Goal: Information Seeking & Learning: Learn about a topic

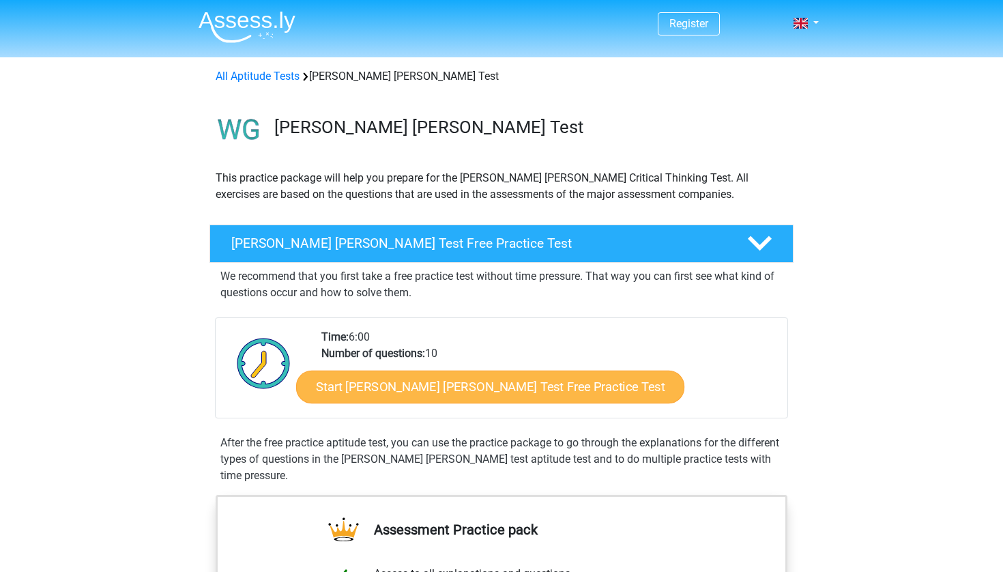
click at [510, 396] on link "Start Watson Glaser Test Free Practice Test" at bounding box center [490, 386] width 388 height 33
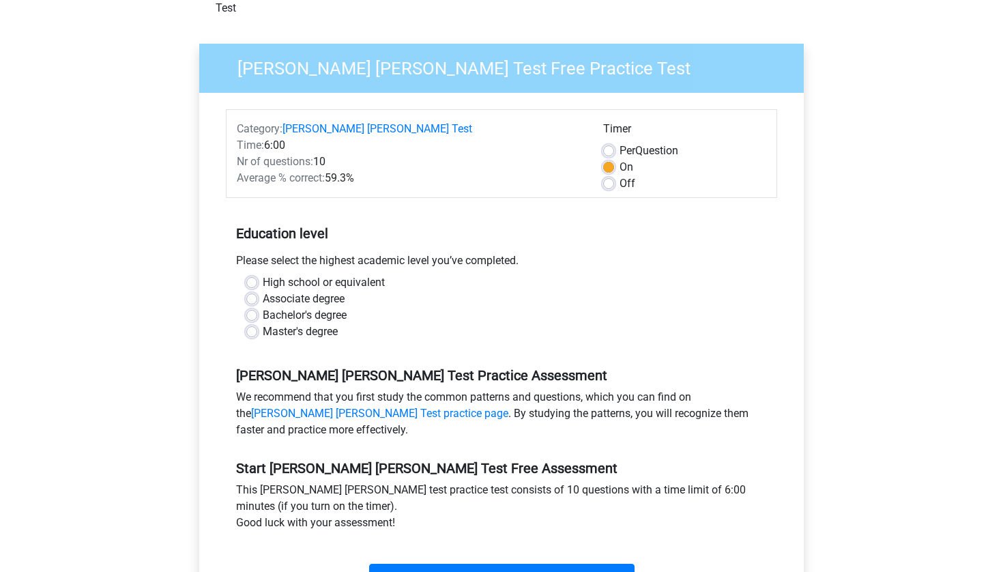
scroll to position [84, 0]
click at [277, 324] on label "Master's degree" at bounding box center [300, 332] width 75 height 16
click at [257, 324] on input "Master's degree" at bounding box center [251, 331] width 11 height 14
radio input "true"
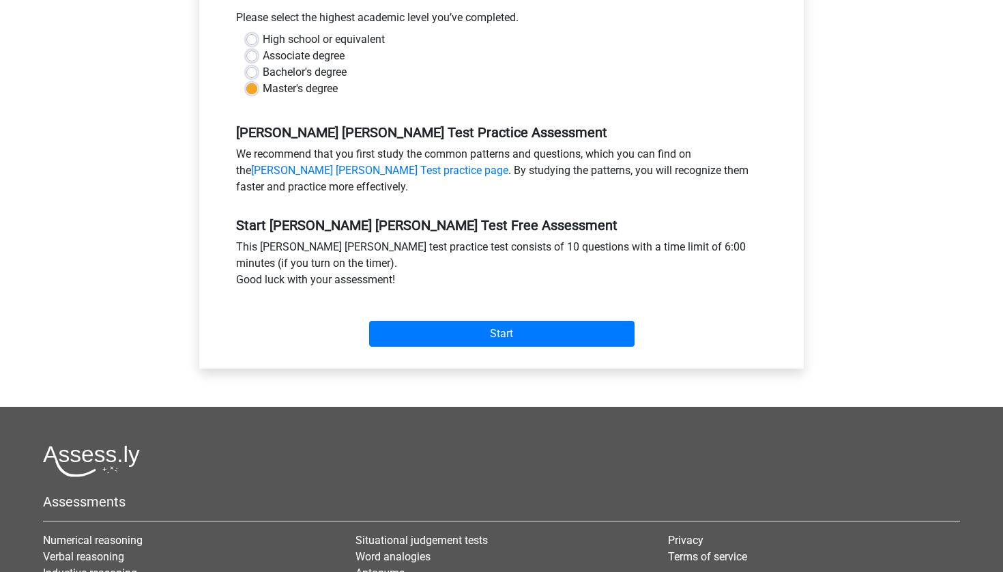
scroll to position [338, 0]
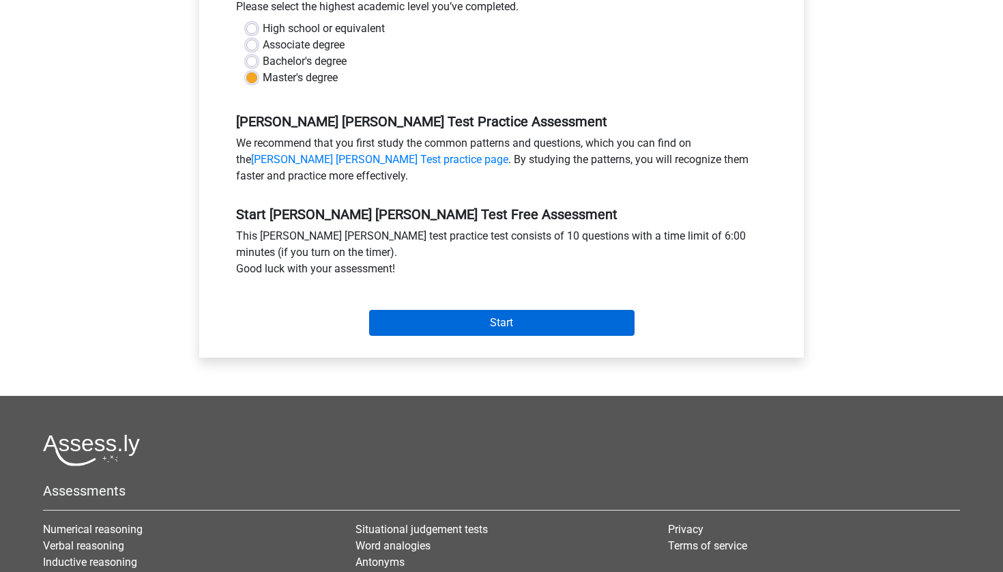
click at [581, 310] on input "Start" at bounding box center [501, 323] width 265 height 26
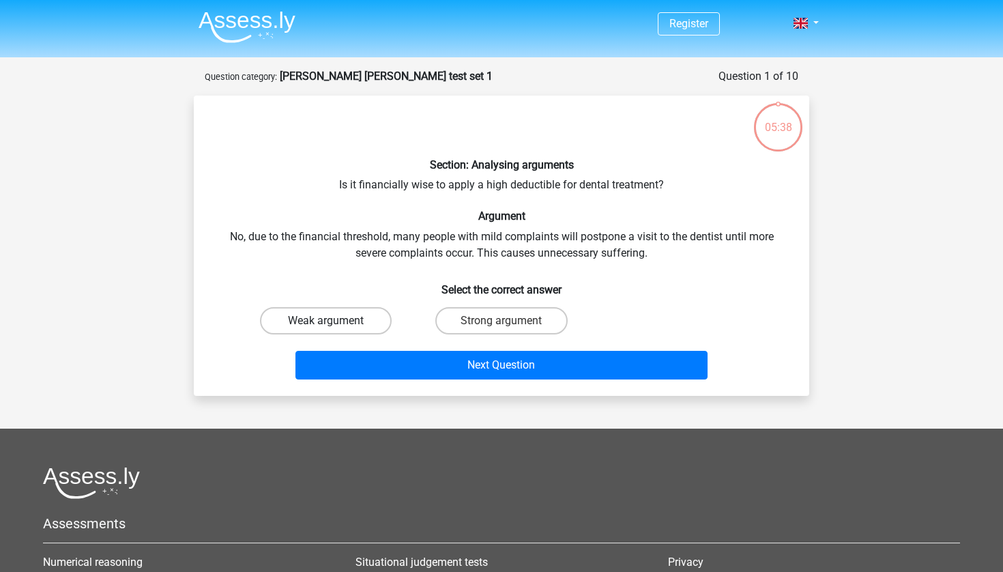
click at [368, 321] on label "Weak argument" at bounding box center [326, 320] width 132 height 27
click at [335, 321] on input "Weak argument" at bounding box center [330, 325] width 9 height 9
radio input "true"
click at [647, 237] on div "Section: Analysing arguments Is it financially wise to apply a high deductible …" at bounding box center [501, 245] width 604 height 278
click at [690, 239] on div "Section: Analysing arguments Is it financially wise to apply a high deductible …" at bounding box center [501, 245] width 604 height 278
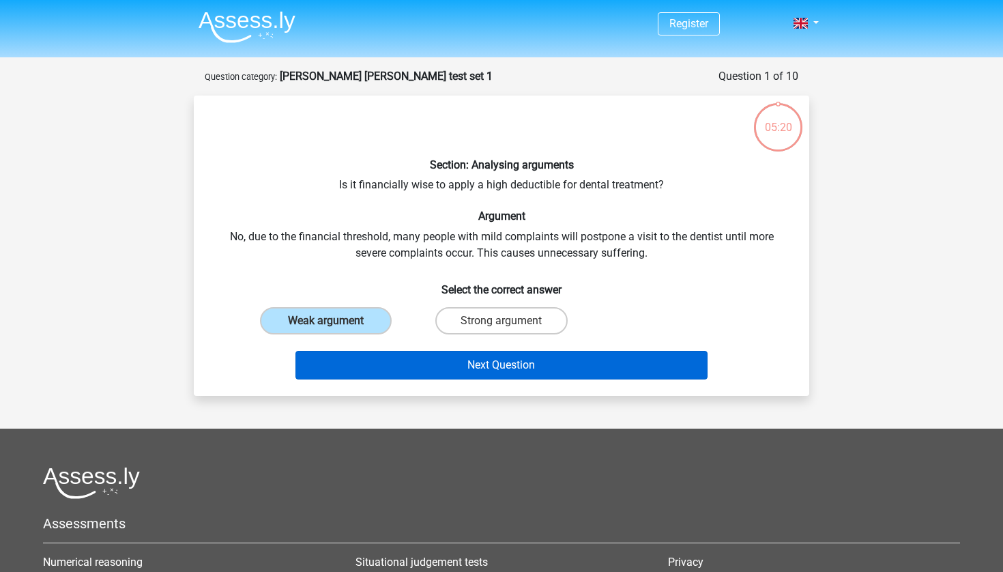
click at [626, 367] on button "Next Question" at bounding box center [501, 365] width 413 height 29
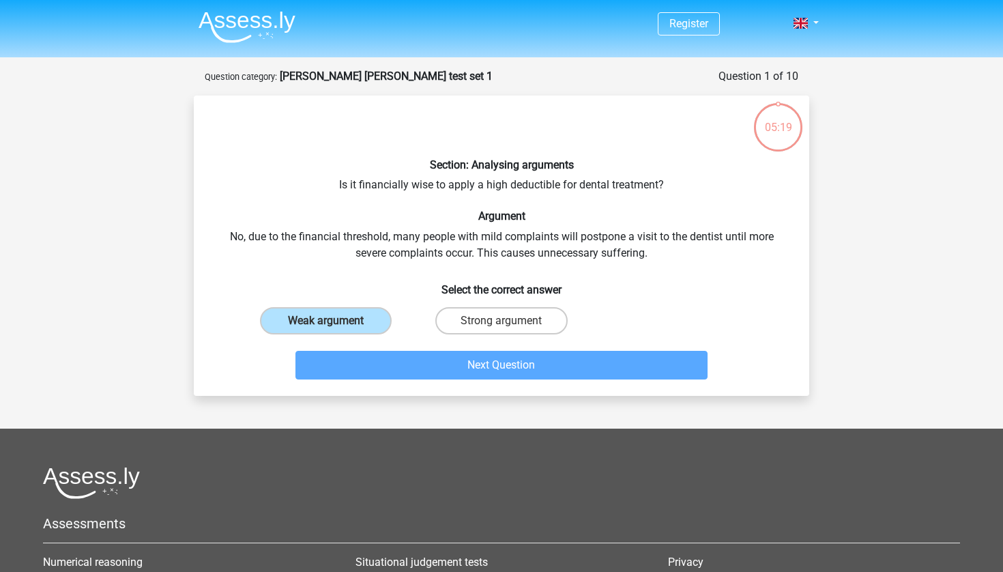
scroll to position [68, 0]
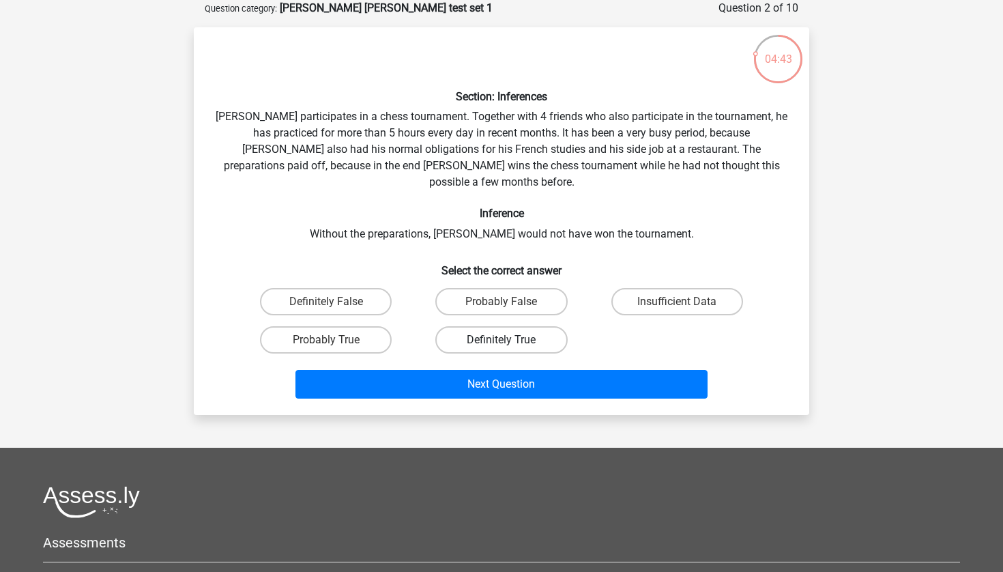
click at [520, 326] on label "Definitely True" at bounding box center [501, 339] width 132 height 27
click at [510, 340] on input "Definitely True" at bounding box center [505, 344] width 9 height 9
radio input "true"
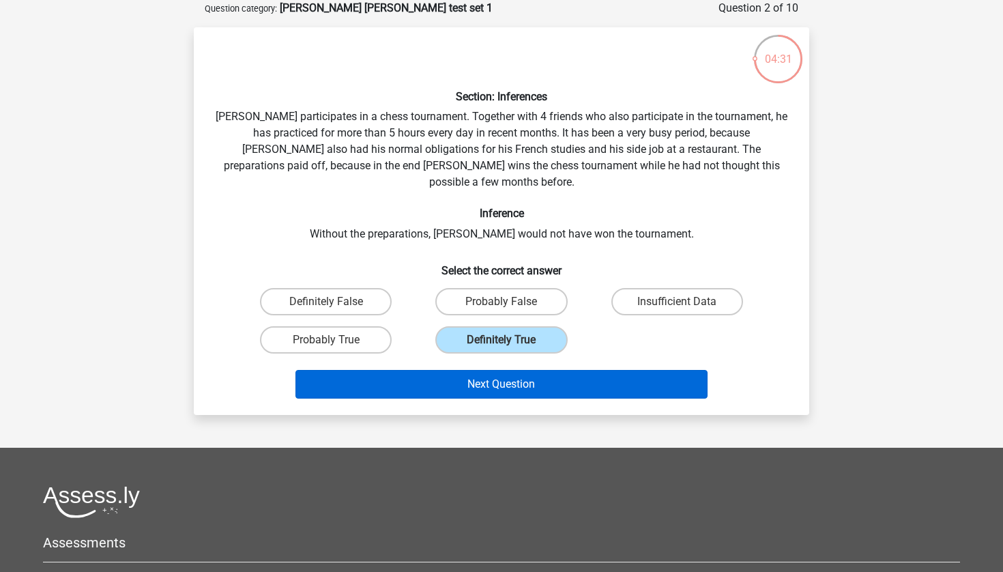
click at [668, 372] on button "Next Question" at bounding box center [501, 384] width 413 height 29
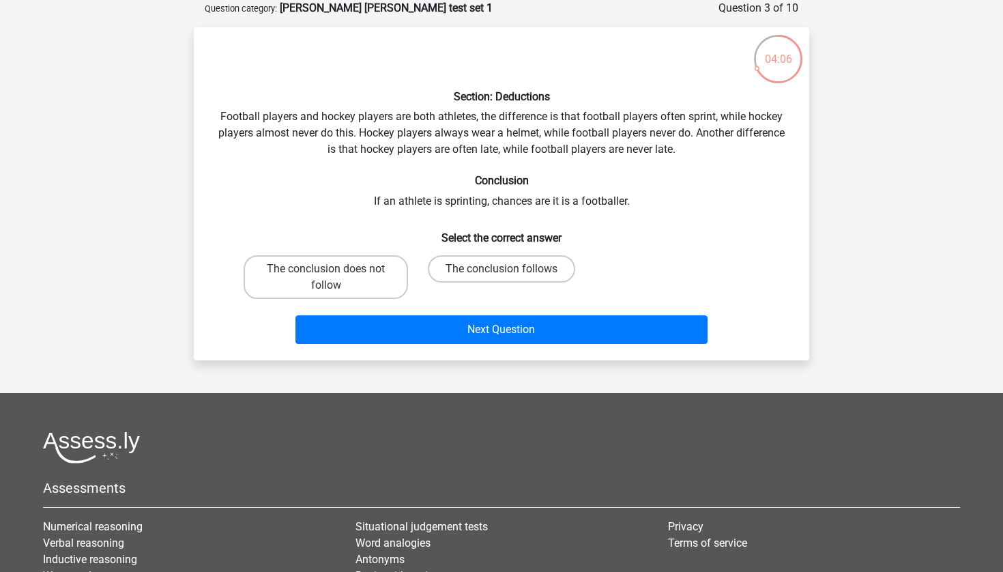
click at [328, 274] on input "The conclusion does not follow" at bounding box center [330, 273] width 9 height 9
radio input "true"
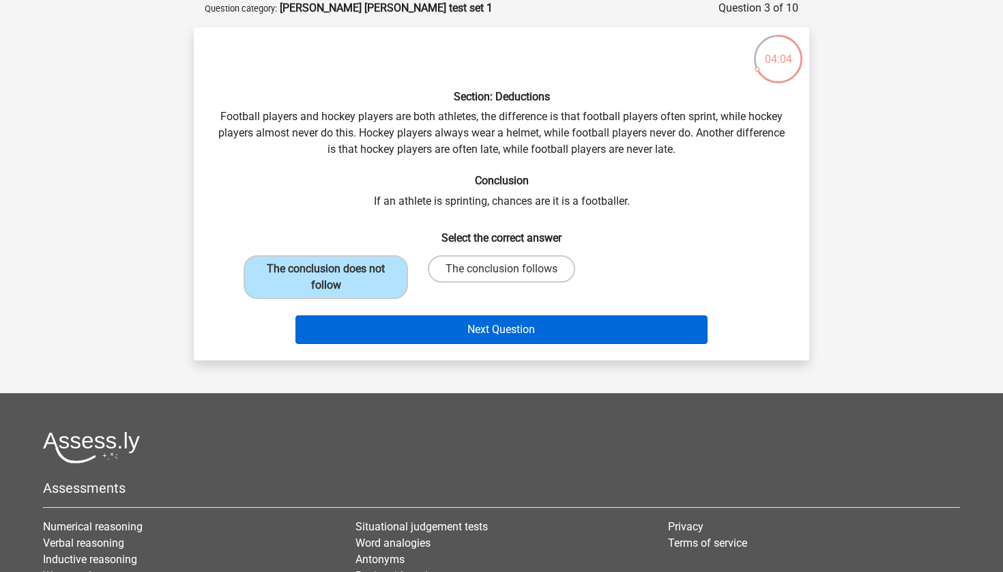
click at [562, 330] on button "Next Question" at bounding box center [501, 329] width 413 height 29
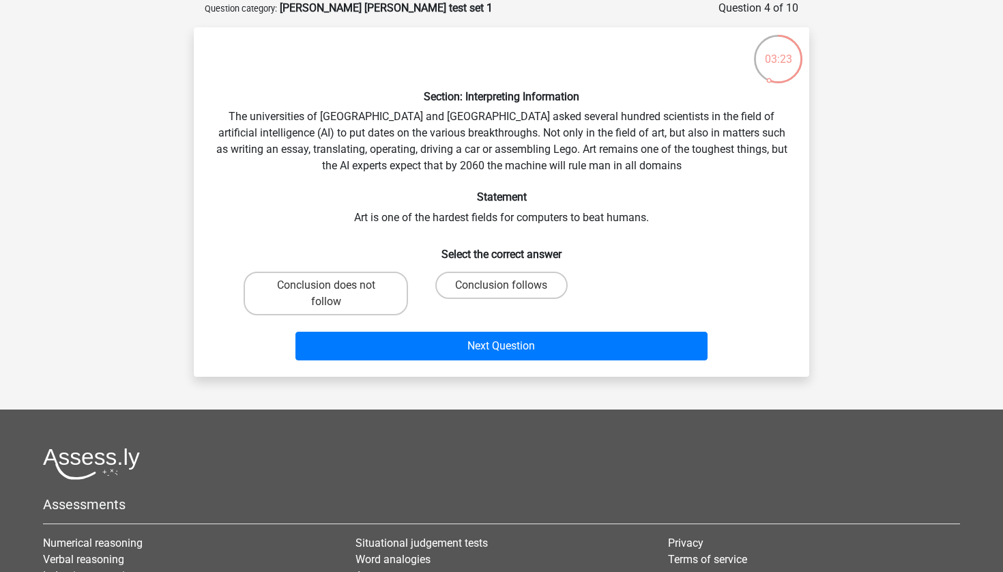
click at [750, 271] on div "Conclusion does not follow Conclusion follows" at bounding box center [501, 293] width 527 height 55
click at [723, 274] on div "Conclusion does not follow Conclusion follows" at bounding box center [501, 293] width 527 height 55
click at [502, 297] on label "Conclusion follows" at bounding box center [501, 285] width 132 height 27
click at [502, 294] on input "Conclusion follows" at bounding box center [505, 289] width 9 height 9
radio input "true"
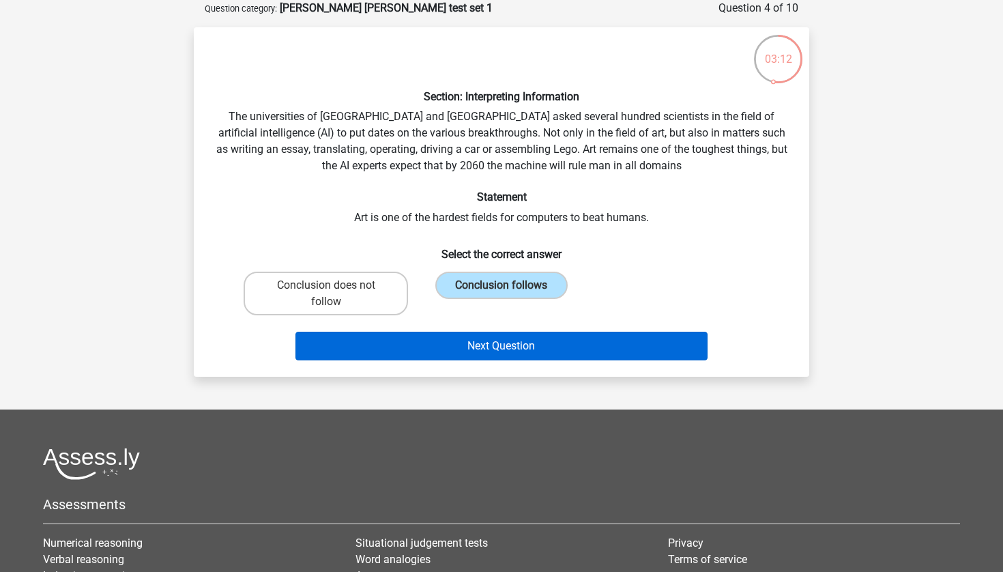
click at [663, 353] on button "Next Question" at bounding box center [501, 346] width 413 height 29
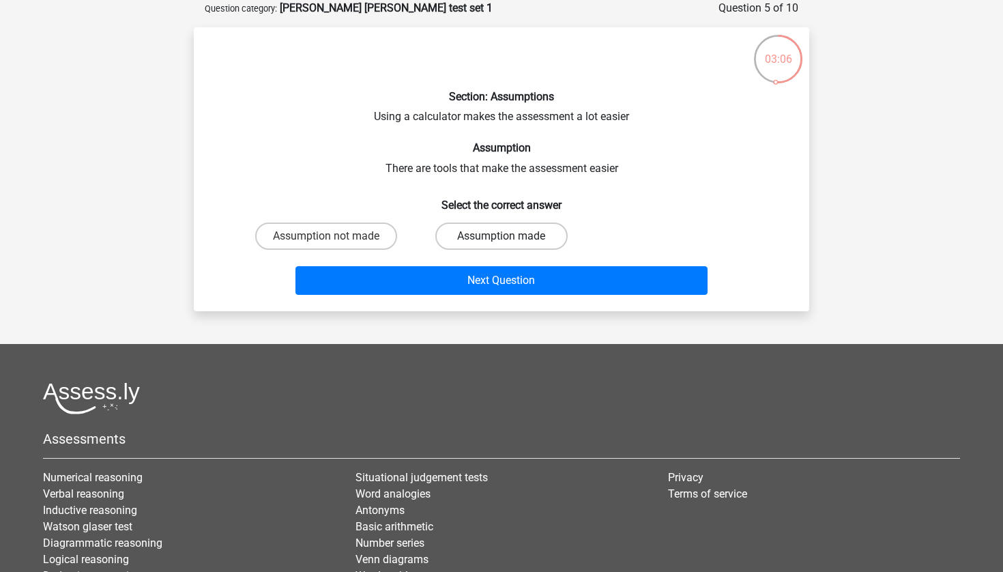
click at [517, 233] on label "Assumption made" at bounding box center [501, 235] width 132 height 27
click at [510, 236] on input "Assumption made" at bounding box center [505, 240] width 9 height 9
radio input "true"
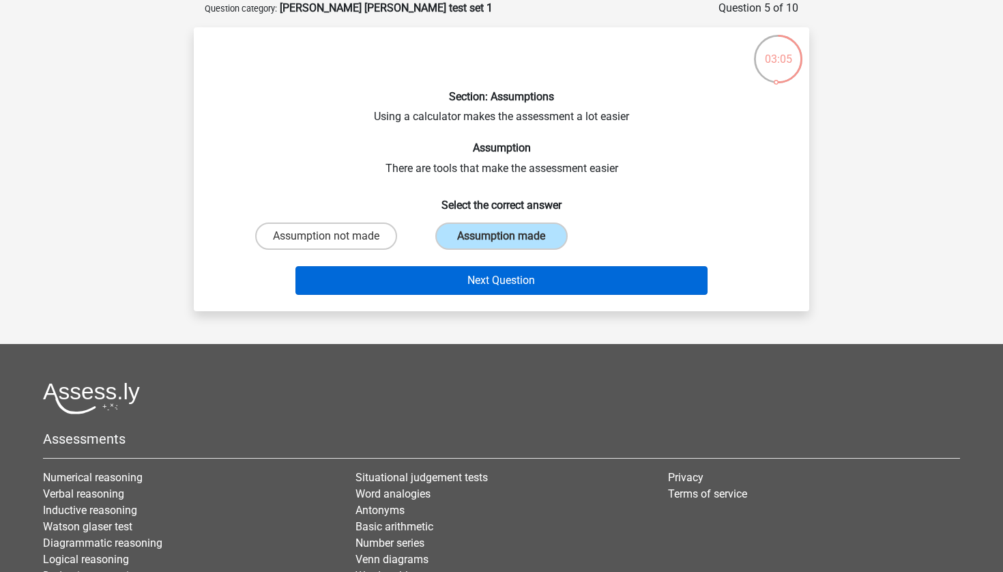
click at [656, 288] on button "Next Question" at bounding box center [501, 280] width 413 height 29
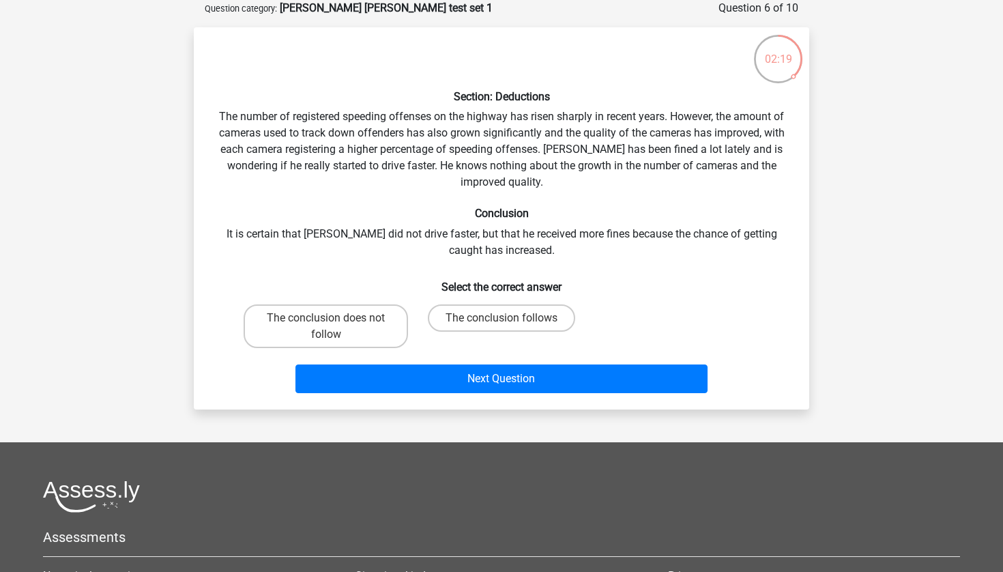
click at [720, 289] on h6 "Select the correct answer" at bounding box center [502, 281] width 572 height 24
click at [510, 312] on label "The conclusion follows" at bounding box center [501, 317] width 147 height 27
click at [510, 318] on input "The conclusion follows" at bounding box center [505, 322] width 9 height 9
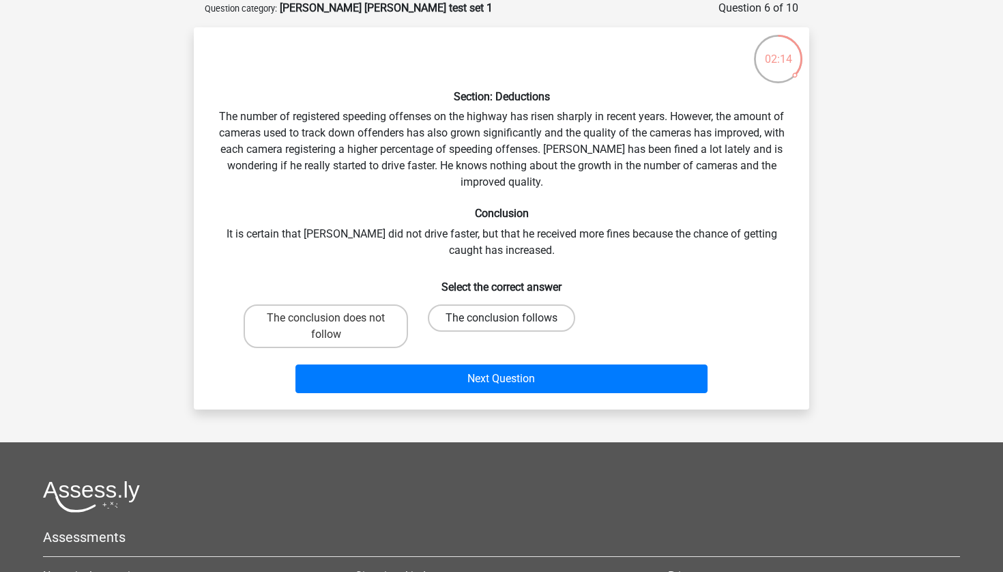
radio input "true"
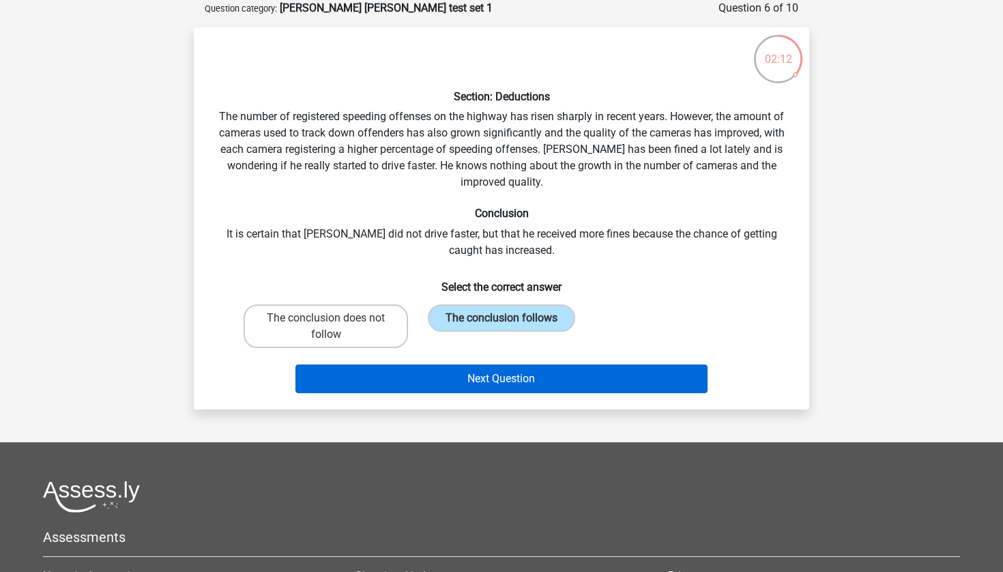
click at [638, 386] on button "Next Question" at bounding box center [501, 378] width 413 height 29
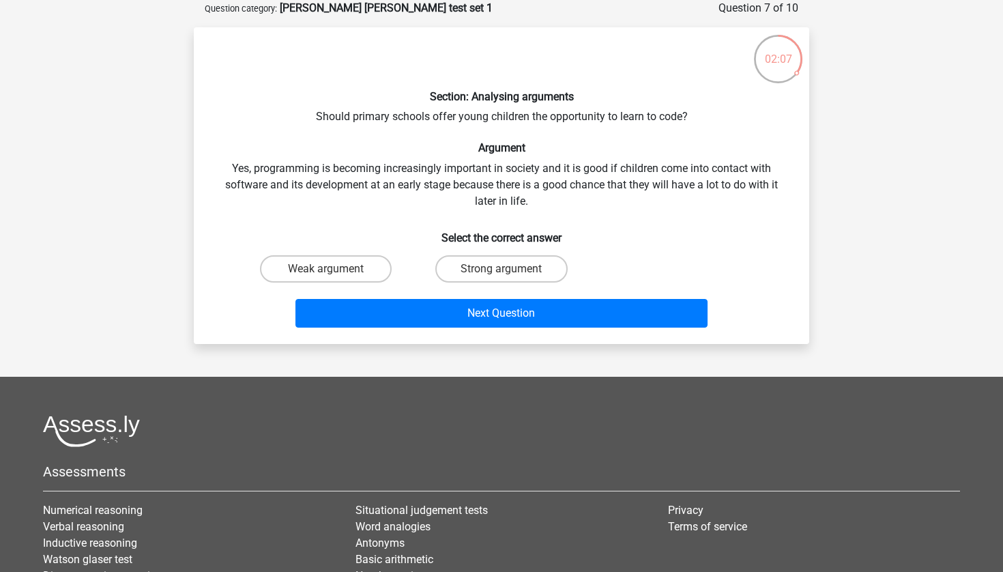
click at [774, 253] on div "Weak argument Strong argument" at bounding box center [502, 269] width 572 height 38
click at [654, 222] on h6 "Select the correct answer" at bounding box center [502, 232] width 572 height 24
click at [487, 267] on label "Strong argument" at bounding box center [501, 268] width 132 height 27
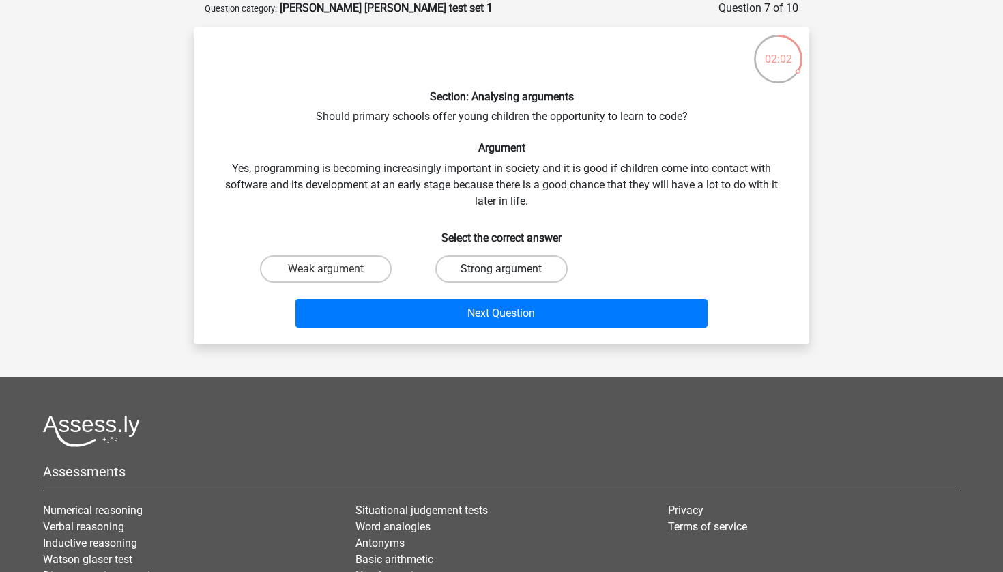
click at [501, 269] on input "Strong argument" at bounding box center [505, 273] width 9 height 9
radio input "true"
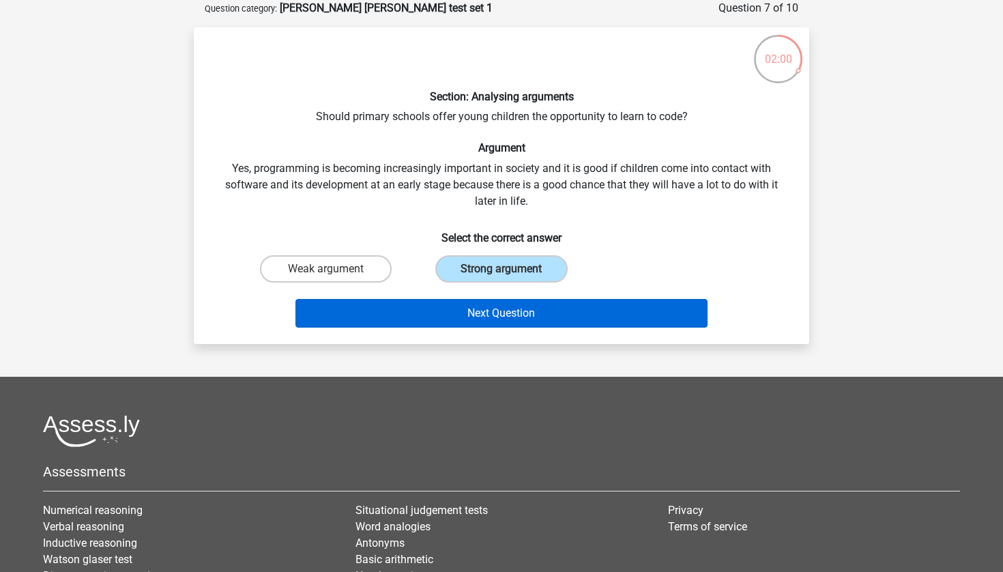
click at [647, 318] on button "Next Question" at bounding box center [501, 313] width 413 height 29
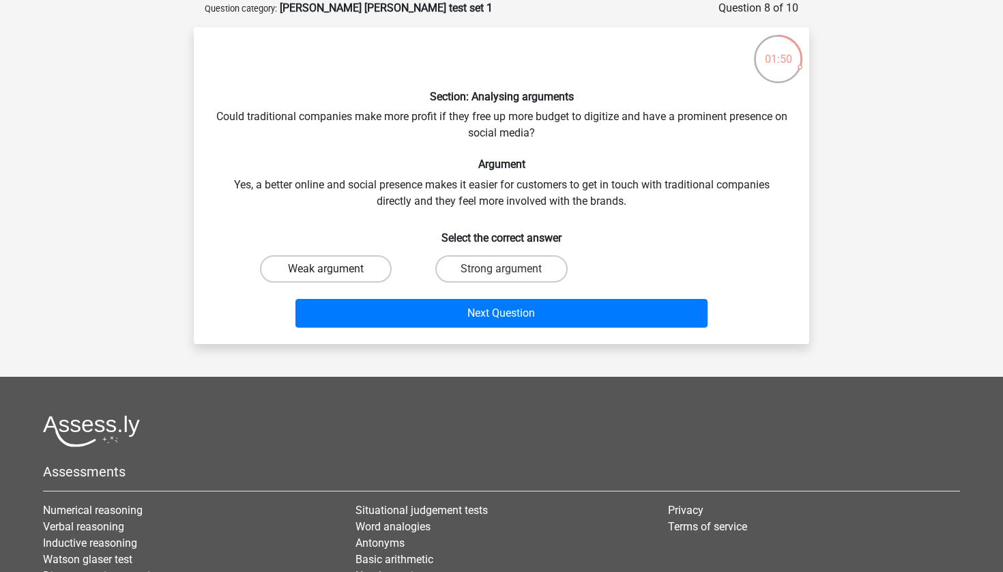
click at [340, 269] on label "Weak argument" at bounding box center [326, 268] width 132 height 27
click at [335, 269] on input "Weak argument" at bounding box center [330, 273] width 9 height 9
radio input "true"
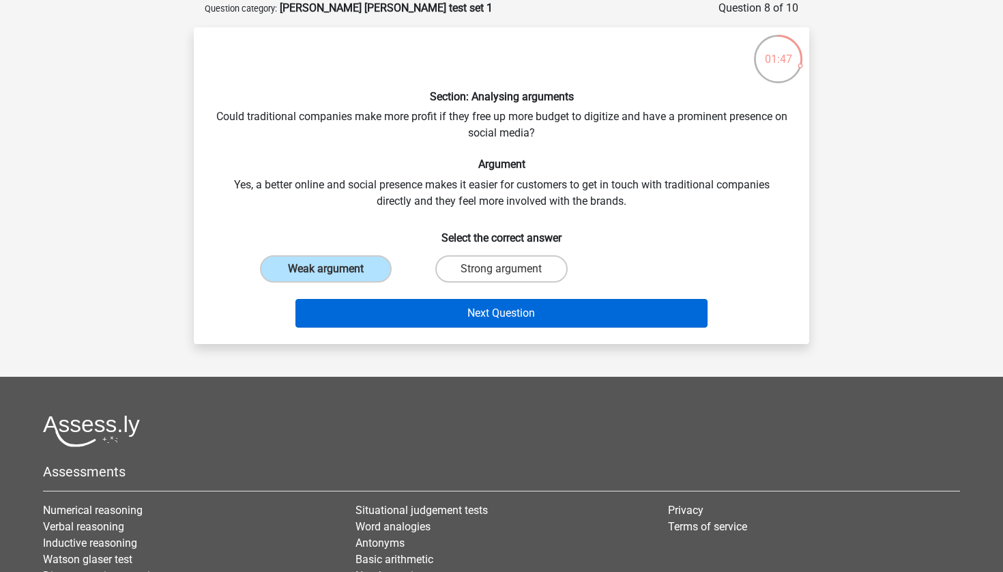
click at [641, 319] on button "Next Question" at bounding box center [501, 313] width 413 height 29
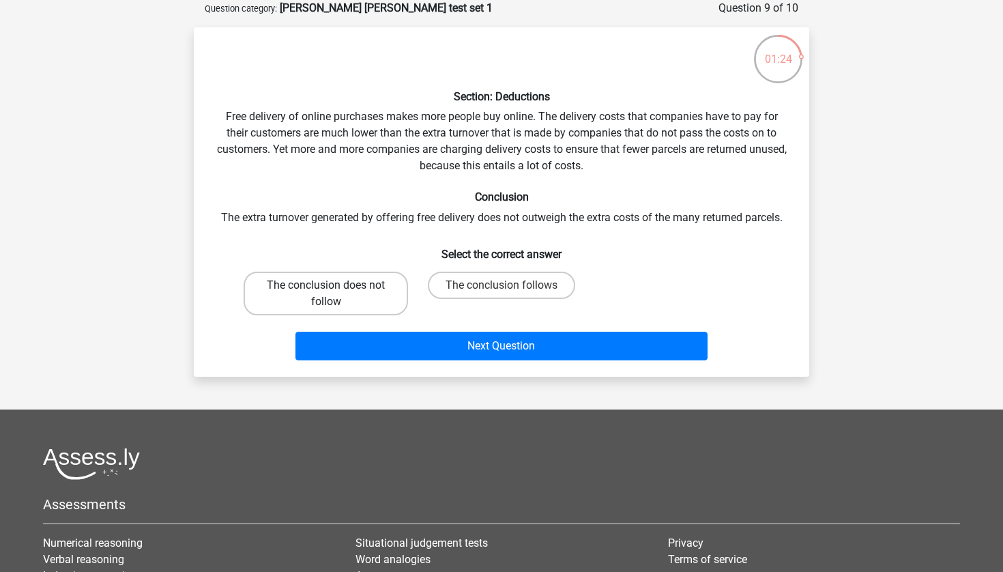
click at [308, 299] on label "The conclusion does not follow" at bounding box center [326, 294] width 164 height 44
click at [326, 294] on input "The conclusion does not follow" at bounding box center [330, 289] width 9 height 9
radio input "true"
click at [797, 241] on div "Section: Deductions Free delivery of online purchases makes more people buy onl…" at bounding box center [501, 201] width 604 height 327
click at [789, 284] on div "Section: Deductions Free delivery of online purchases makes more people buy onl…" at bounding box center [501, 201] width 604 height 327
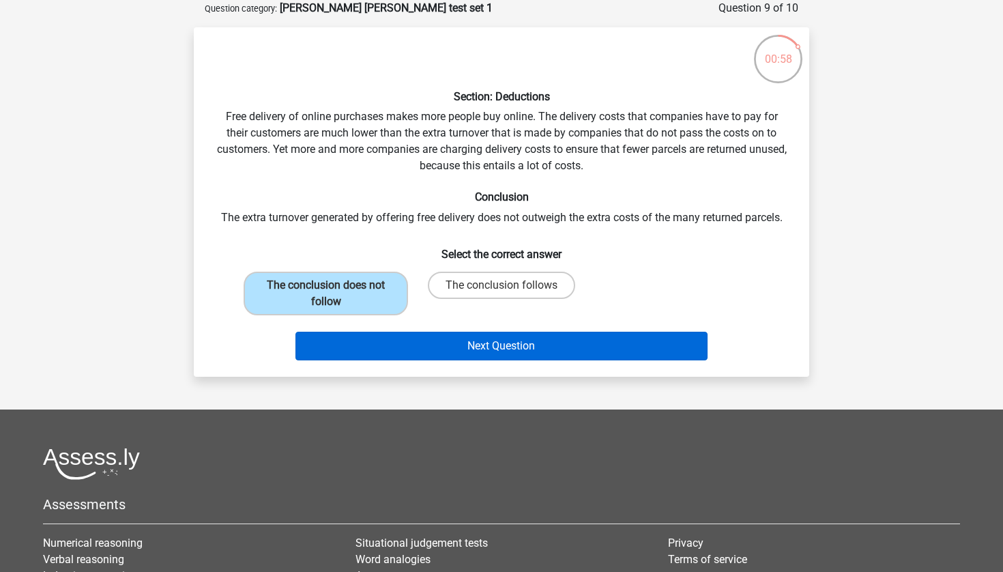
click at [659, 353] on button "Next Question" at bounding box center [501, 346] width 413 height 29
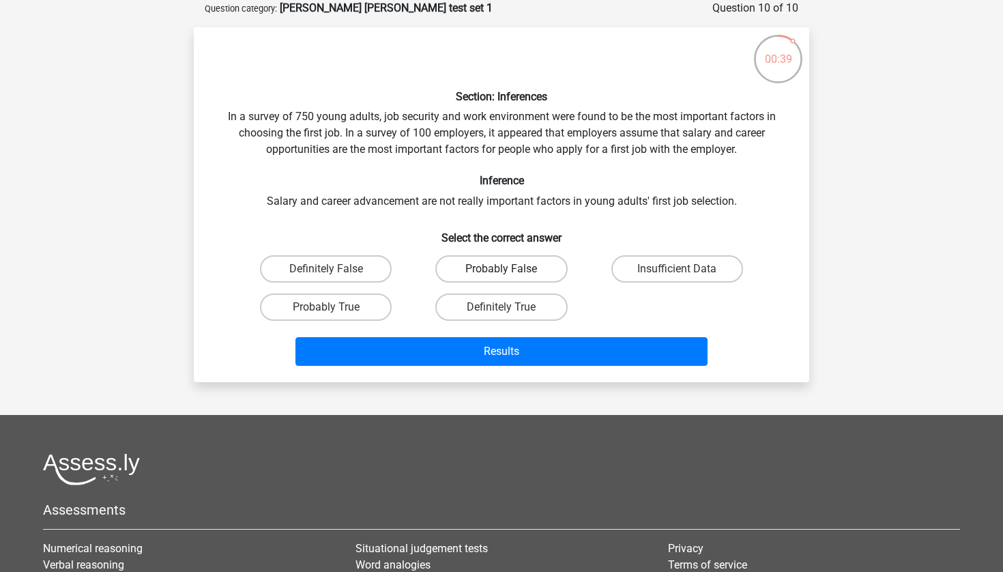
click at [532, 269] on label "Probably False" at bounding box center [501, 268] width 132 height 27
click at [510, 269] on input "Probably False" at bounding box center [505, 273] width 9 height 9
radio input "true"
click at [875, 312] on div "Register Nederlands English" at bounding box center [501, 353] width 1003 height 843
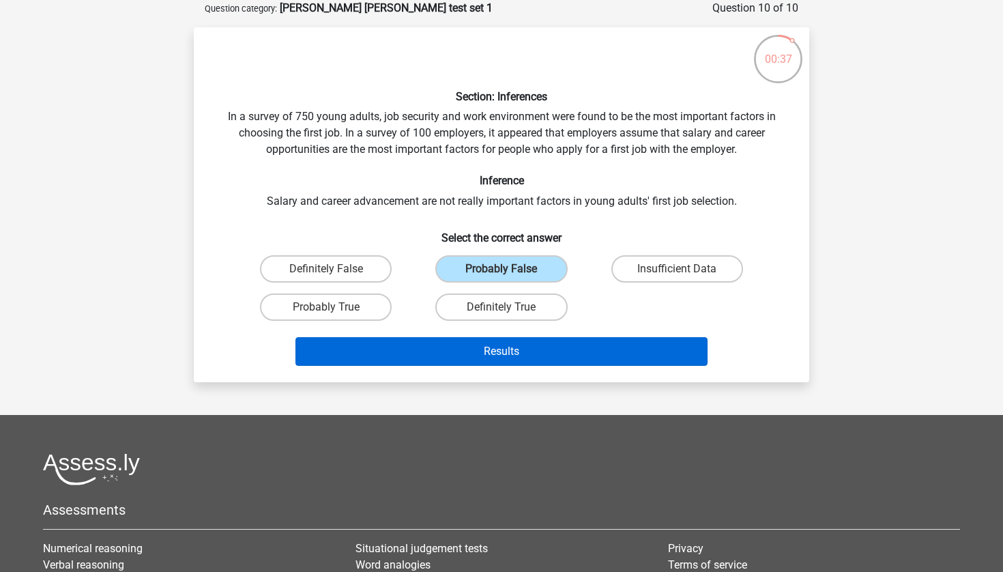
click at [634, 358] on button "Results" at bounding box center [501, 351] width 413 height 29
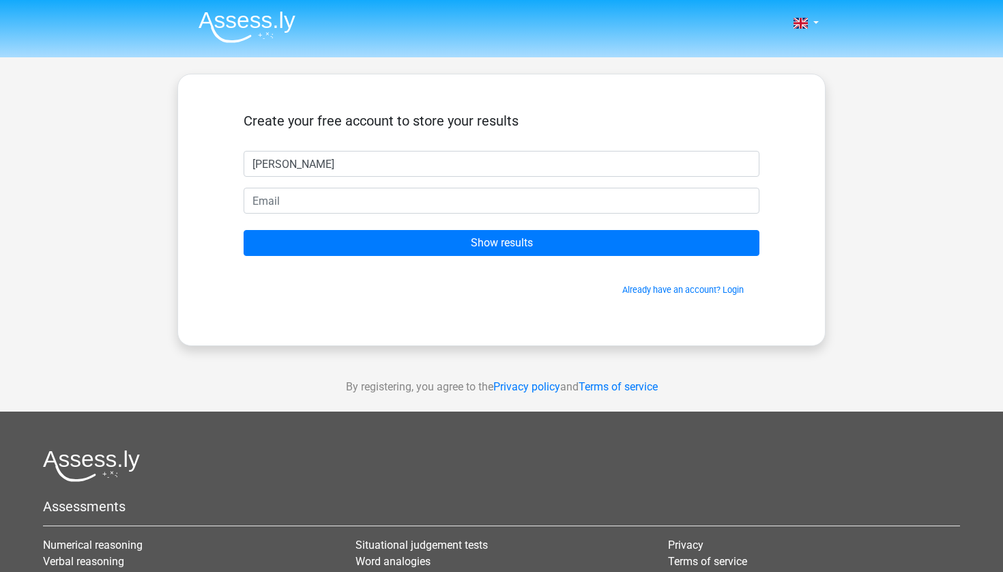
type input "David"
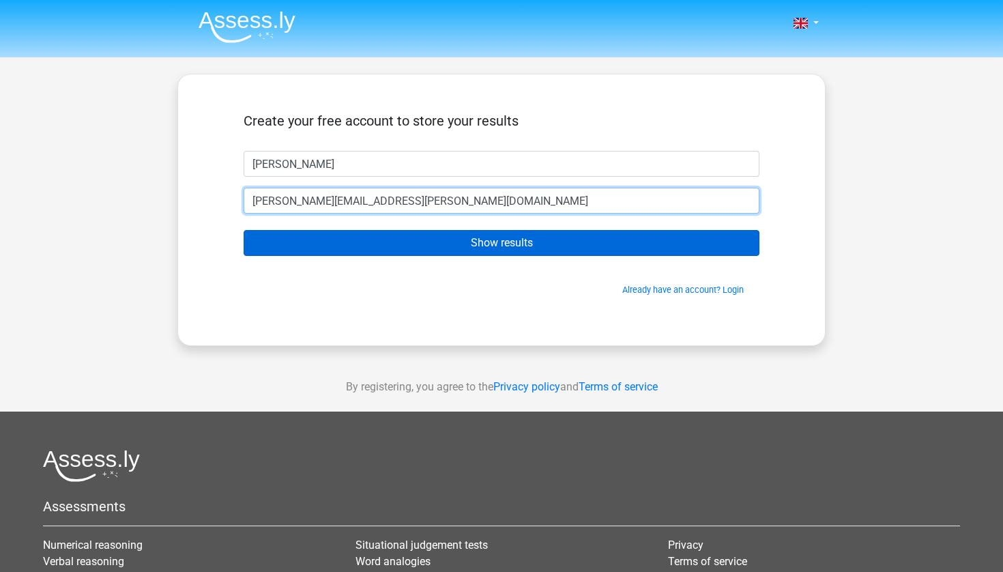
type input "vilchez.david@gmail.com"
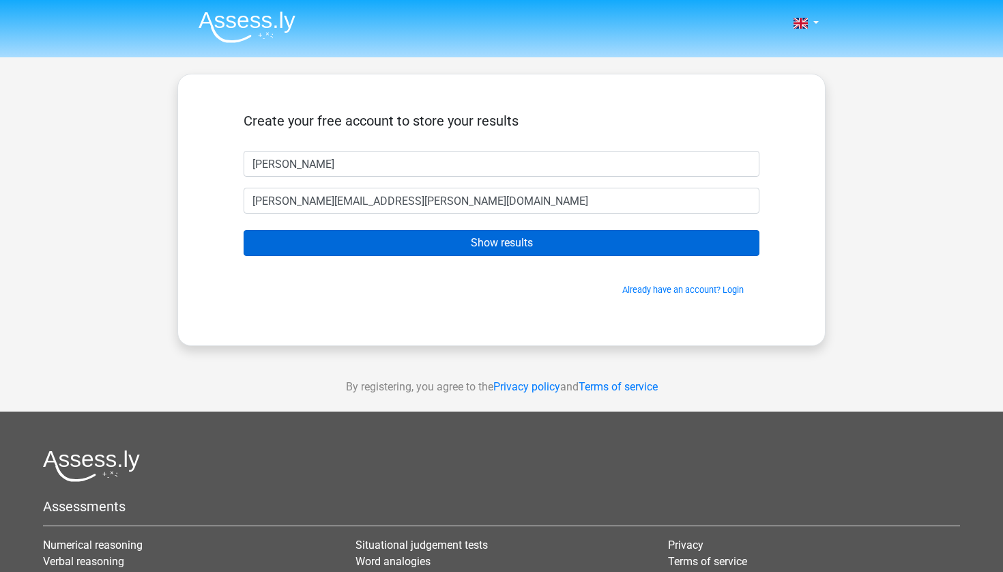
click at [583, 244] on input "Show results" at bounding box center [502, 243] width 516 height 26
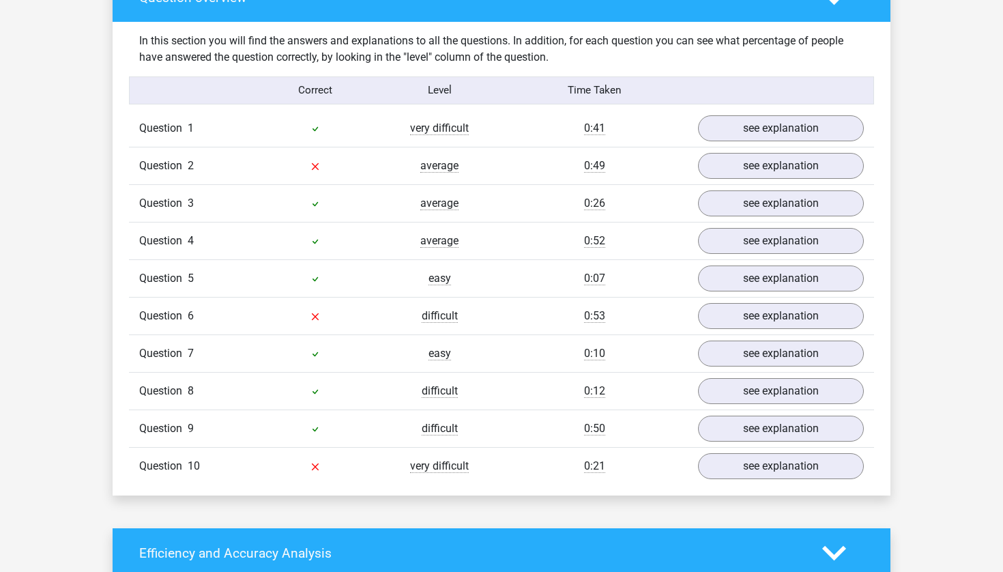
scroll to position [1046, 0]
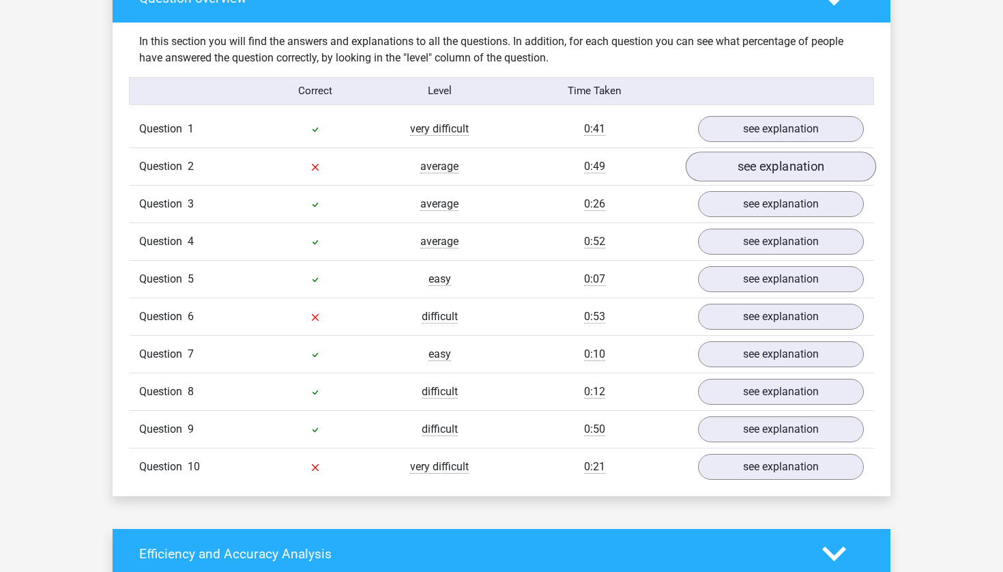
click at [740, 161] on link "see explanation" at bounding box center [781, 166] width 190 height 30
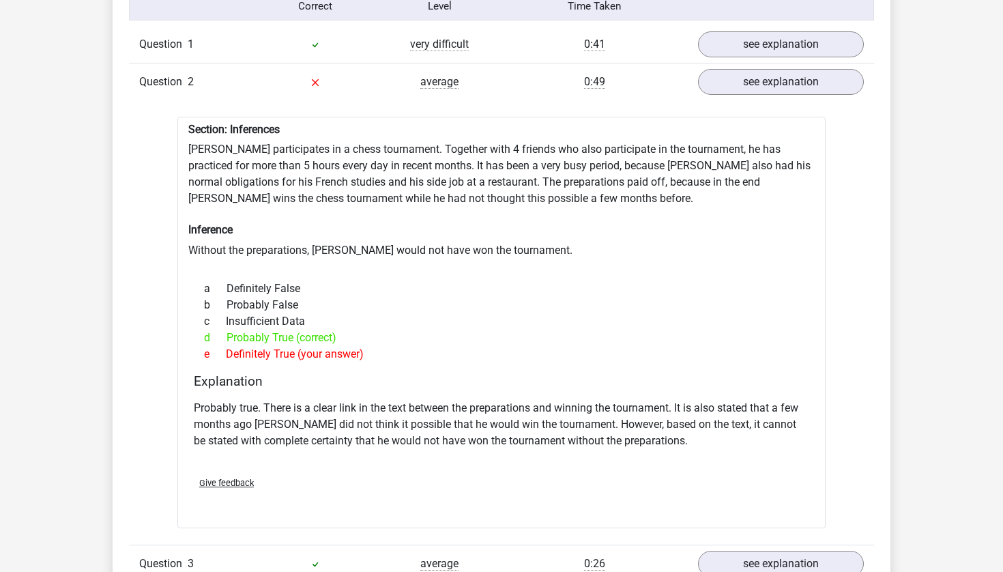
scroll to position [1130, 0]
click at [770, 68] on link "see explanation" at bounding box center [781, 83] width 190 height 30
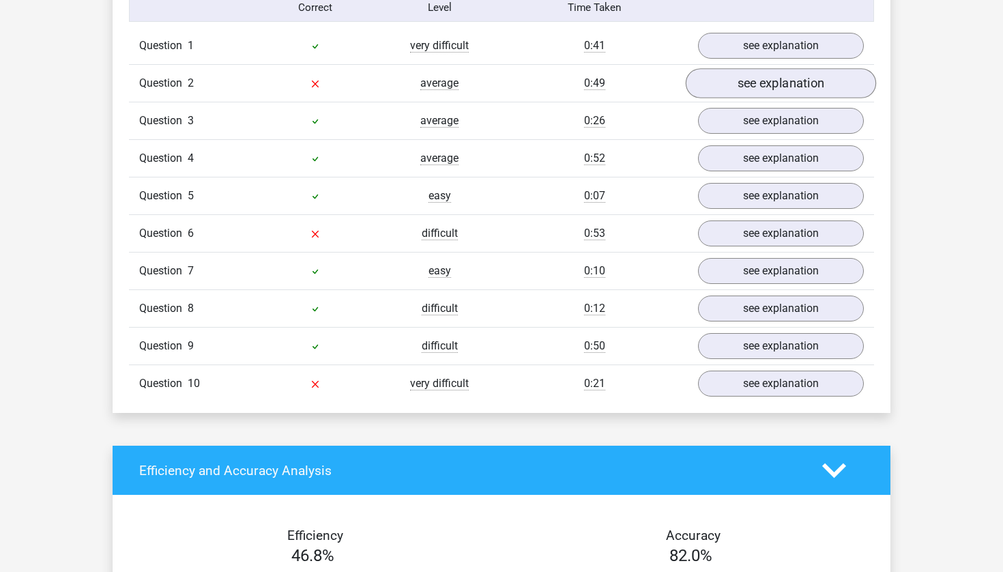
click at [770, 68] on link "see explanation" at bounding box center [781, 83] width 190 height 30
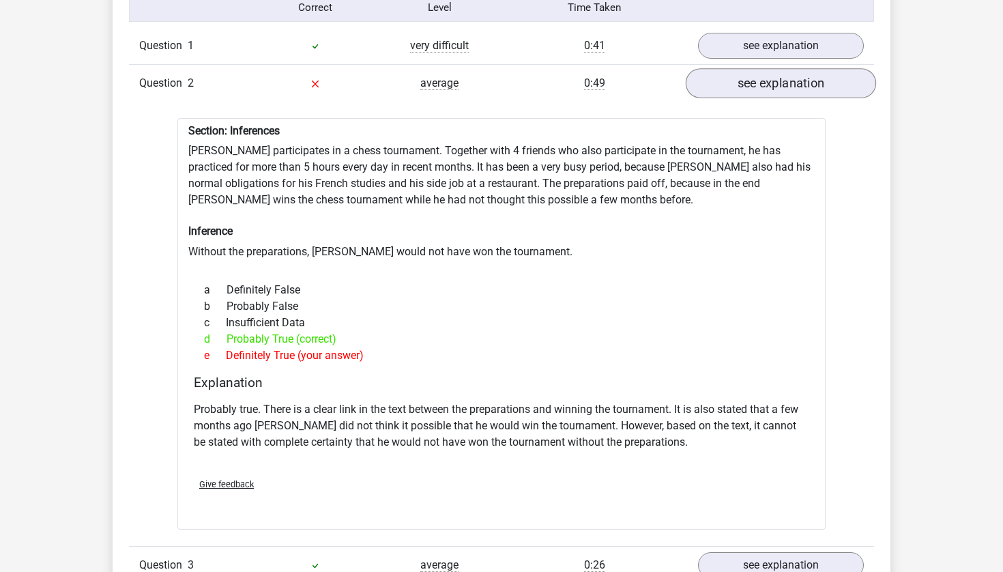
click at [772, 75] on link "see explanation" at bounding box center [781, 83] width 190 height 30
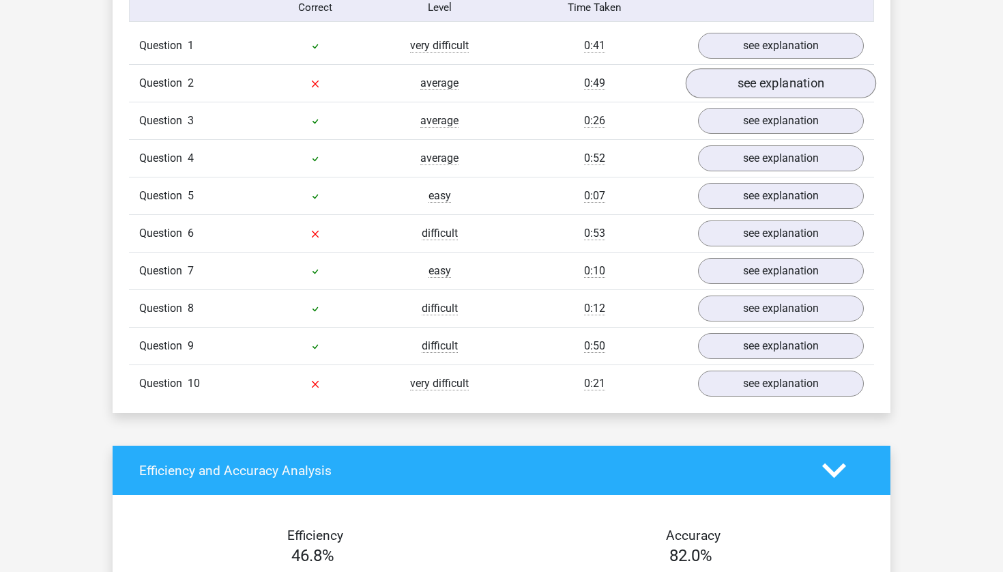
click at [772, 75] on link "see explanation" at bounding box center [781, 83] width 190 height 30
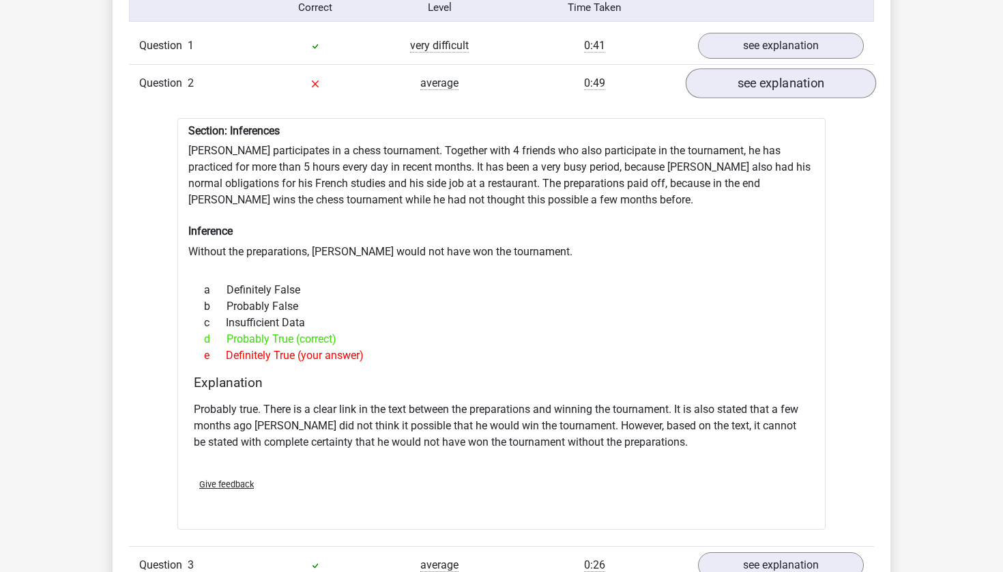
click at [772, 75] on link "see explanation" at bounding box center [781, 83] width 190 height 30
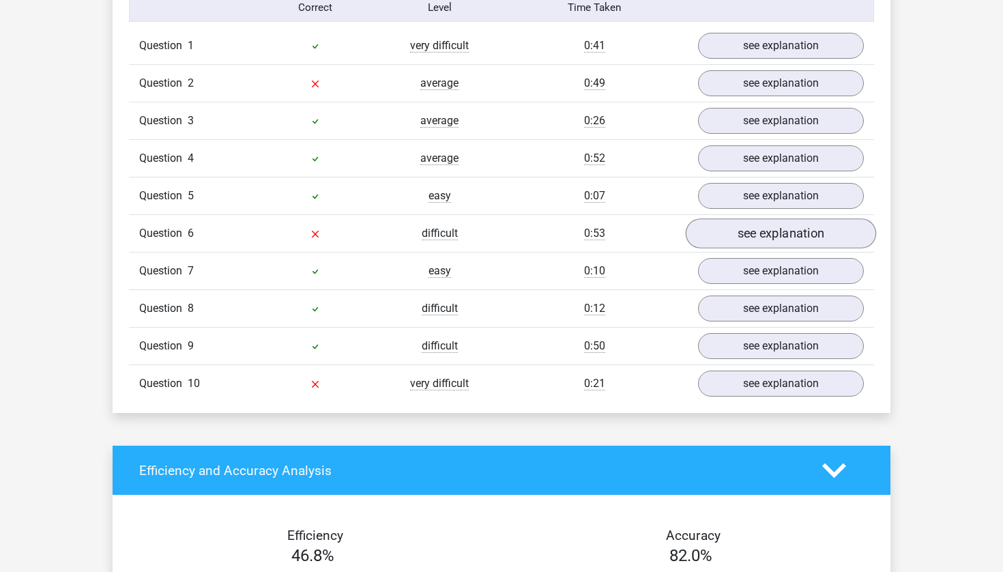
click at [733, 230] on link "see explanation" at bounding box center [781, 233] width 190 height 30
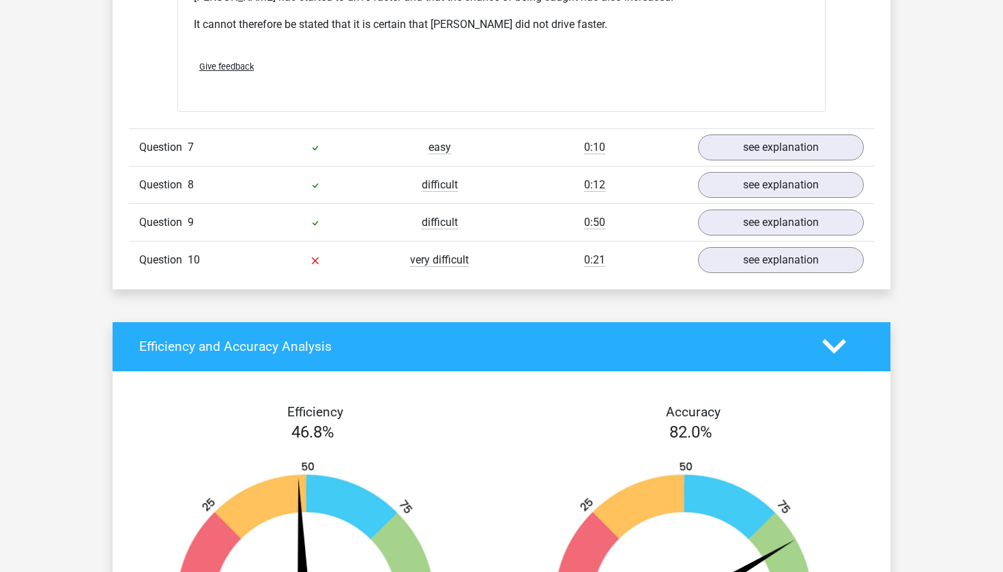
scroll to position [1717, 0]
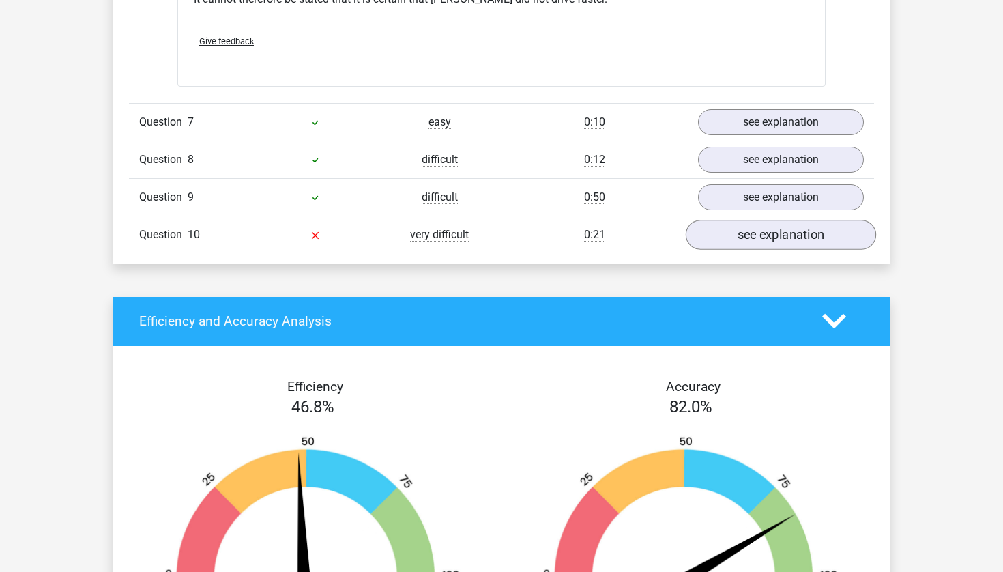
click at [810, 220] on link "see explanation" at bounding box center [781, 235] width 190 height 30
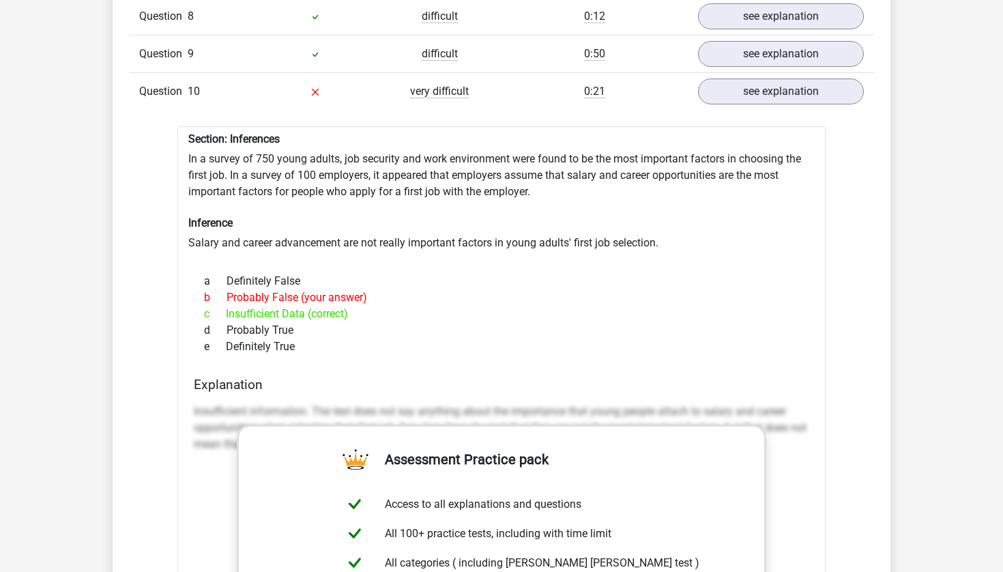
scroll to position [1859, 0]
click at [883, 306] on div "Question overview In this section you will find the answers and explanations to…" at bounding box center [502, 30] width 778 height 1738
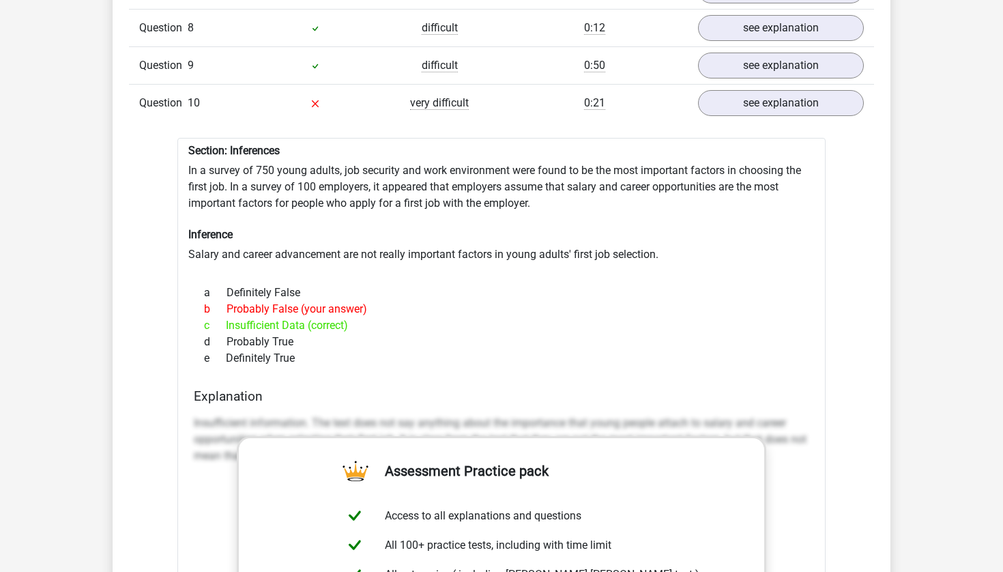
scroll to position [1821, 0]
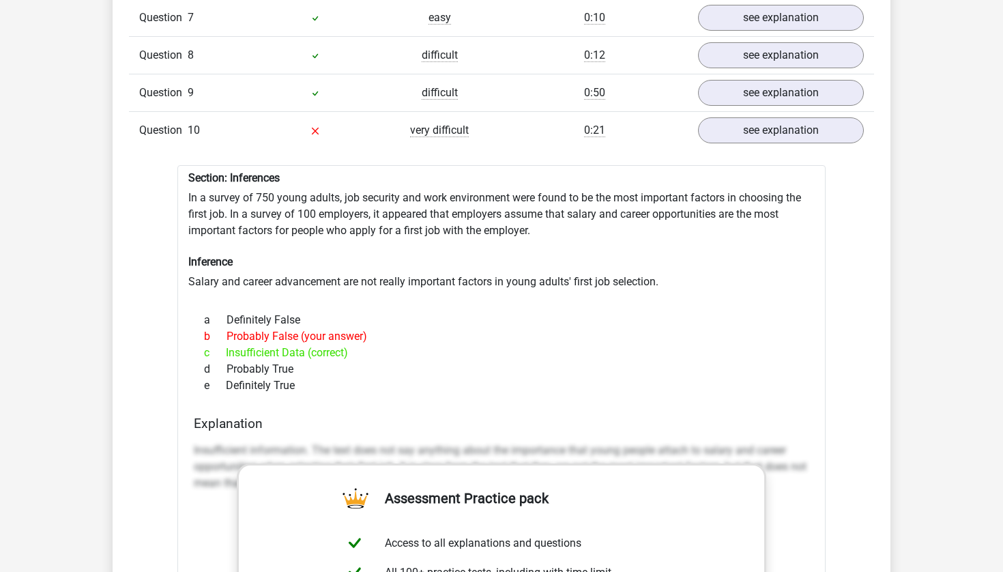
click at [293, 377] on div "e Definitely True" at bounding box center [501, 385] width 615 height 16
drag, startPoint x: 293, startPoint y: 359, endPoint x: 186, endPoint y: 147, distance: 238.0
click at [186, 165] on div "Section: Inferences In a survey of 750 young adults, job security and work envi…" at bounding box center [501, 537] width 648 height 744
copy div "Section: Inferences In a survey of 750 young adults, job security and work envi…"
click at [412, 361] on div "d Probably True" at bounding box center [501, 369] width 615 height 16
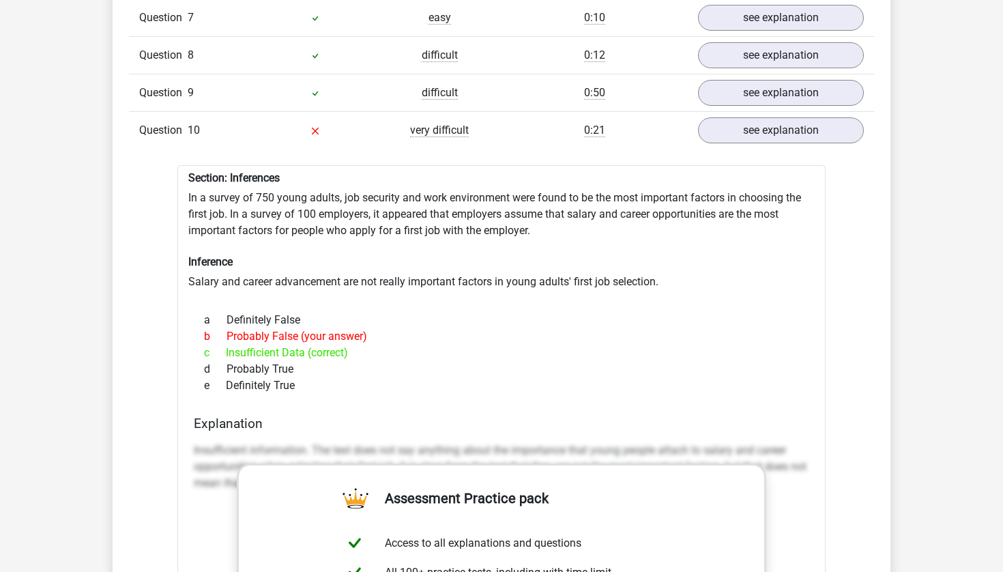
click at [701, 345] on div "c Insufficient Data (correct)" at bounding box center [501, 353] width 615 height 16
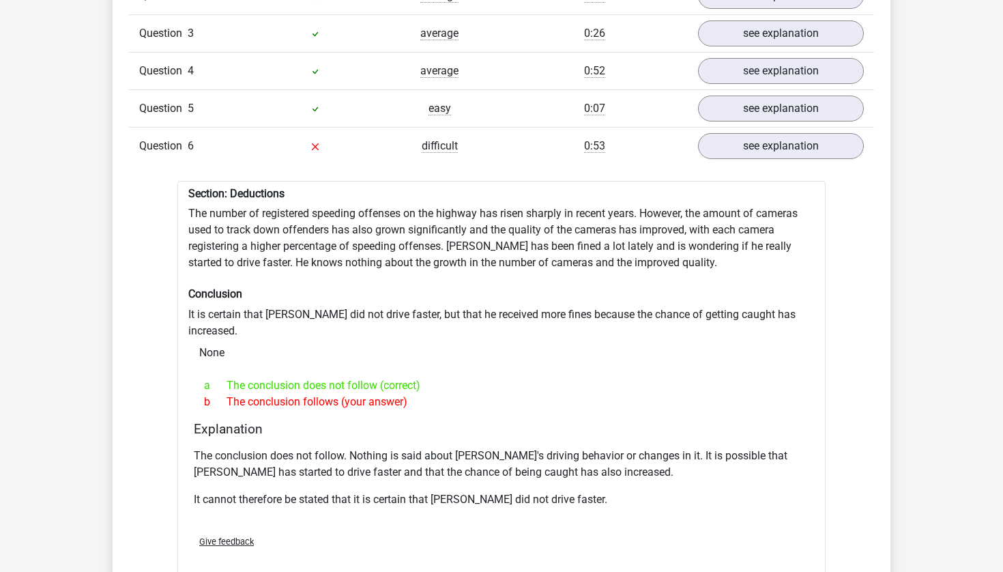
scroll to position [1175, 0]
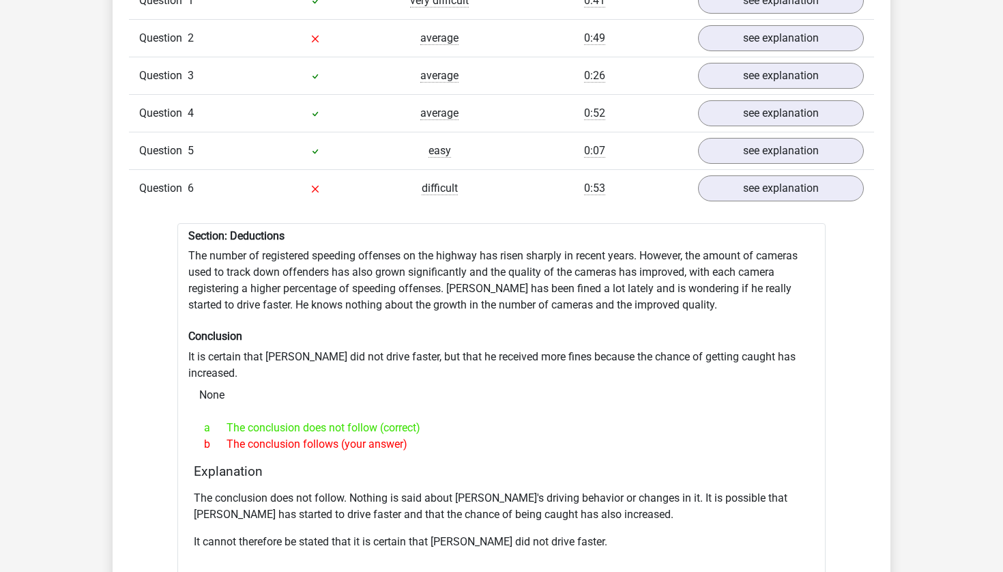
drag, startPoint x: 420, startPoint y: 417, endPoint x: 240, endPoint y: 218, distance: 267.6
click at [240, 223] on div "Section: Deductions The number of registered speeding offenses on the highway h…" at bounding box center [501, 426] width 648 height 406
copy div "Section: Deductions The number of registered speeding offenses on the highway h…"
drag, startPoint x: 591, startPoint y: 571, endPoint x: 499, endPoint y: 380, distance: 212.4
click at [499, 381] on div "None" at bounding box center [501, 394] width 626 height 27
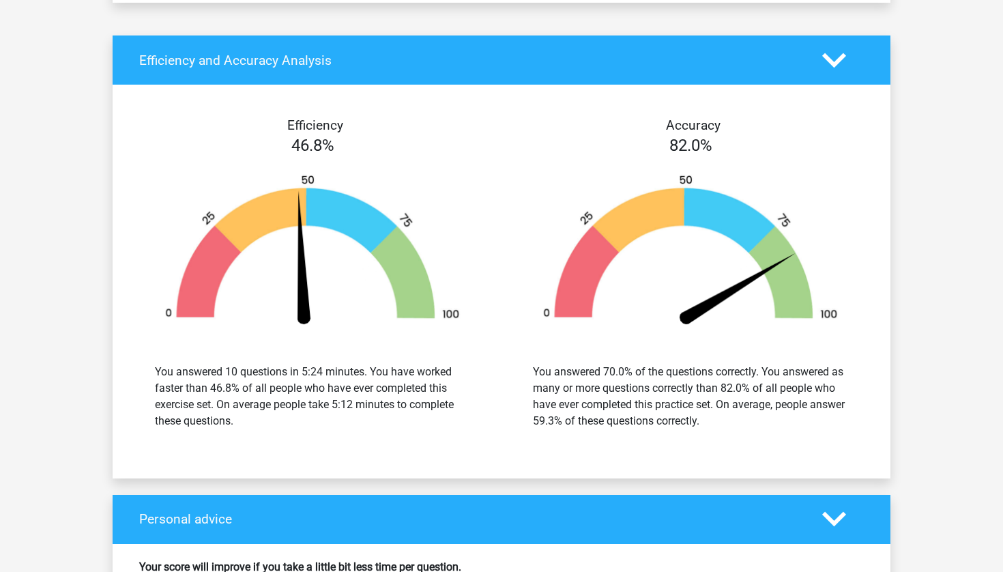
scroll to position [2755, 0]
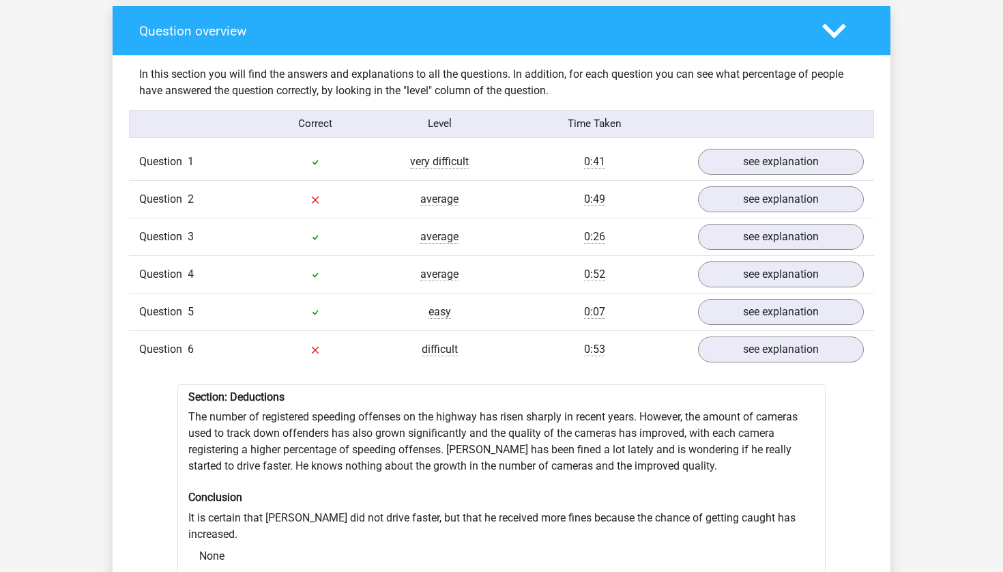
scroll to position [1012, 0]
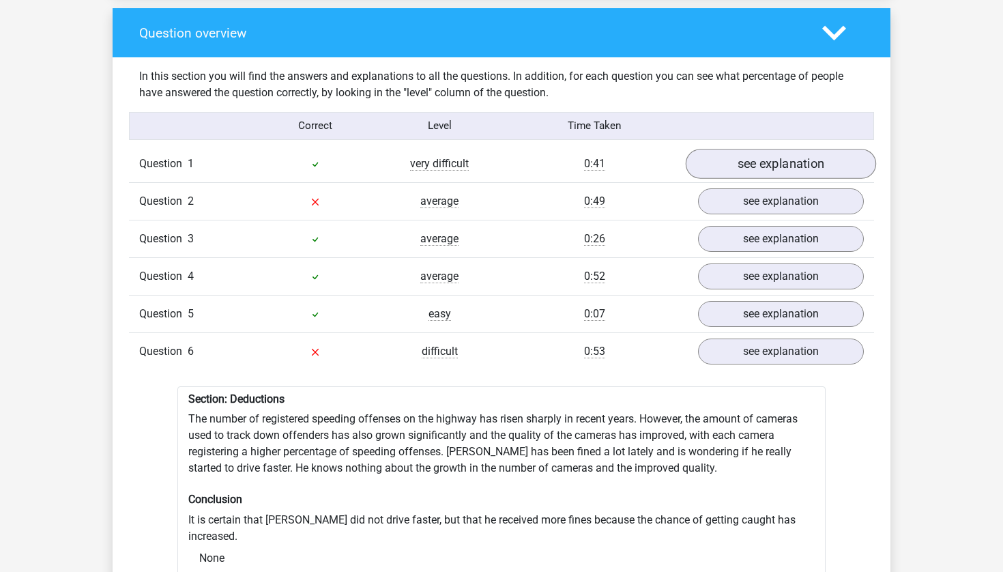
click at [806, 154] on link "see explanation" at bounding box center [781, 164] width 190 height 30
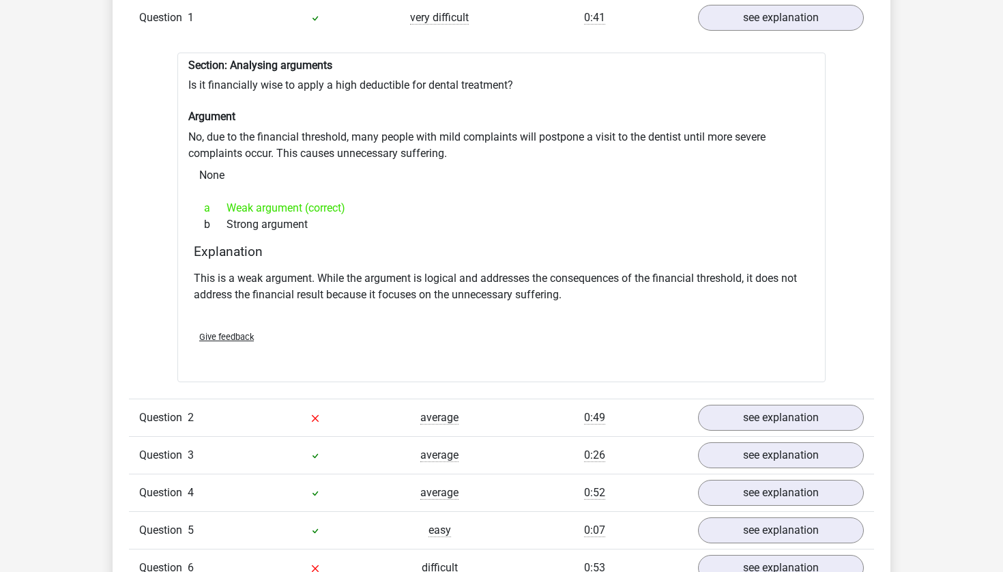
scroll to position [1156, 0]
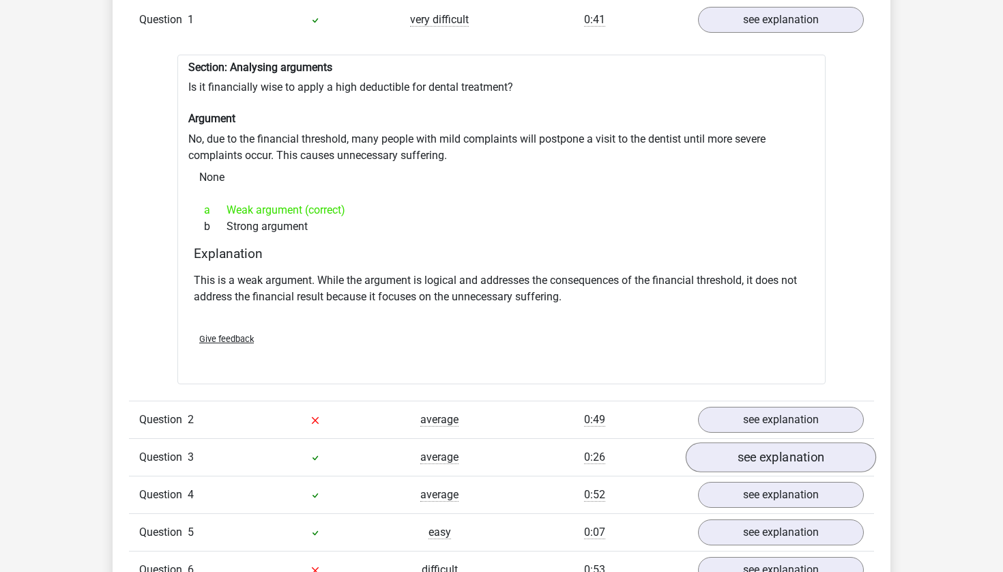
click at [790, 442] on link "see explanation" at bounding box center [781, 457] width 190 height 30
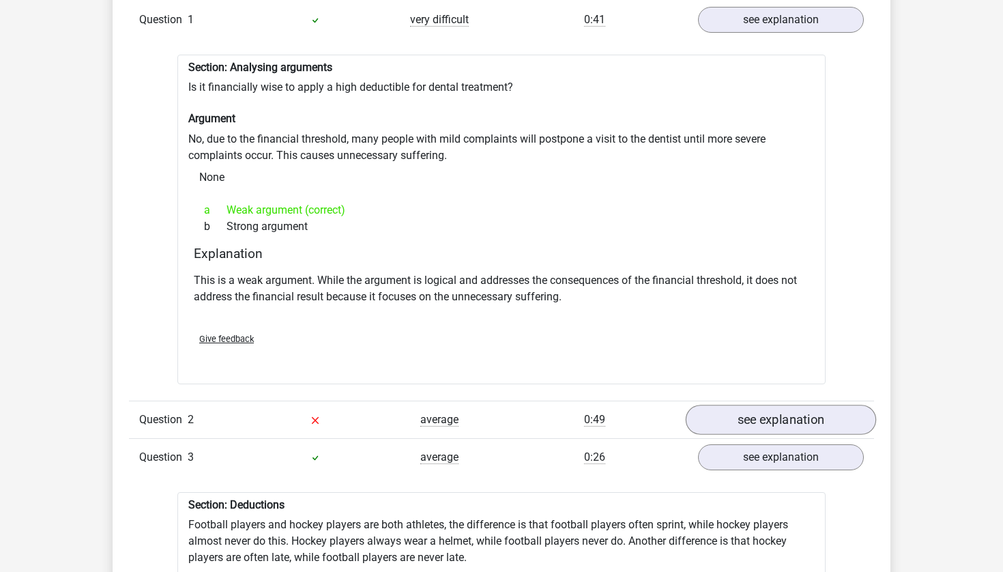
click at [800, 405] on link "see explanation" at bounding box center [781, 420] width 190 height 30
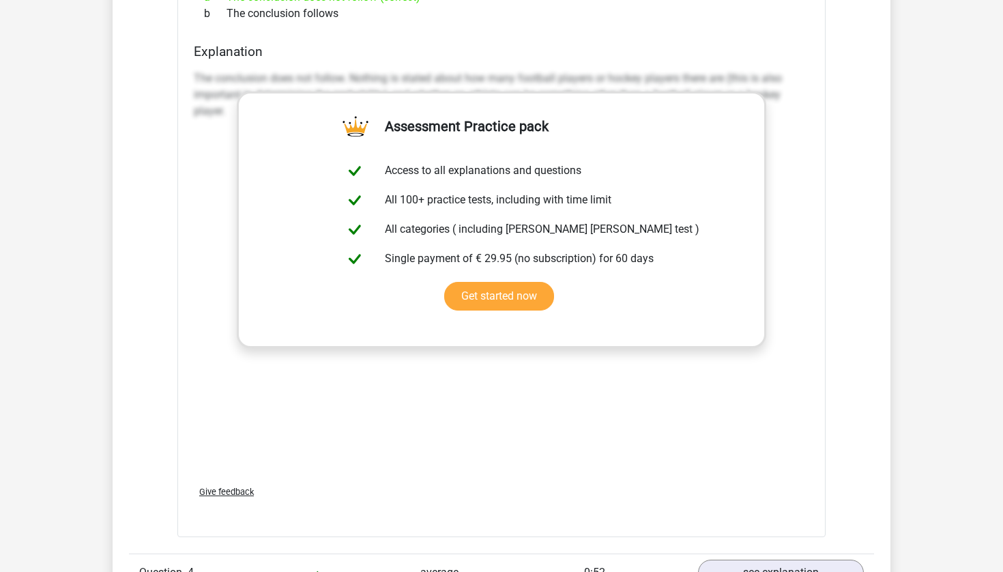
scroll to position [2716, 0]
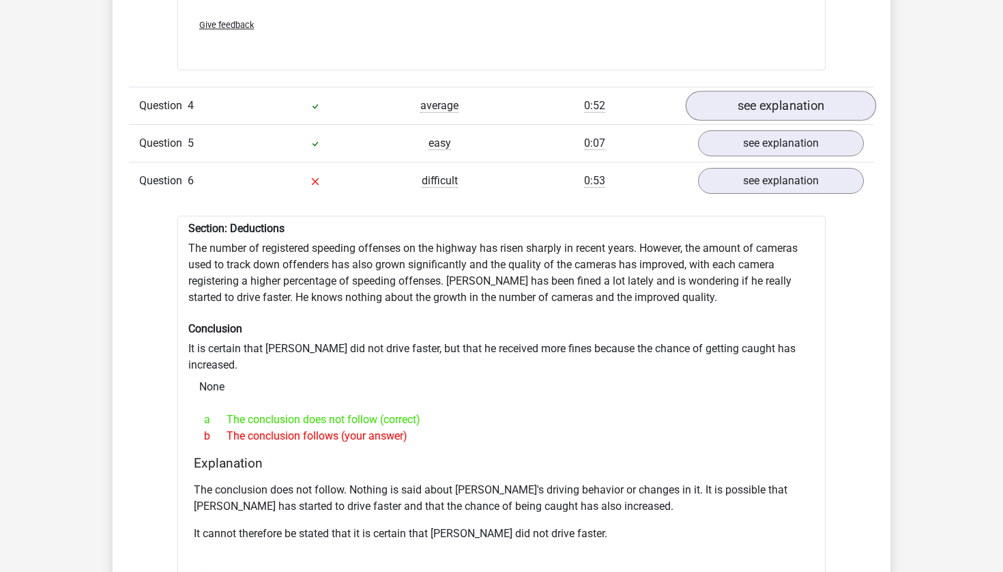
click at [777, 96] on link "see explanation" at bounding box center [781, 106] width 190 height 30
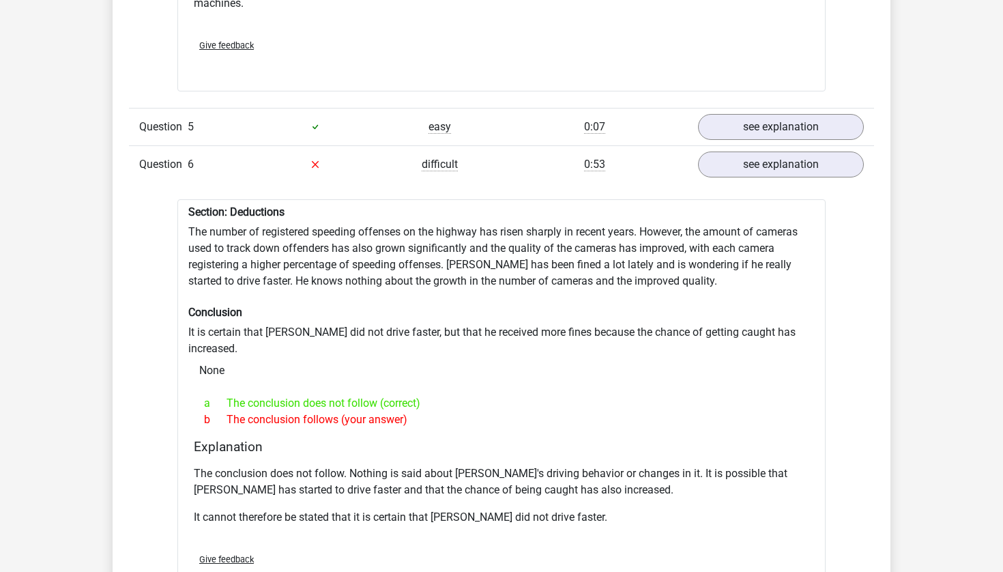
scroll to position [3071, 0]
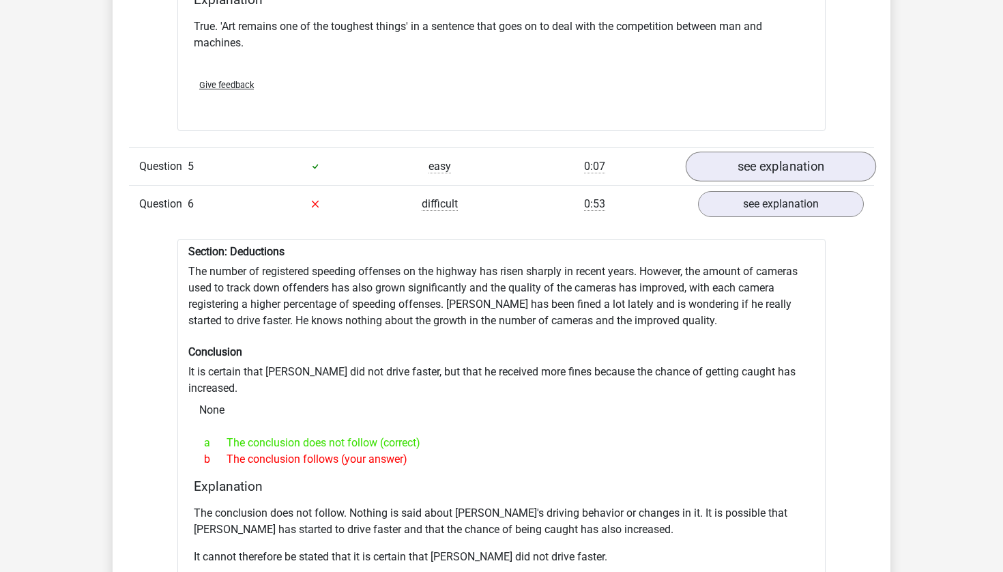
click at [780, 156] on link "see explanation" at bounding box center [781, 166] width 190 height 30
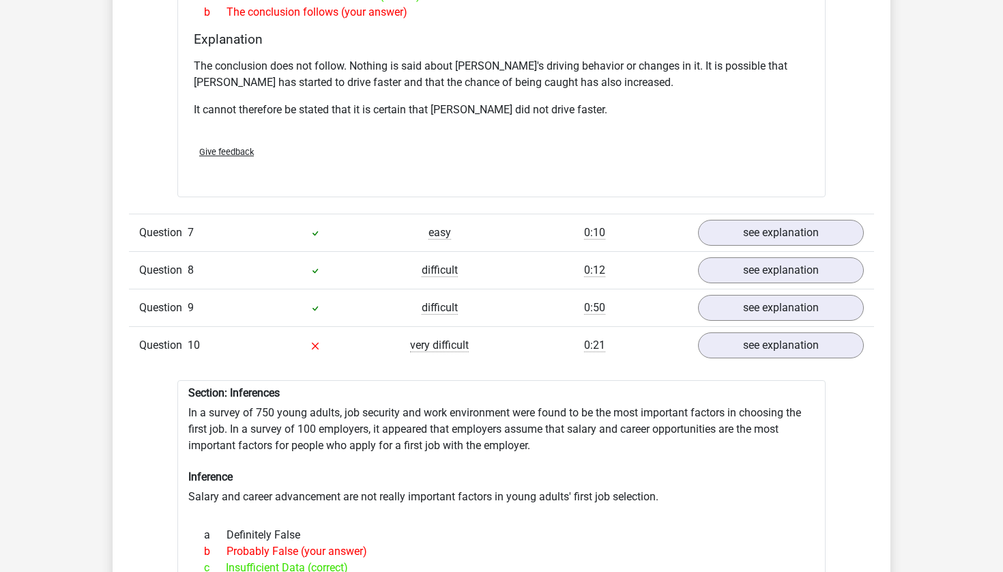
scroll to position [4284, 0]
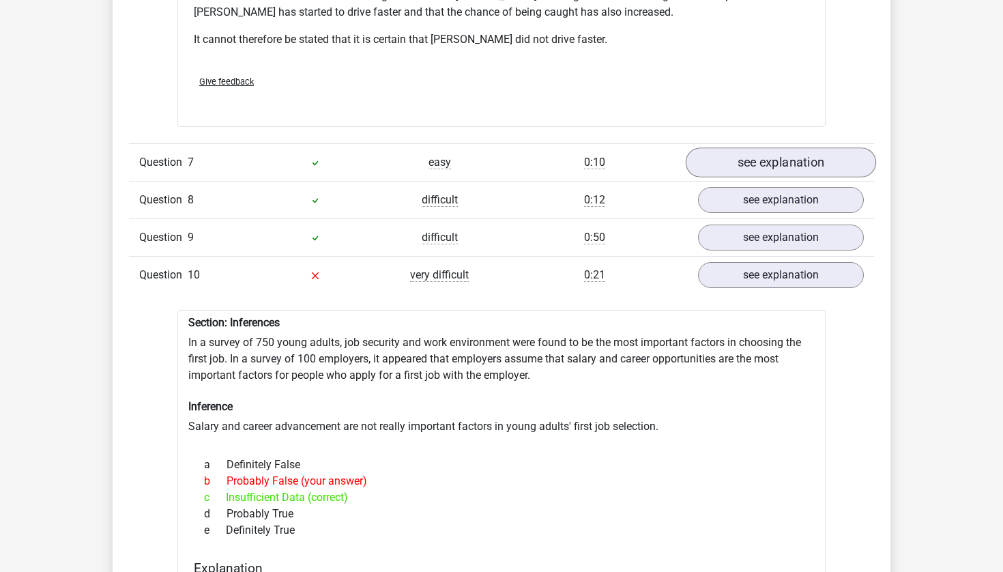
click at [751, 147] on link "see explanation" at bounding box center [781, 162] width 190 height 30
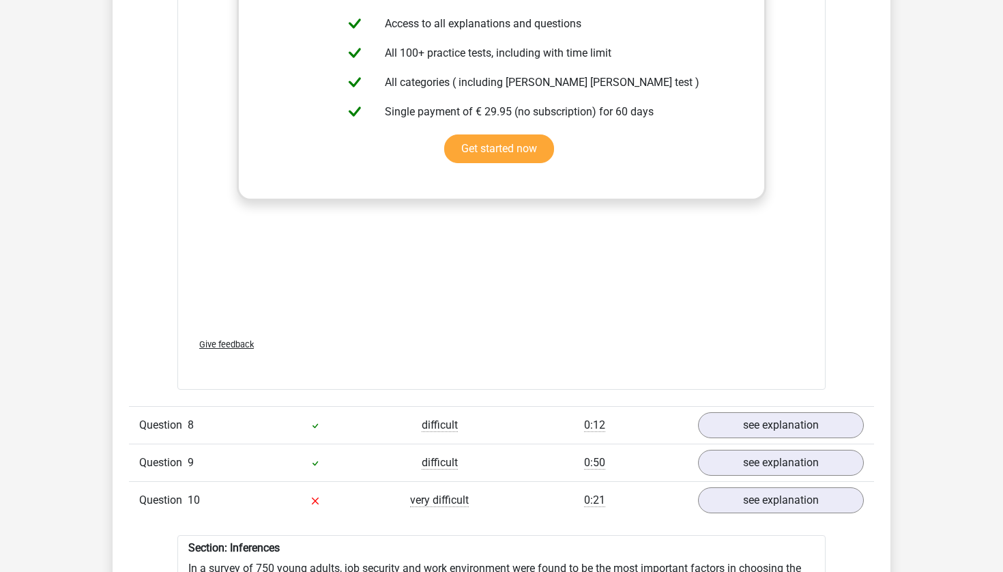
scroll to position [4777, 0]
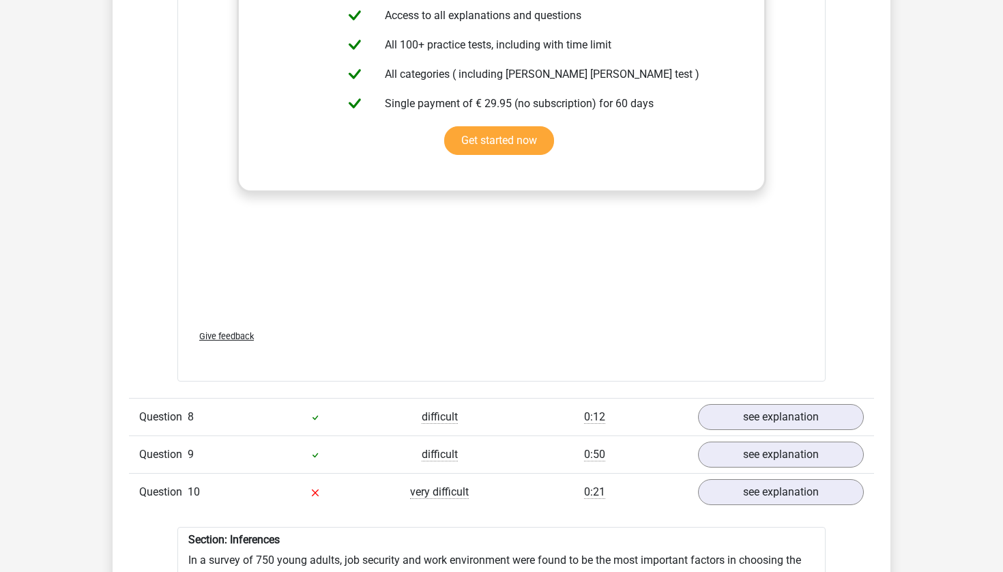
click at [804, 398] on div "Question 8 difficult 0:12 see explanation" at bounding box center [501, 417] width 745 height 38
click at [804, 402] on link "see explanation" at bounding box center [781, 417] width 190 height 30
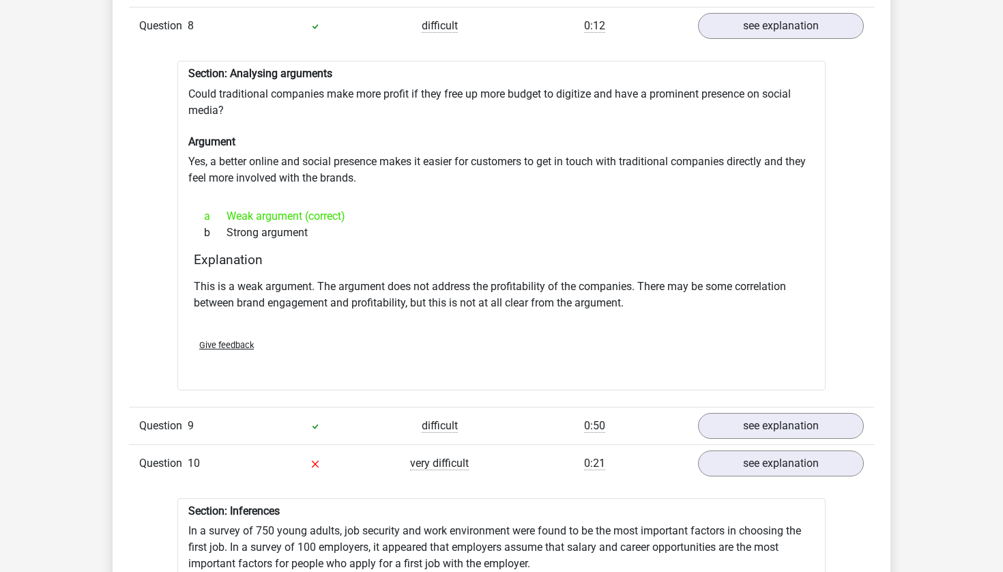
scroll to position [5170, 0]
click at [825, 409] on link "see explanation" at bounding box center [781, 424] width 190 height 30
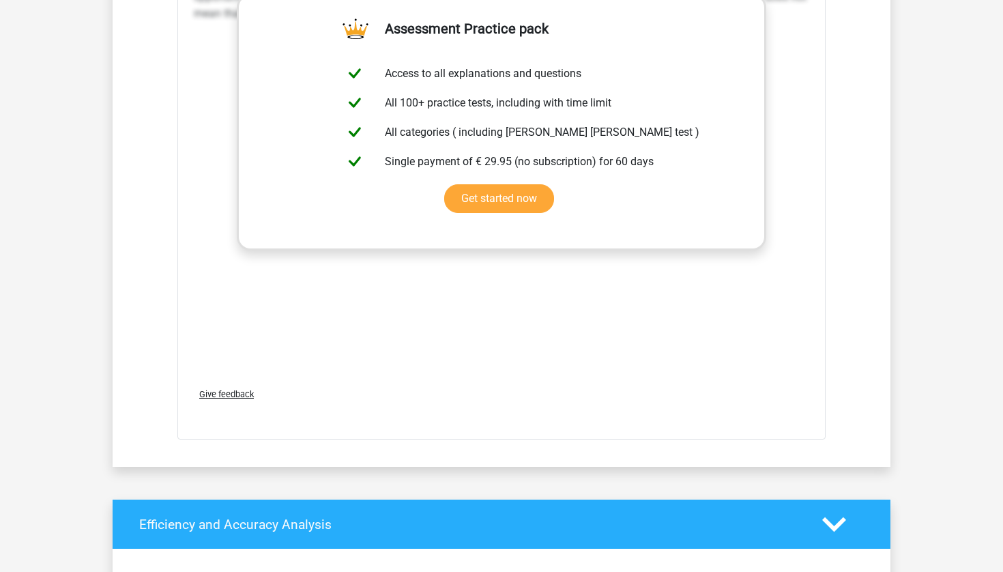
scroll to position [6714, 0]
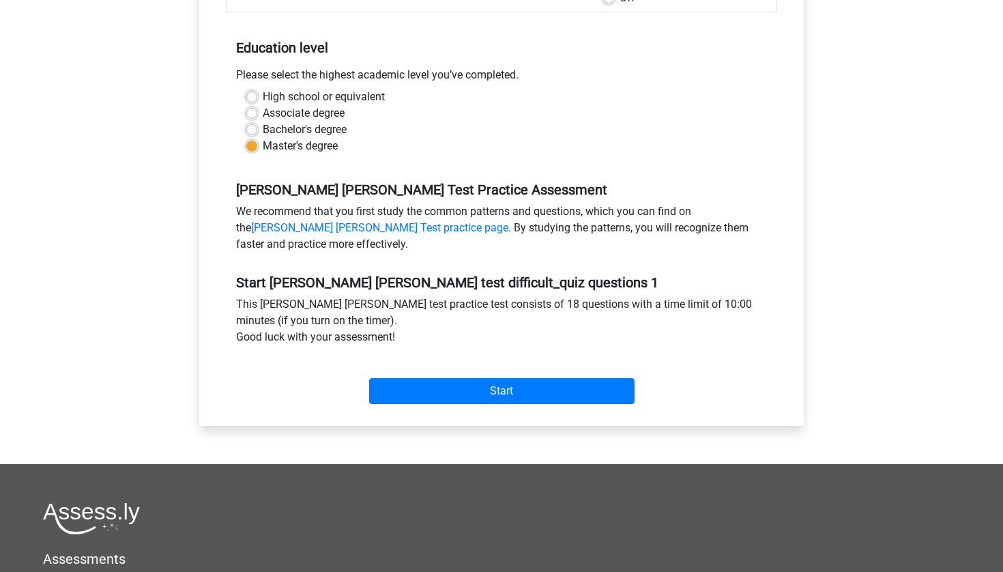
scroll to position [269, 0]
click at [602, 385] on input "Start" at bounding box center [501, 392] width 265 height 26
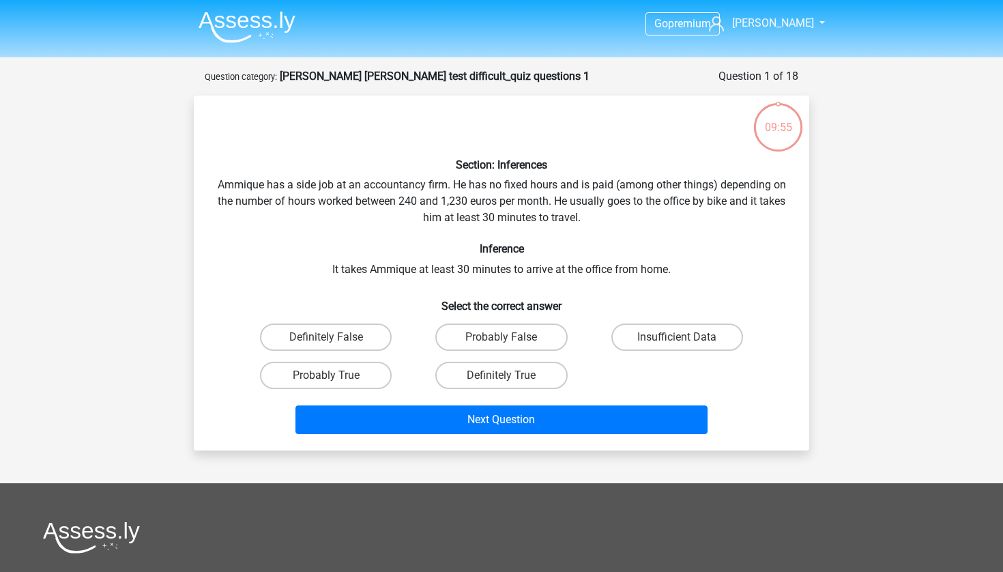
click at [849, 368] on div "Go premium David [EMAIL_ADDRESS][PERSON_NAME][DOMAIN_NAME]" at bounding box center [501, 421] width 1003 height 843
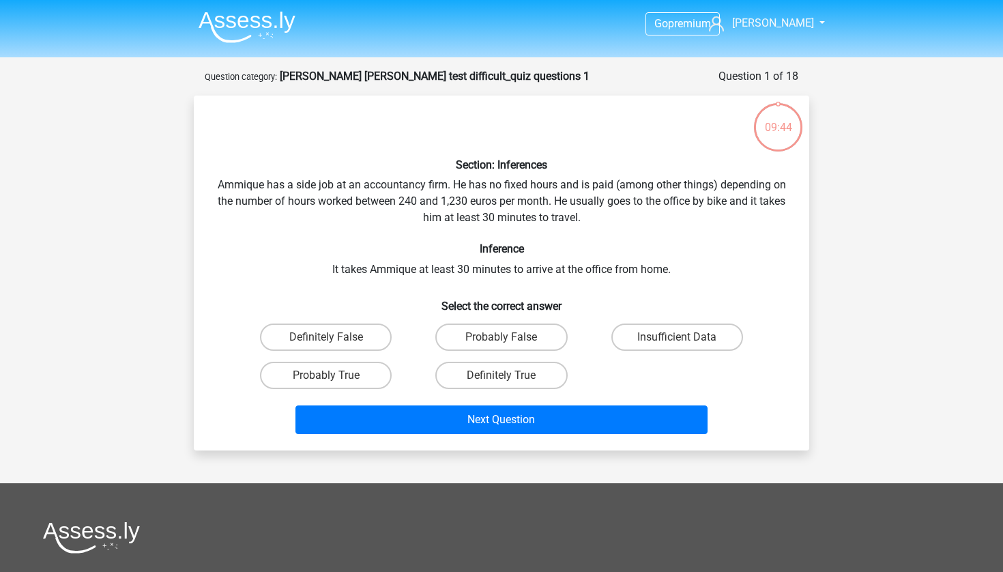
click at [849, 368] on div "Go premium David [EMAIL_ADDRESS][PERSON_NAME][DOMAIN_NAME]" at bounding box center [501, 421] width 1003 height 843
click at [849, 368] on div "Go premium David vilchez.david@gmail.com" at bounding box center [501, 421] width 1003 height 843
click at [721, 341] on label "Insufficient Data" at bounding box center [677, 336] width 132 height 27
click at [686, 341] on input "Insufficient Data" at bounding box center [681, 341] width 9 height 9
radio input "true"
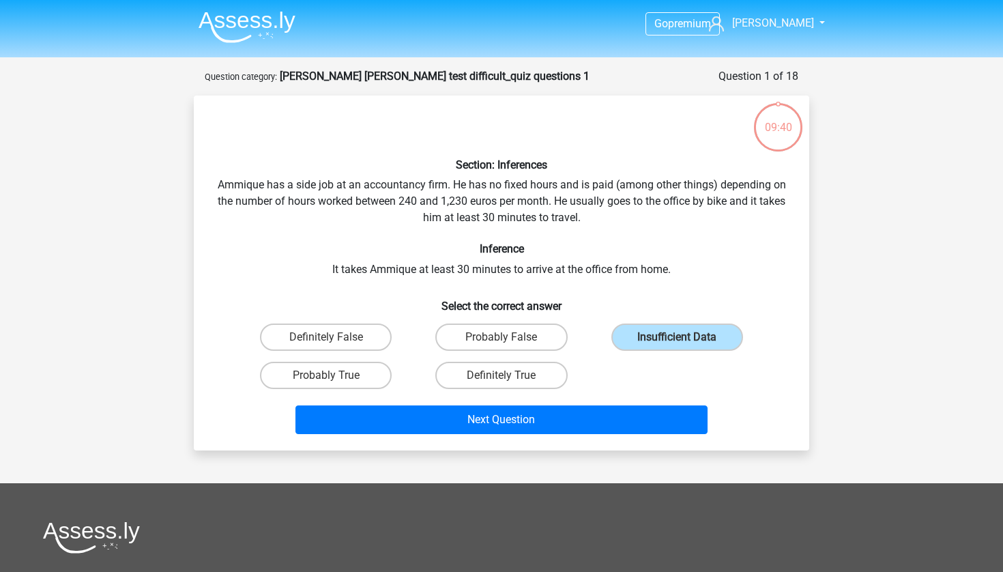
click at [832, 362] on div "Go premium David vilchez.david@gmail.com" at bounding box center [501, 421] width 1003 height 843
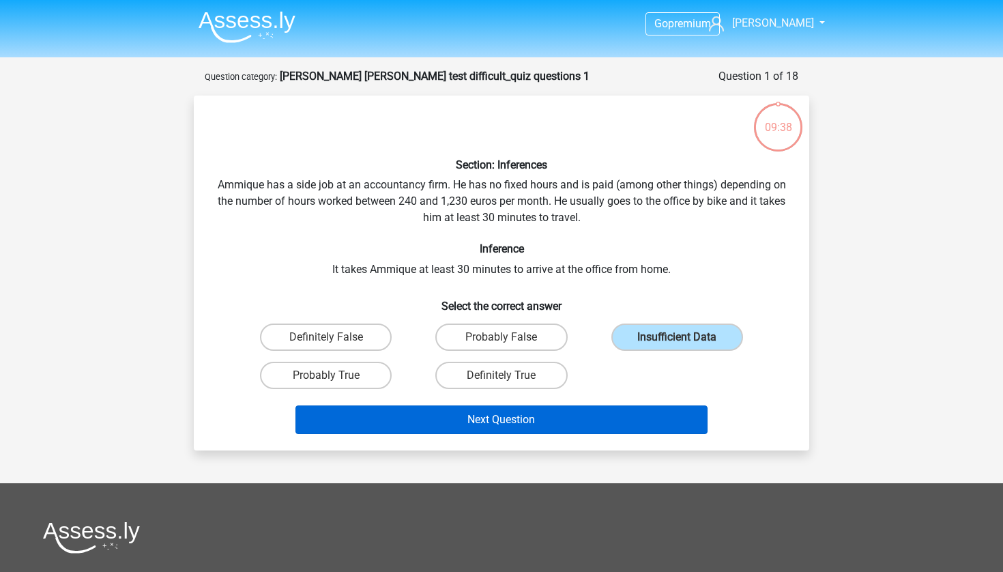
click at [610, 426] on button "Next Question" at bounding box center [501, 419] width 413 height 29
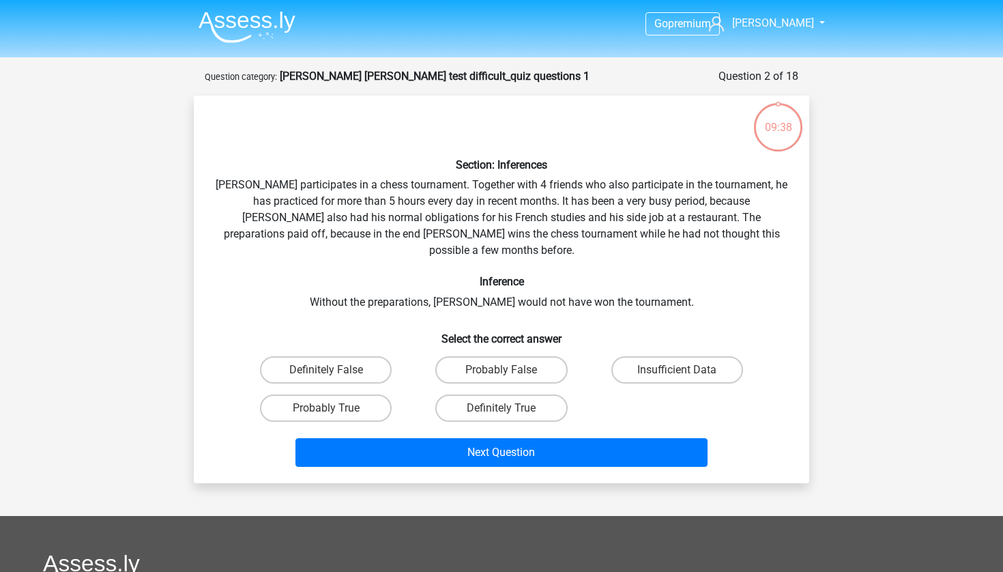
scroll to position [68, 0]
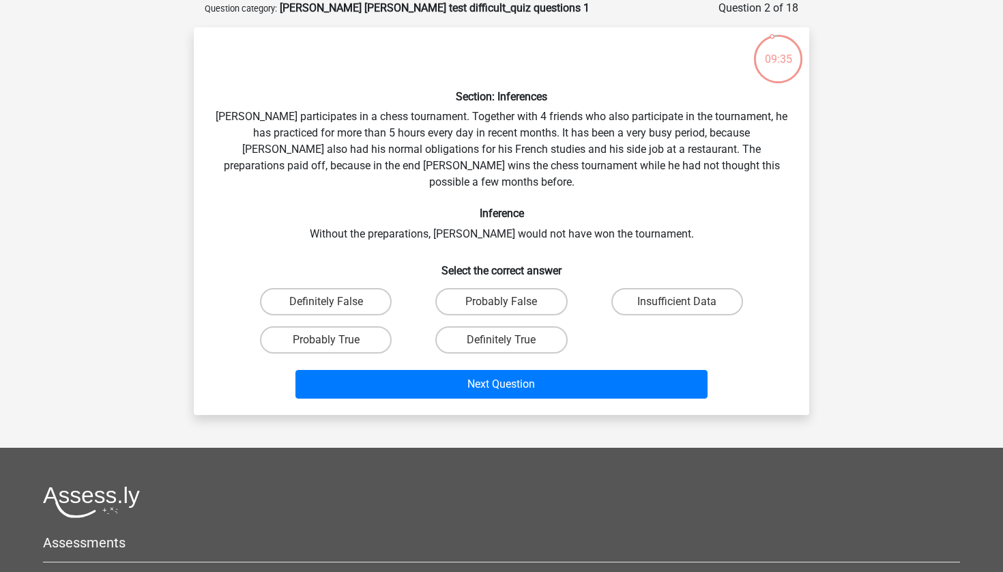
click at [835, 322] on div "Go premium David vilchez.david@gmail.com" at bounding box center [501, 370] width 1003 height 876
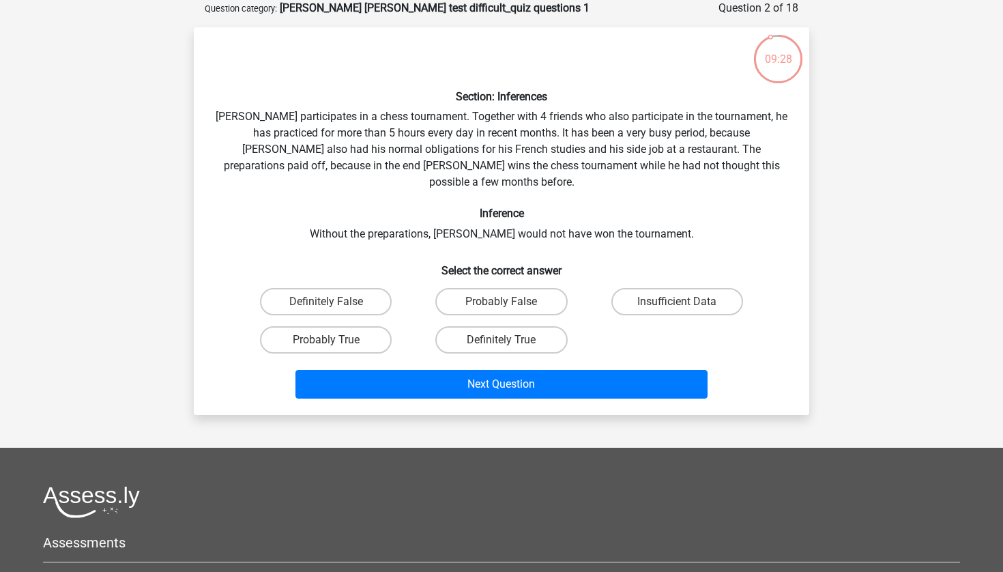
click at [835, 322] on div "Go premium David vilchez.david@gmail.com" at bounding box center [501, 370] width 1003 height 876
click at [696, 294] on label "Insufficient Data" at bounding box center [677, 301] width 132 height 27
click at [686, 302] on input "Insufficient Data" at bounding box center [681, 306] width 9 height 9
radio input "true"
click at [862, 319] on div "Go premium David vilchez.david@gmail.com" at bounding box center [501, 370] width 1003 height 876
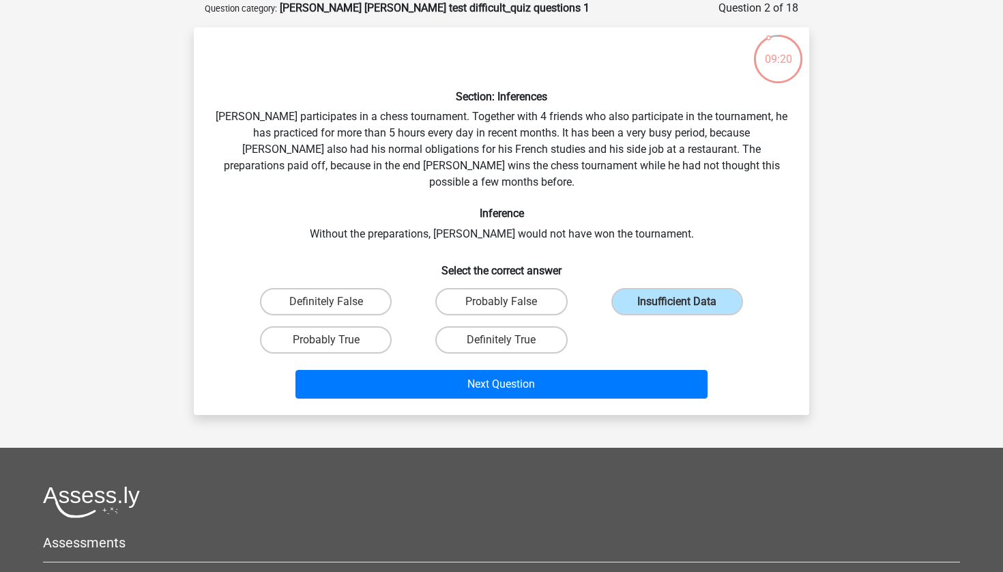
click at [862, 319] on div "Go premium David vilchez.david@gmail.com" at bounding box center [501, 370] width 1003 height 876
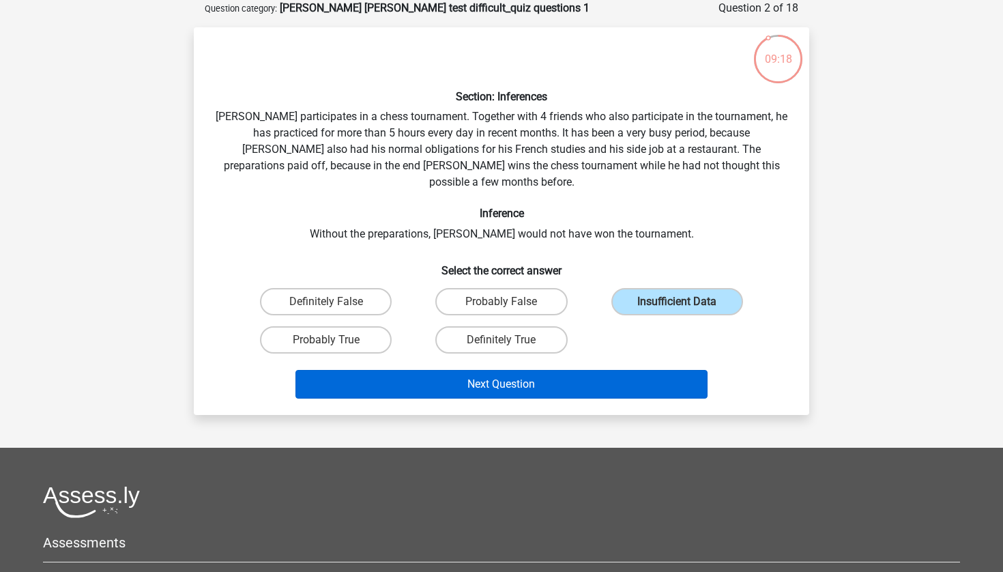
click at [645, 380] on button "Next Question" at bounding box center [501, 384] width 413 height 29
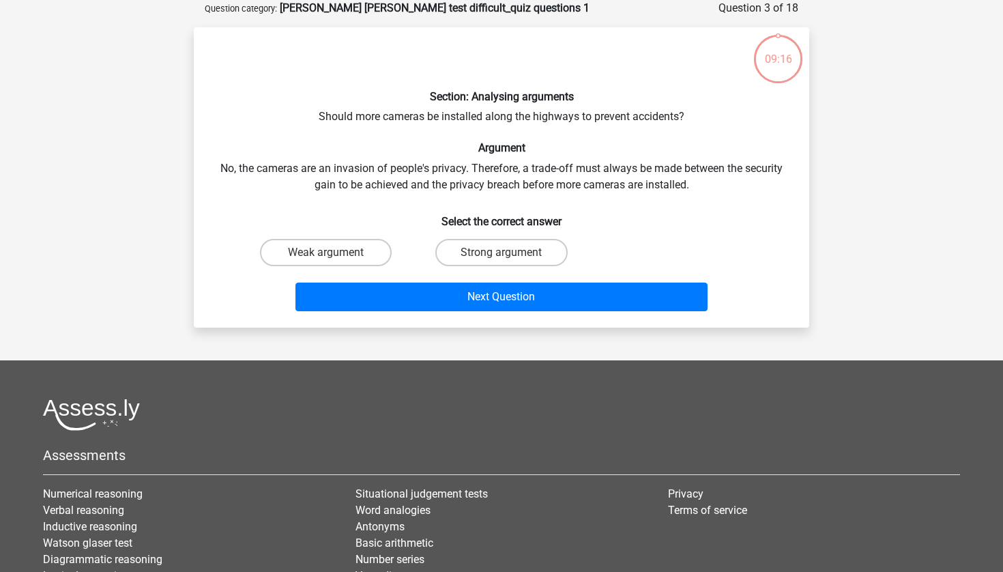
click at [856, 331] on div "Go premium David vilchez.david@gmail.com" at bounding box center [501, 326] width 1003 height 789
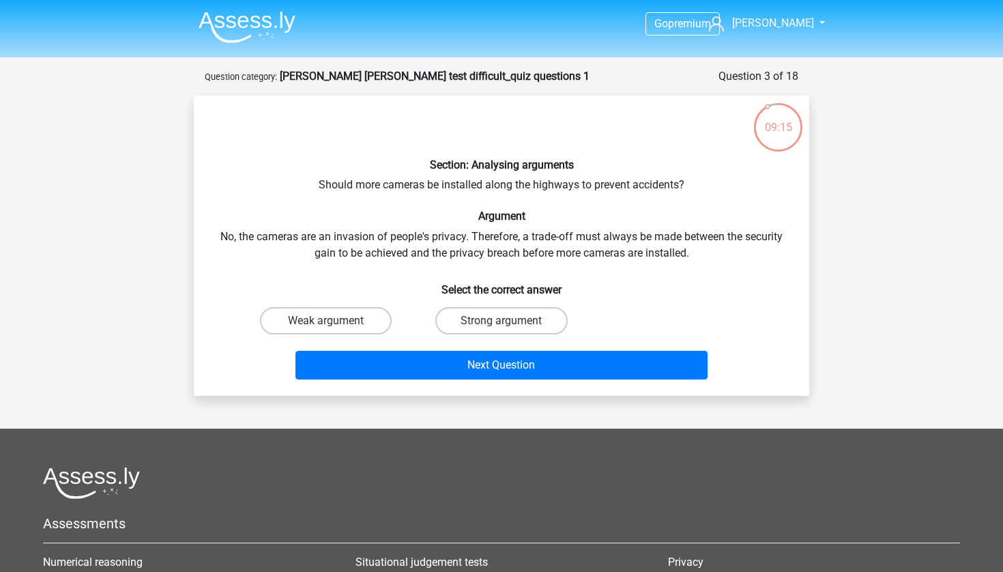
scroll to position [0, 0]
click at [856, 331] on div "Go premium David vilchez.david@gmail.com" at bounding box center [501, 394] width 1003 height 789
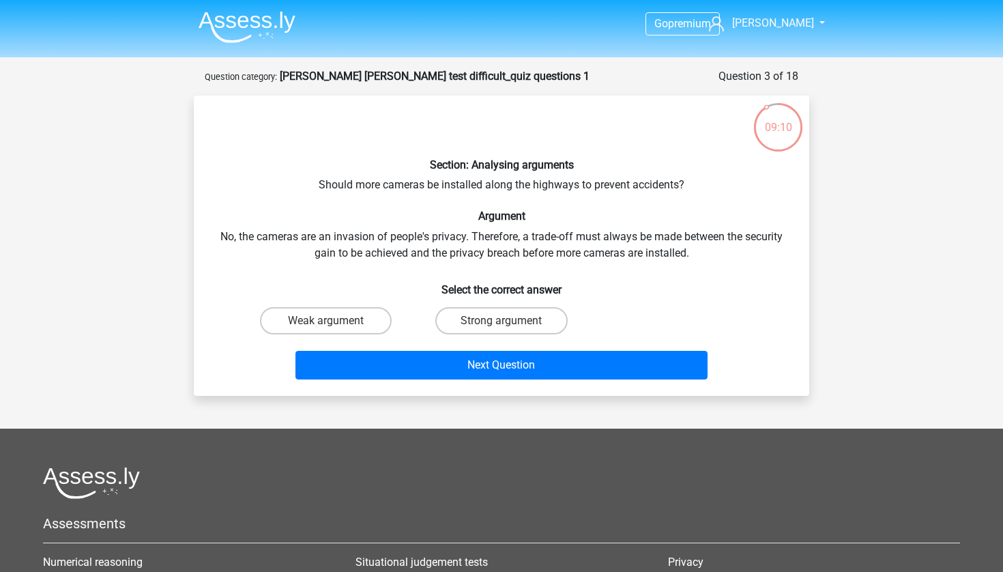
click at [856, 331] on div "Go premium David vilchez.david@gmail.com" at bounding box center [501, 394] width 1003 height 789
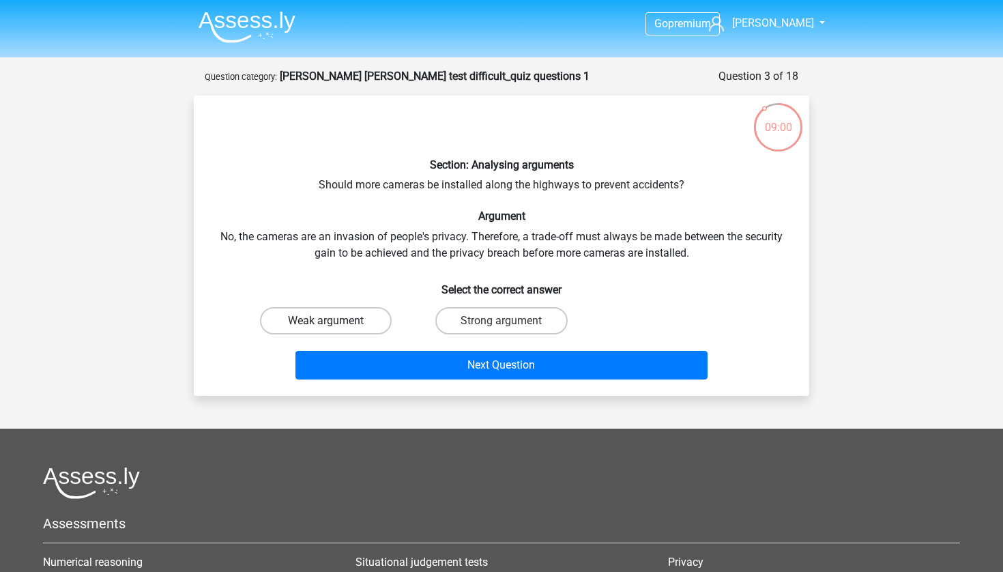
click at [347, 321] on label "Weak argument" at bounding box center [326, 320] width 132 height 27
click at [335, 321] on input "Weak argument" at bounding box center [330, 325] width 9 height 9
radio input "true"
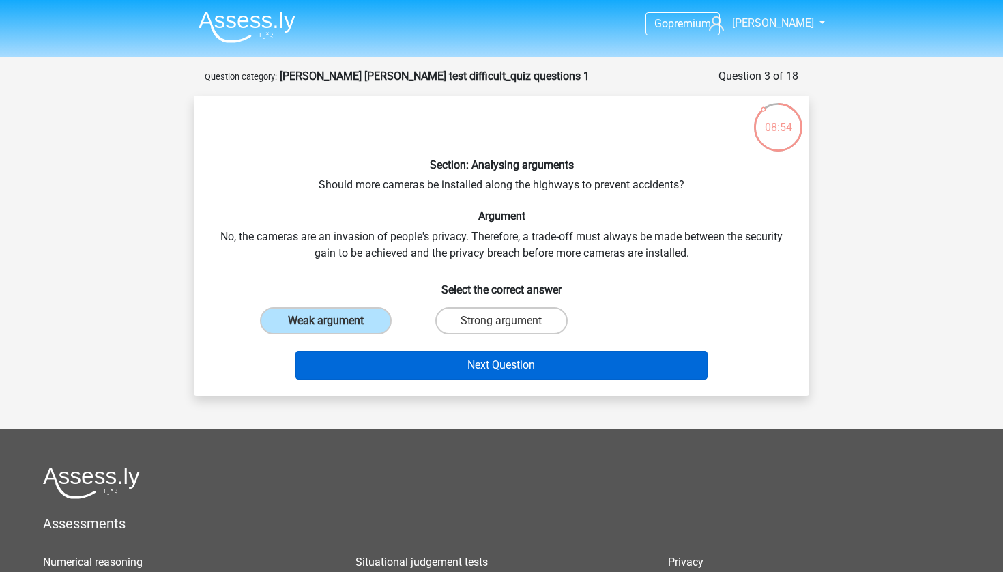
click at [665, 368] on button "Next Question" at bounding box center [501, 365] width 413 height 29
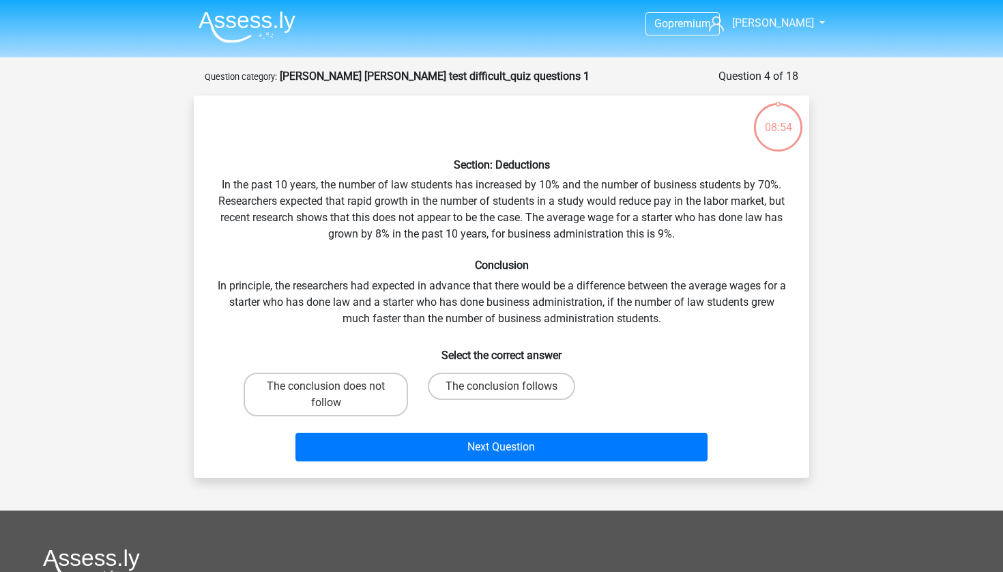
scroll to position [68, 0]
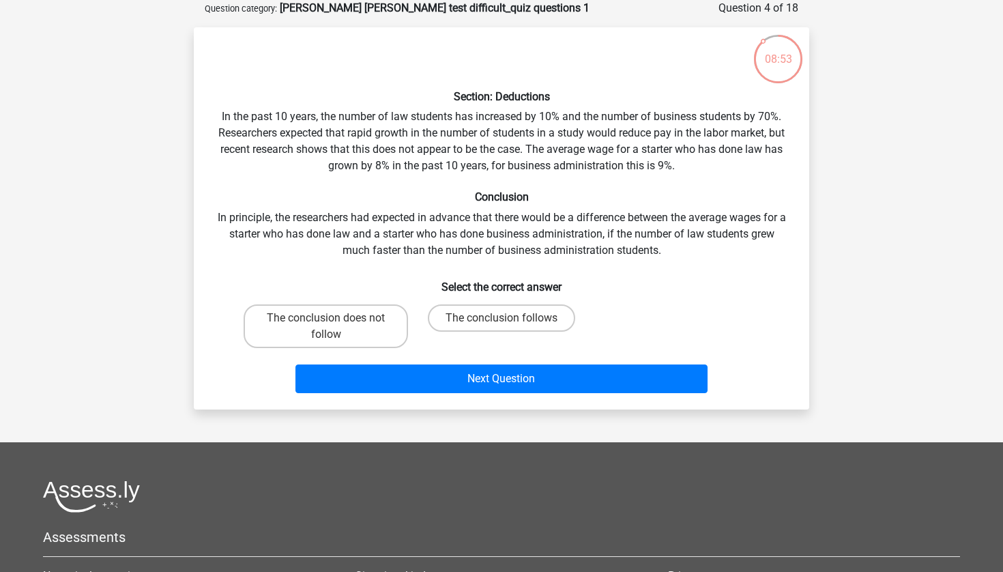
click at [902, 226] on div "Go premium David vilchez.david@gmail.com" at bounding box center [501, 367] width 1003 height 870
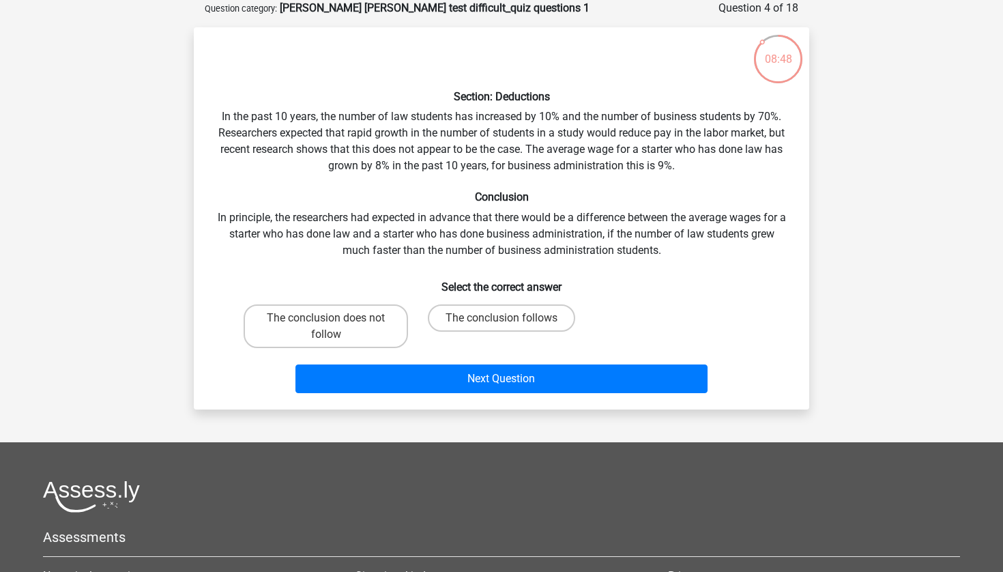
click at [902, 226] on div "Go premium David vilchez.david@gmail.com" at bounding box center [501, 367] width 1003 height 870
click at [523, 321] on label "The conclusion follows" at bounding box center [501, 317] width 147 height 27
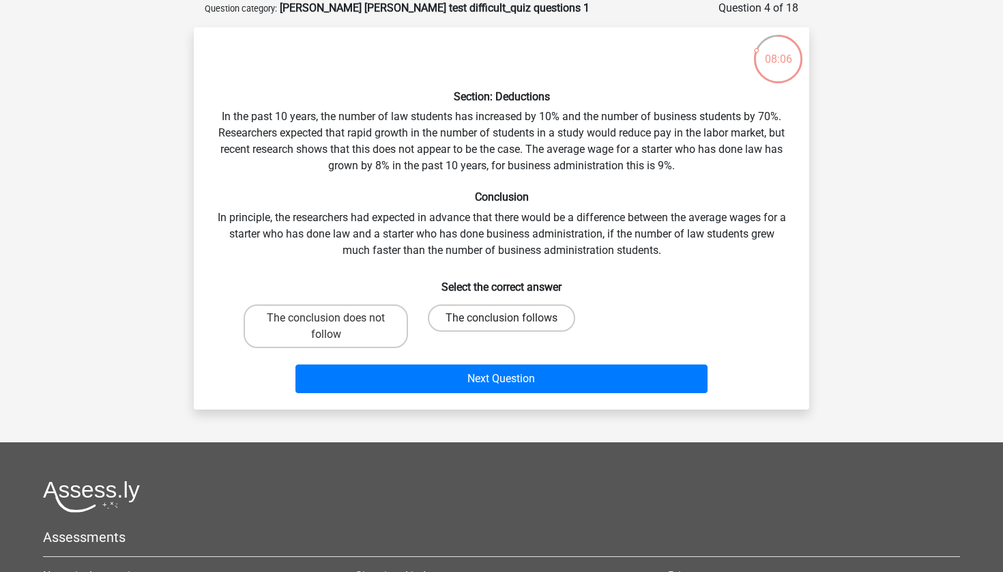
click at [510, 321] on input "The conclusion follows" at bounding box center [505, 322] width 9 height 9
radio input "true"
click at [872, 358] on div "Go premium David vilchez.david@gmail.com" at bounding box center [501, 367] width 1003 height 870
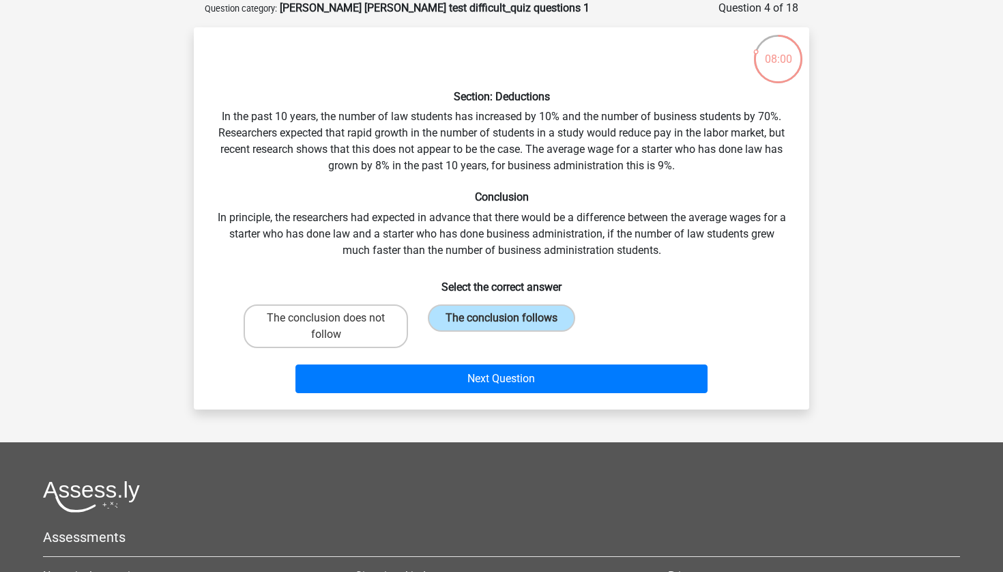
click at [872, 358] on div "Go premium David vilchez.david@gmail.com" at bounding box center [501, 367] width 1003 height 870
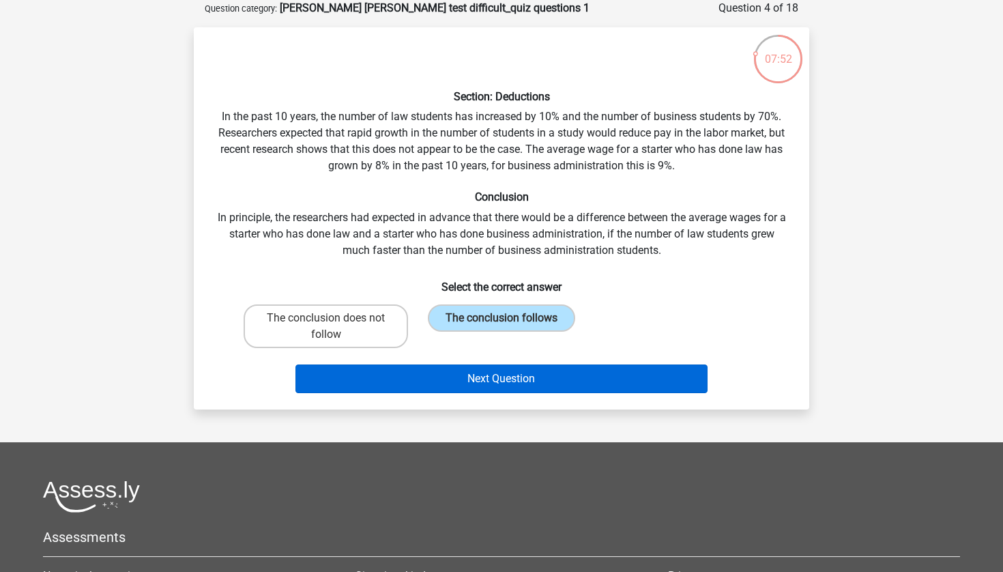
click at [661, 385] on button "Next Question" at bounding box center [501, 378] width 413 height 29
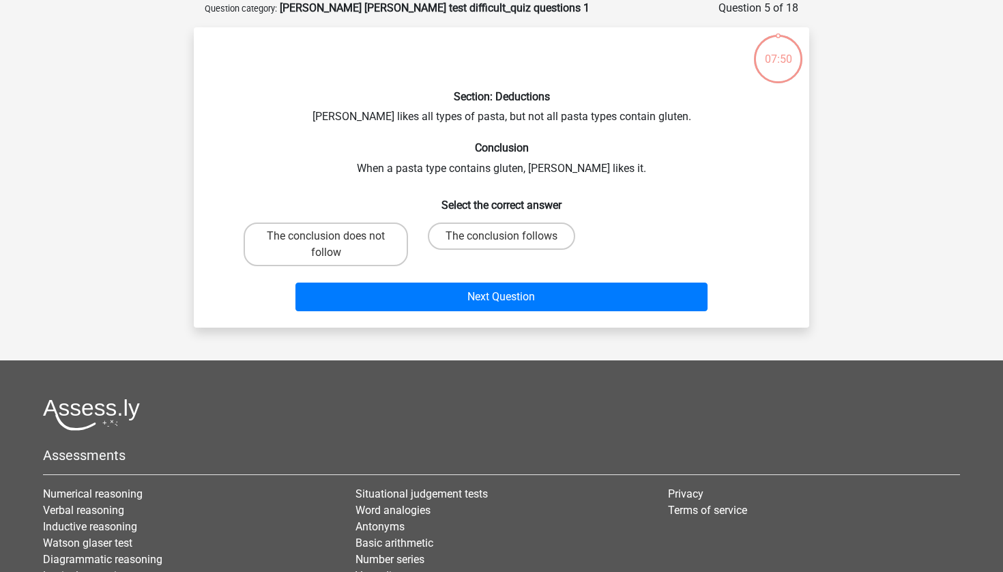
click at [898, 293] on div "Go premium David [EMAIL_ADDRESS][PERSON_NAME][DOMAIN_NAME]" at bounding box center [501, 326] width 1003 height 789
click at [339, 248] on label "The conclusion does not follow" at bounding box center [326, 244] width 164 height 44
click at [335, 245] on input "The conclusion does not follow" at bounding box center [330, 240] width 9 height 9
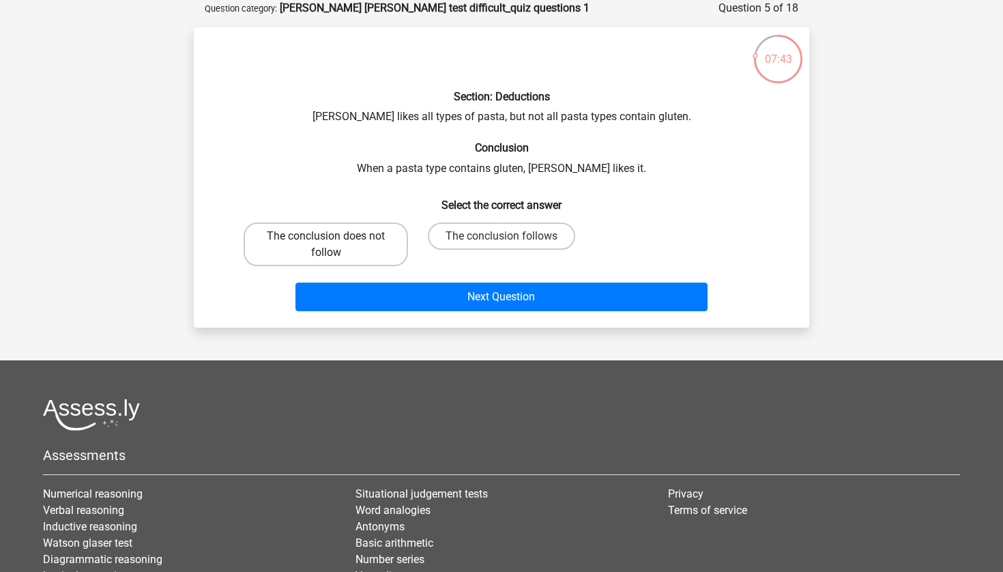
radio input "true"
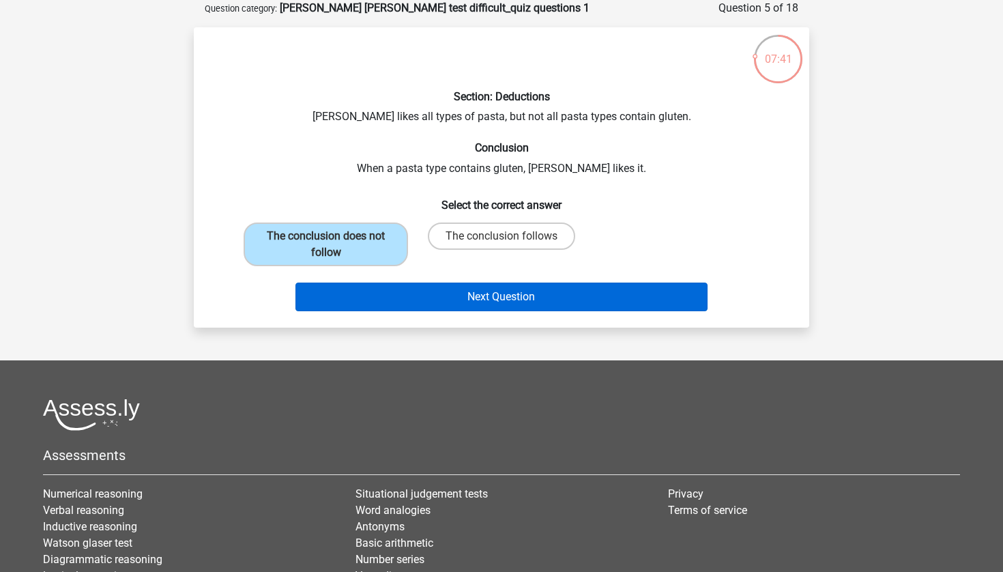
click at [696, 293] on button "Next Question" at bounding box center [501, 296] width 413 height 29
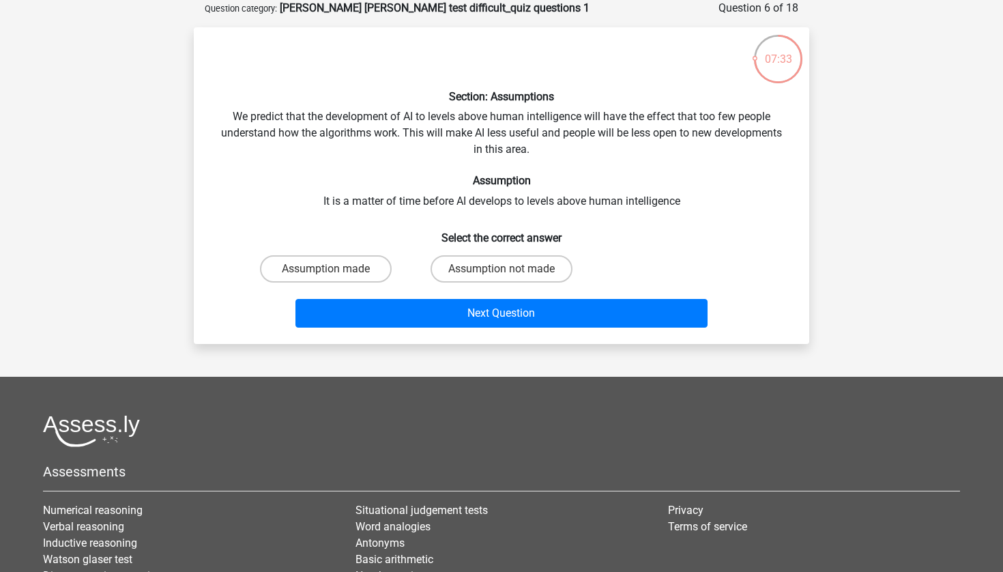
click at [923, 265] on div "Go premium David [EMAIL_ADDRESS][PERSON_NAME][DOMAIN_NAME]" at bounding box center [501, 334] width 1003 height 805
click at [545, 265] on label "Assumption not made" at bounding box center [501, 268] width 142 height 27
click at [510, 269] on input "Assumption not made" at bounding box center [505, 273] width 9 height 9
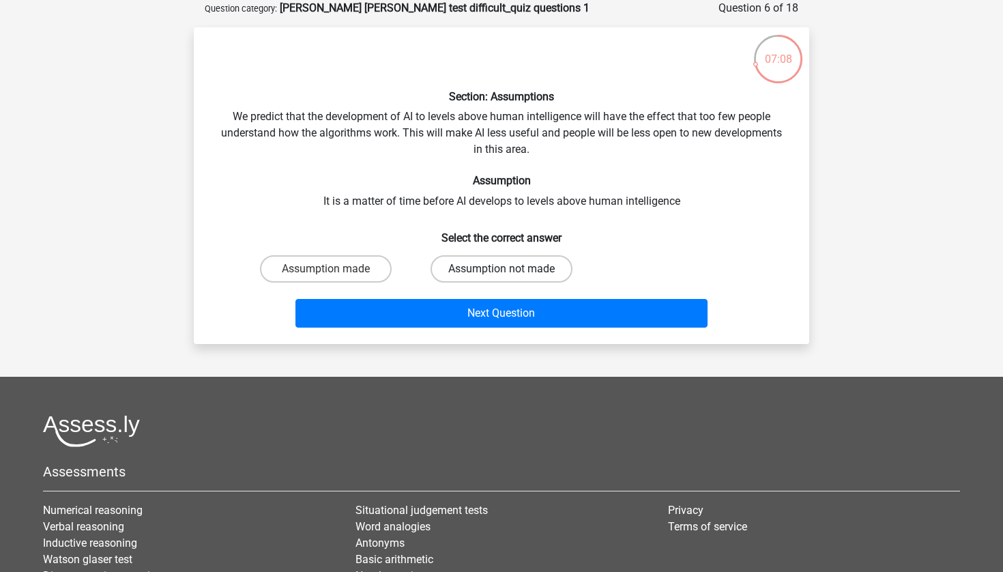
radio input "true"
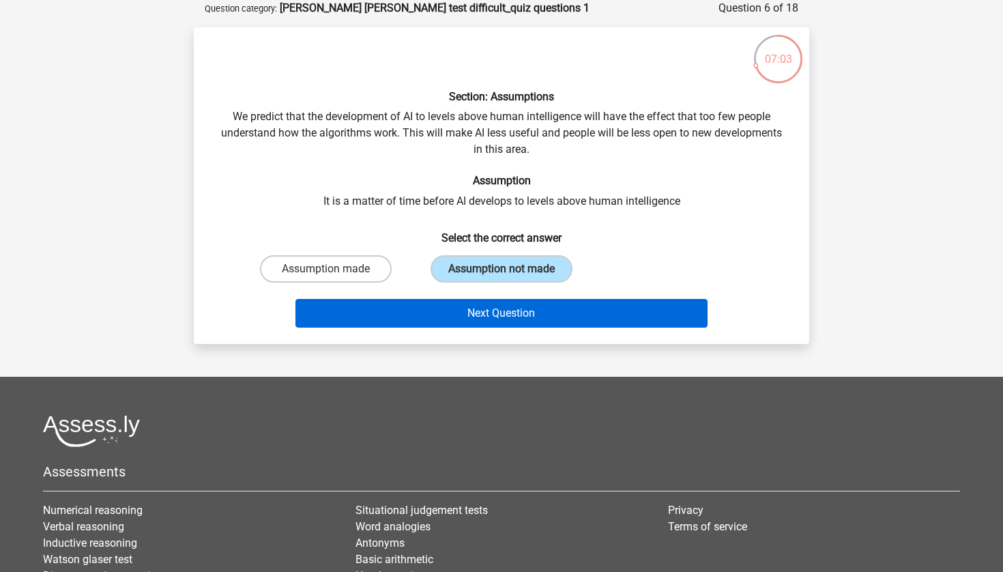
click at [656, 319] on button "Next Question" at bounding box center [501, 313] width 413 height 29
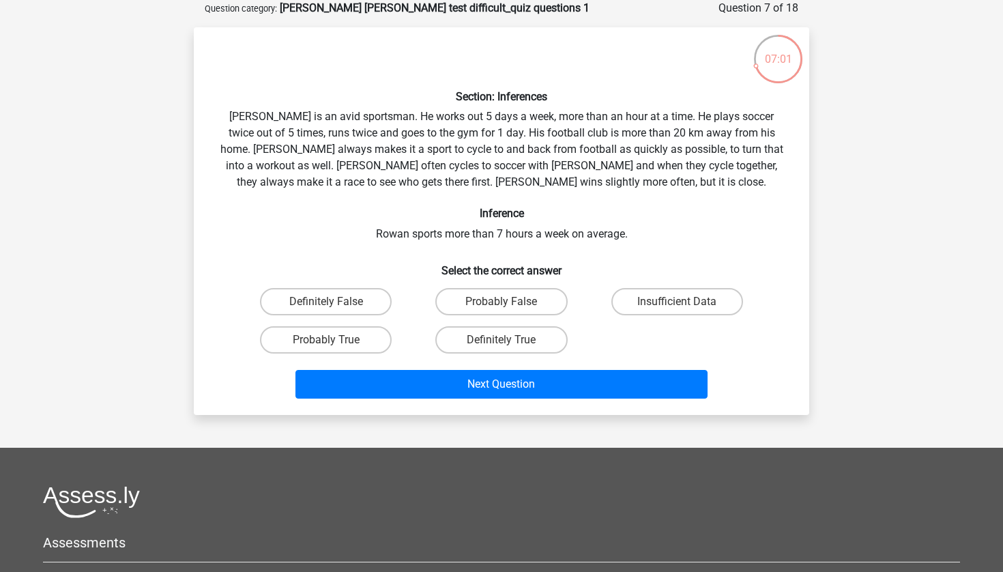
click at [841, 290] on div "Go premium David [EMAIL_ADDRESS][PERSON_NAME][DOMAIN_NAME]" at bounding box center [501, 370] width 1003 height 876
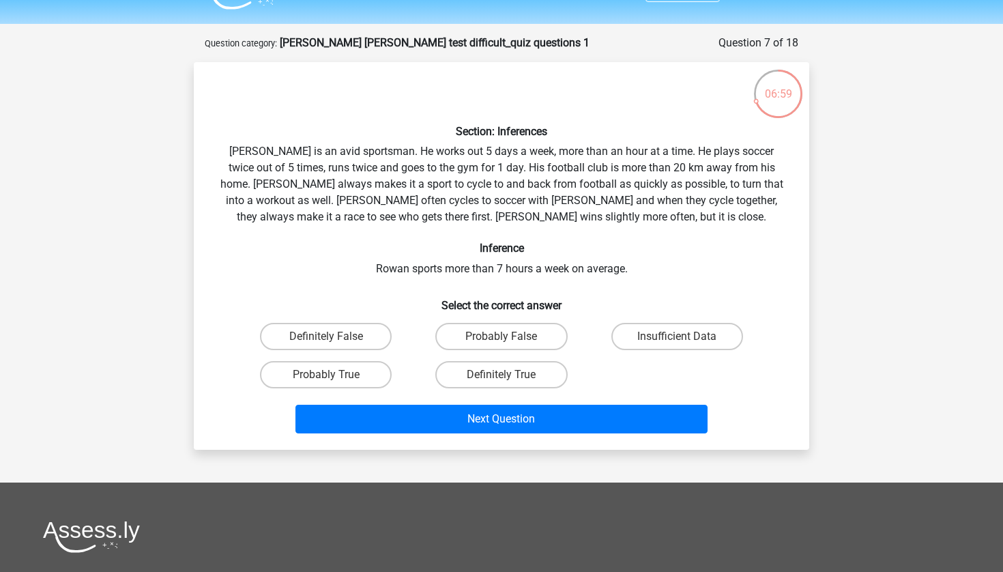
scroll to position [34, 0]
click at [841, 290] on div "Go premium David [EMAIL_ADDRESS][PERSON_NAME][DOMAIN_NAME]" at bounding box center [501, 404] width 1003 height 876
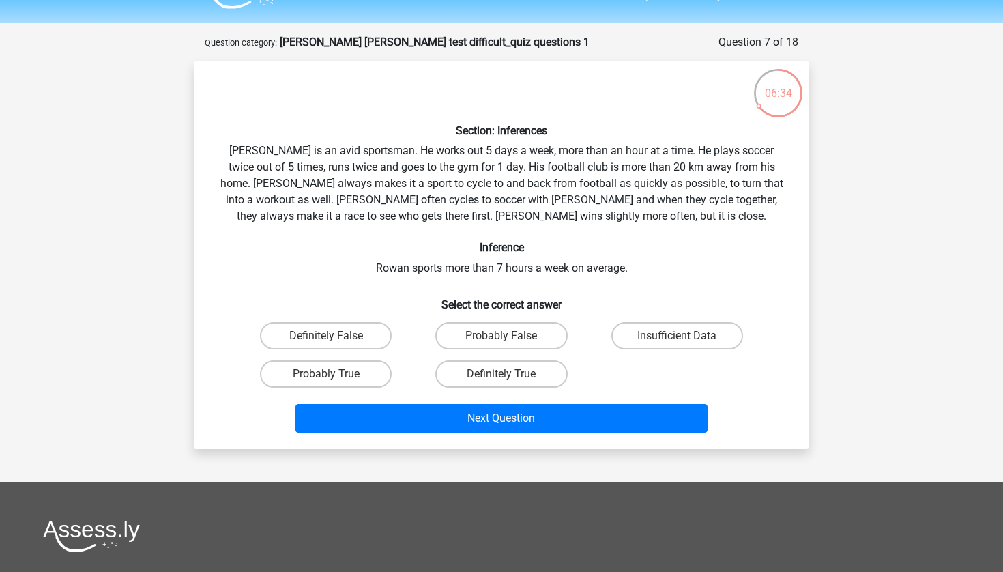
click at [841, 290] on div "Go premium David [EMAIL_ADDRESS][PERSON_NAME][DOMAIN_NAME]" at bounding box center [501, 404] width 1003 height 876
click at [649, 343] on label "Insufficient Data" at bounding box center [677, 335] width 132 height 27
click at [677, 343] on input "Insufficient Data" at bounding box center [681, 340] width 9 height 9
radio input "true"
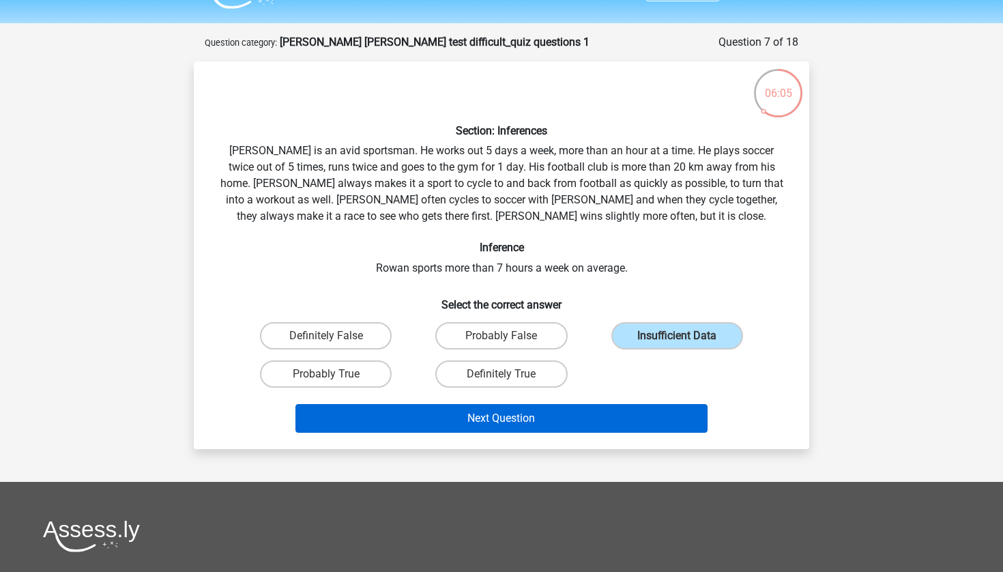
click at [681, 420] on button "Next Question" at bounding box center [501, 418] width 413 height 29
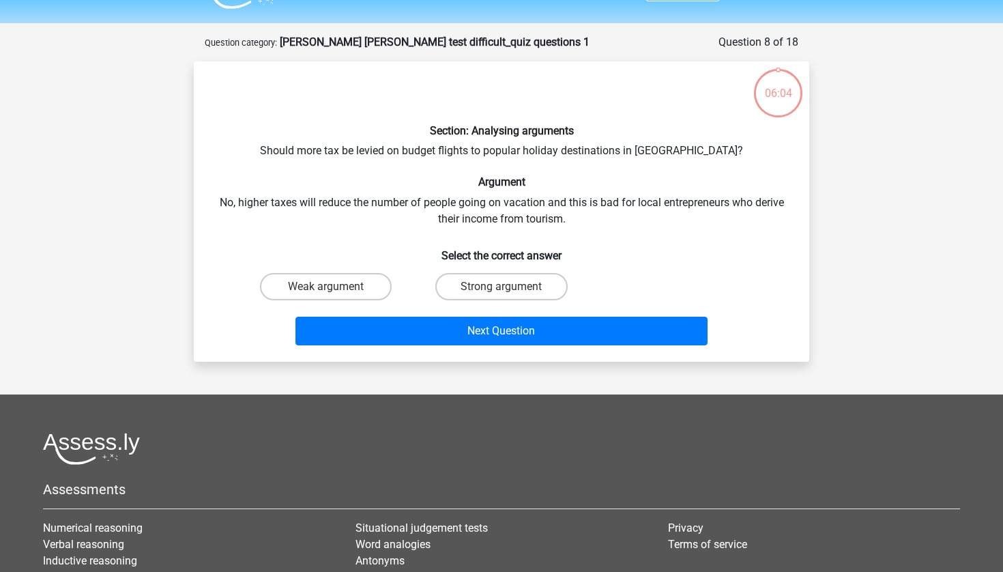
scroll to position [68, 0]
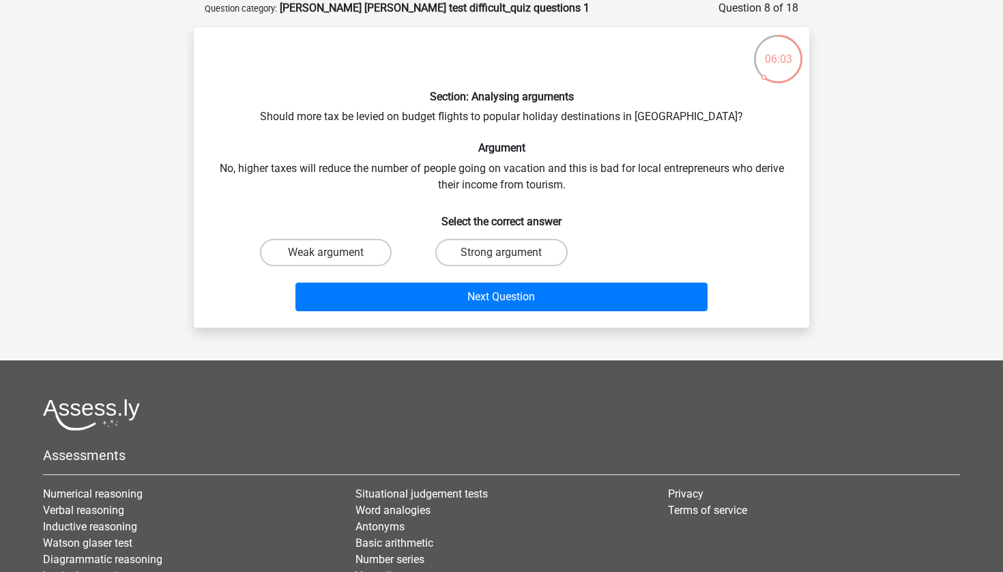
click at [864, 201] on div "Go premium David [EMAIL_ADDRESS][PERSON_NAME][DOMAIN_NAME]" at bounding box center [501, 326] width 1003 height 789
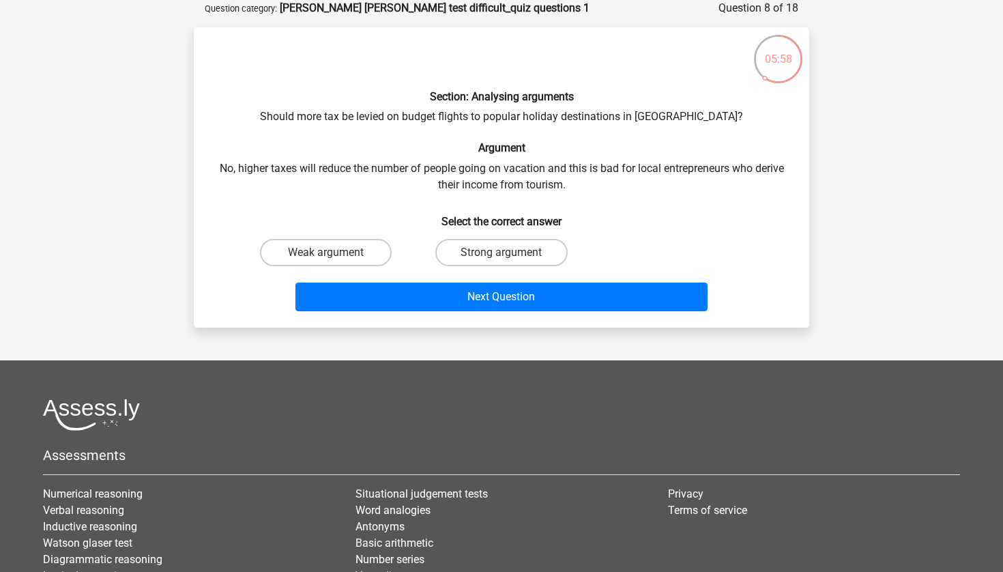
click at [864, 201] on div "Go premium David [EMAIL_ADDRESS][PERSON_NAME][DOMAIN_NAME]" at bounding box center [501, 326] width 1003 height 789
click at [358, 252] on label "Weak argument" at bounding box center [326, 252] width 132 height 27
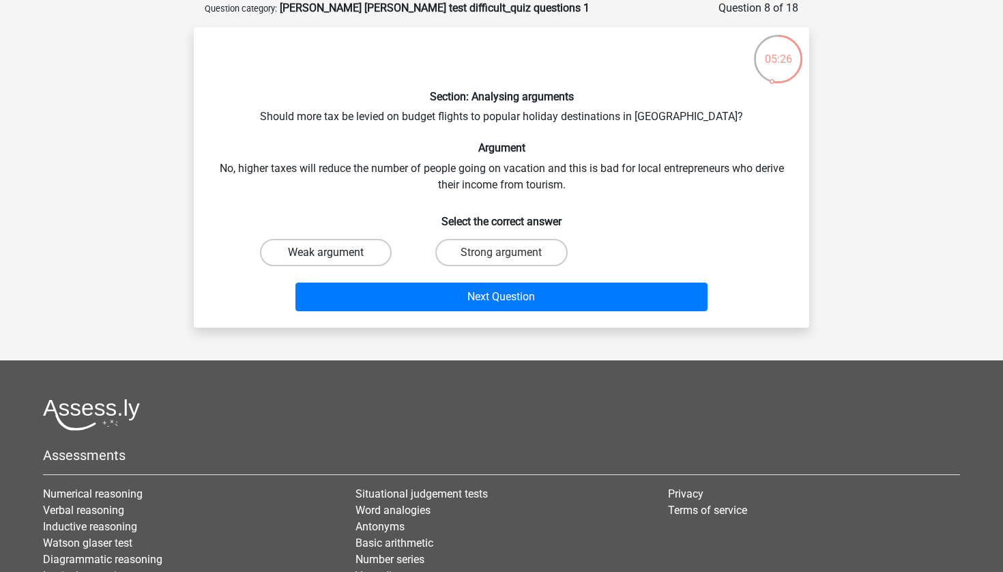
click at [335, 252] on input "Weak argument" at bounding box center [330, 256] width 9 height 9
radio input "true"
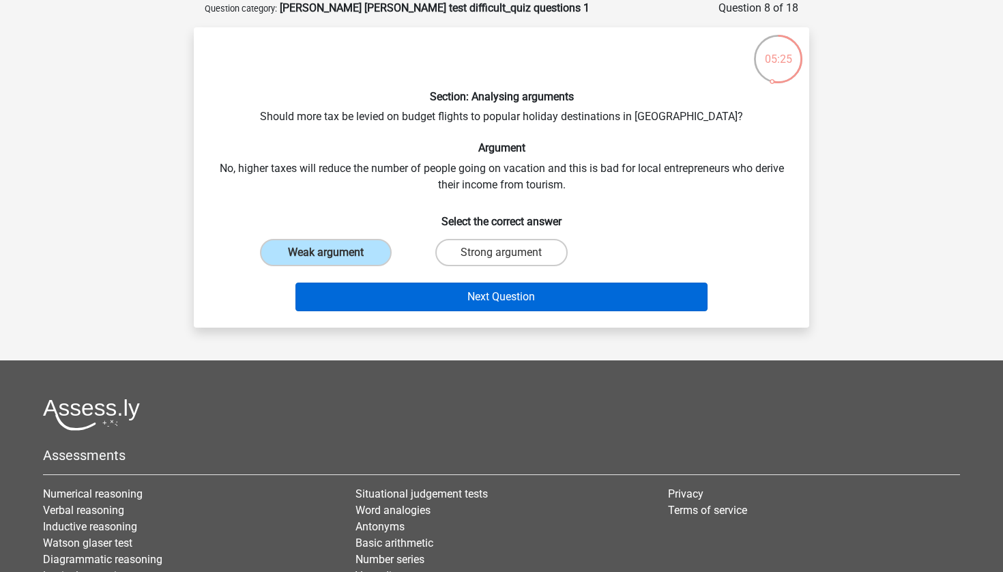
click at [488, 292] on button "Next Question" at bounding box center [501, 296] width 413 height 29
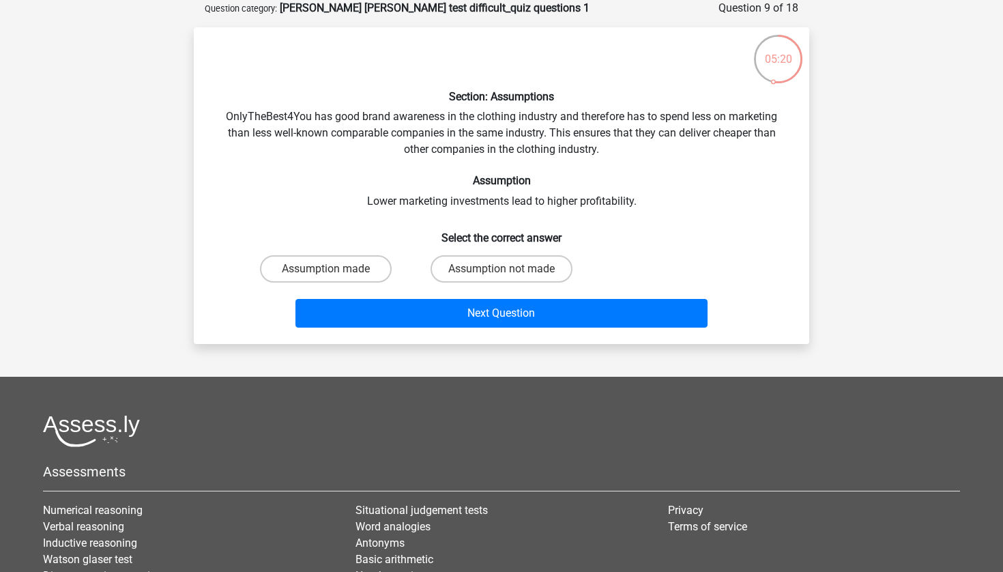
click at [915, 268] on div "Go premium David [EMAIL_ADDRESS][PERSON_NAME][DOMAIN_NAME]" at bounding box center [501, 334] width 1003 height 805
click at [548, 265] on label "Assumption not made" at bounding box center [501, 268] width 142 height 27
click at [510, 269] on input "Assumption not made" at bounding box center [505, 273] width 9 height 9
radio input "true"
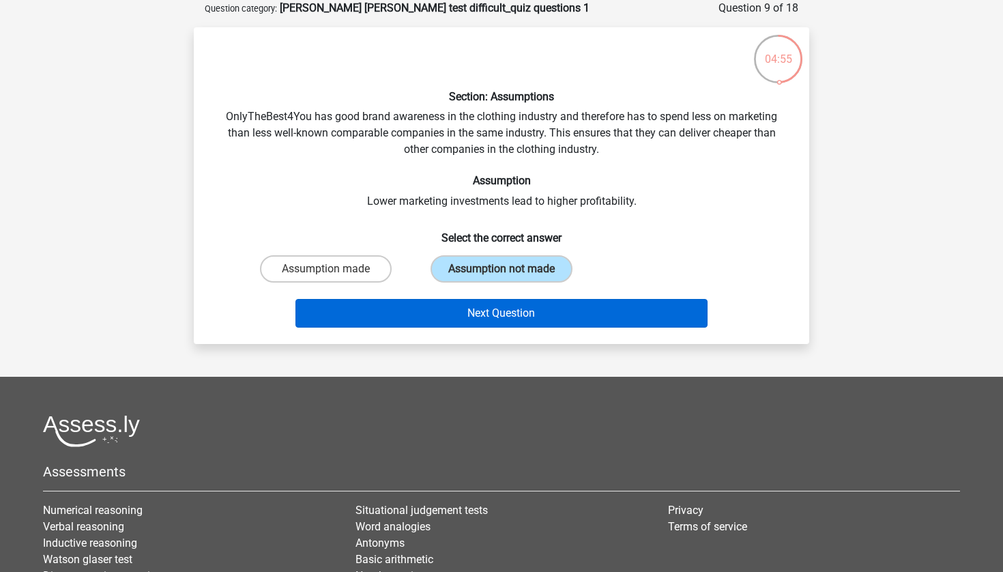
click at [688, 318] on button "Next Question" at bounding box center [501, 313] width 413 height 29
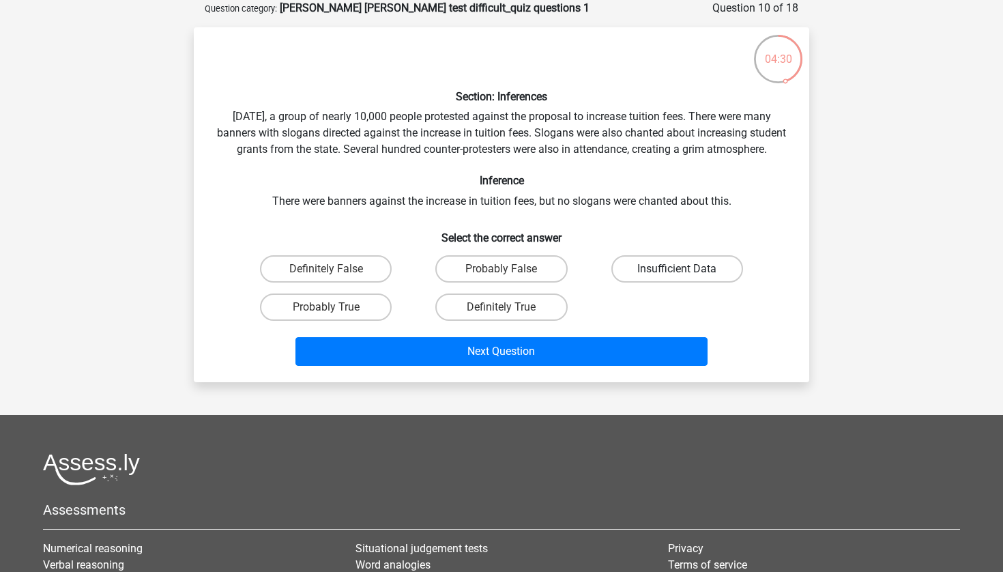
click at [652, 282] on label "Insufficient Data" at bounding box center [677, 268] width 132 height 27
click at [677, 278] on input "Insufficient Data" at bounding box center [681, 273] width 9 height 9
radio input "true"
click at [890, 341] on div "Go premium David [EMAIL_ADDRESS][PERSON_NAME][DOMAIN_NAME]" at bounding box center [501, 353] width 1003 height 843
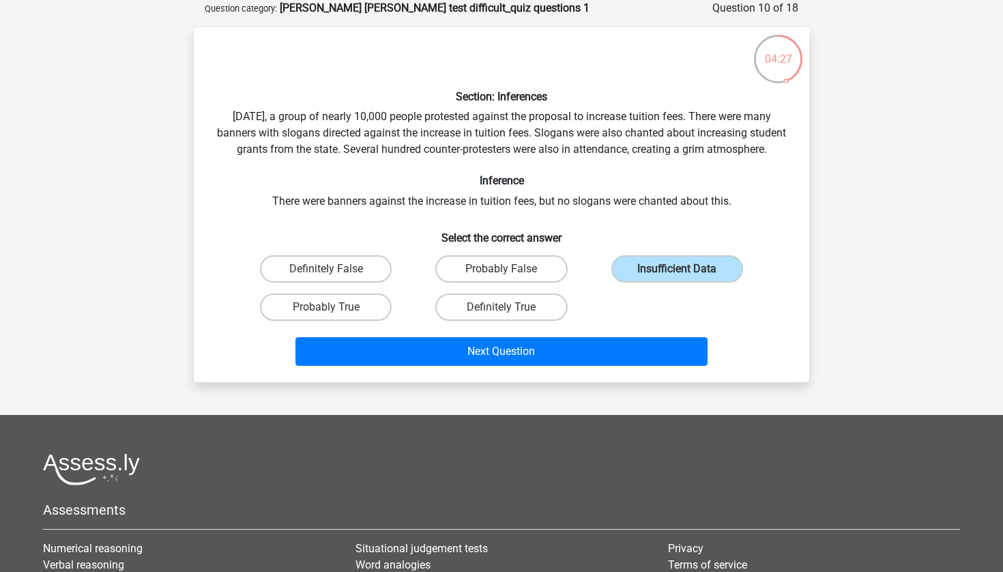
click at [890, 341] on div "Go premium David [EMAIL_ADDRESS][PERSON_NAME][DOMAIN_NAME]" at bounding box center [501, 353] width 1003 height 843
click at [494, 282] on label "Probably False" at bounding box center [501, 268] width 132 height 27
click at [501, 278] on input "Probably False" at bounding box center [505, 273] width 9 height 9
radio input "true"
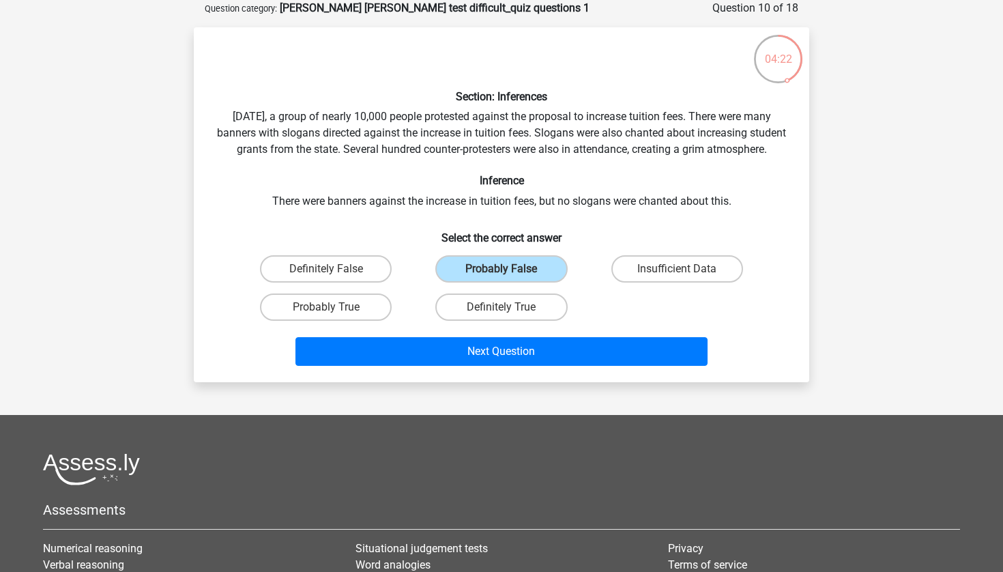
click at [885, 330] on div "Go premium David [EMAIL_ADDRESS][PERSON_NAME][DOMAIN_NAME]" at bounding box center [501, 353] width 1003 height 843
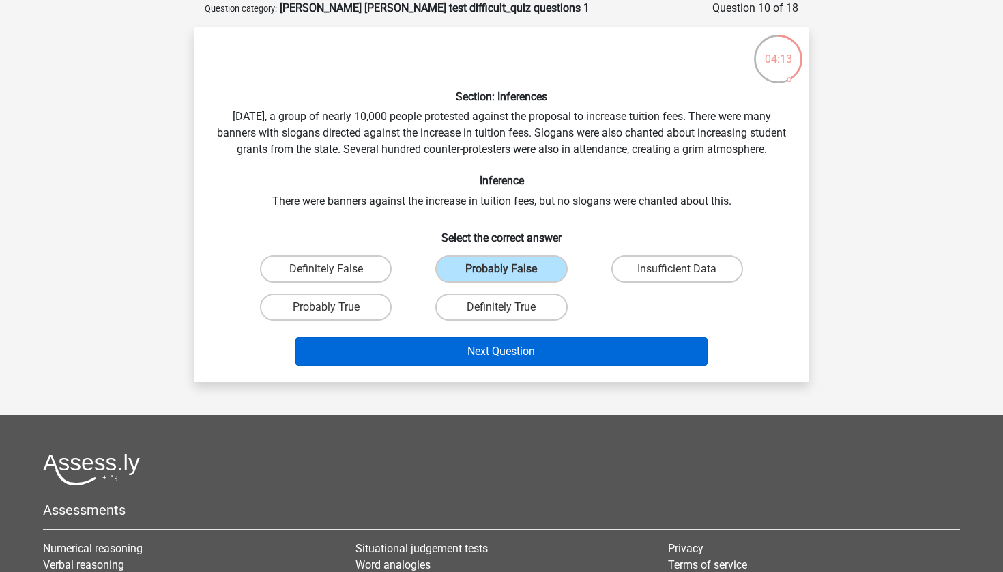
click at [612, 366] on button "Next Question" at bounding box center [501, 351] width 413 height 29
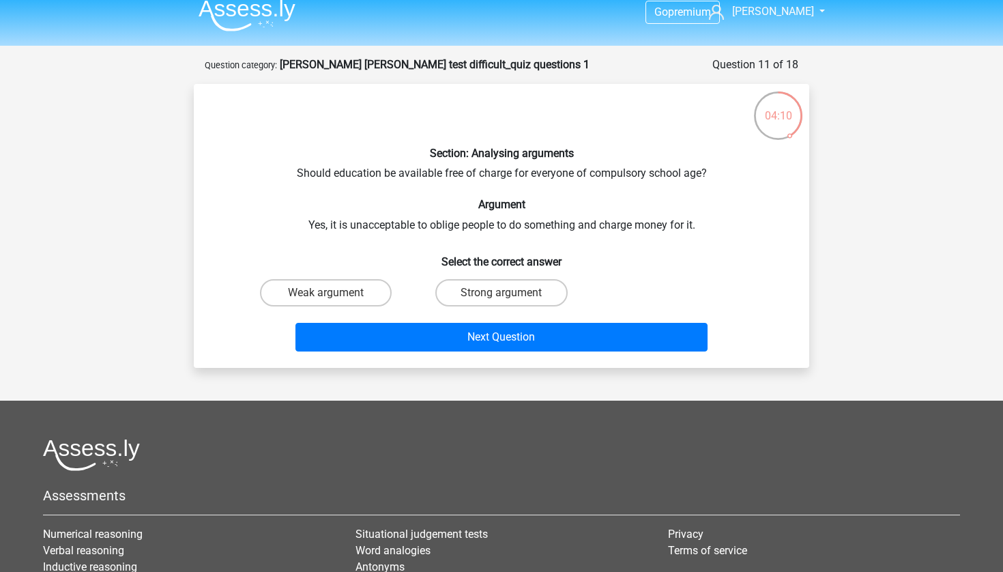
scroll to position [3, 0]
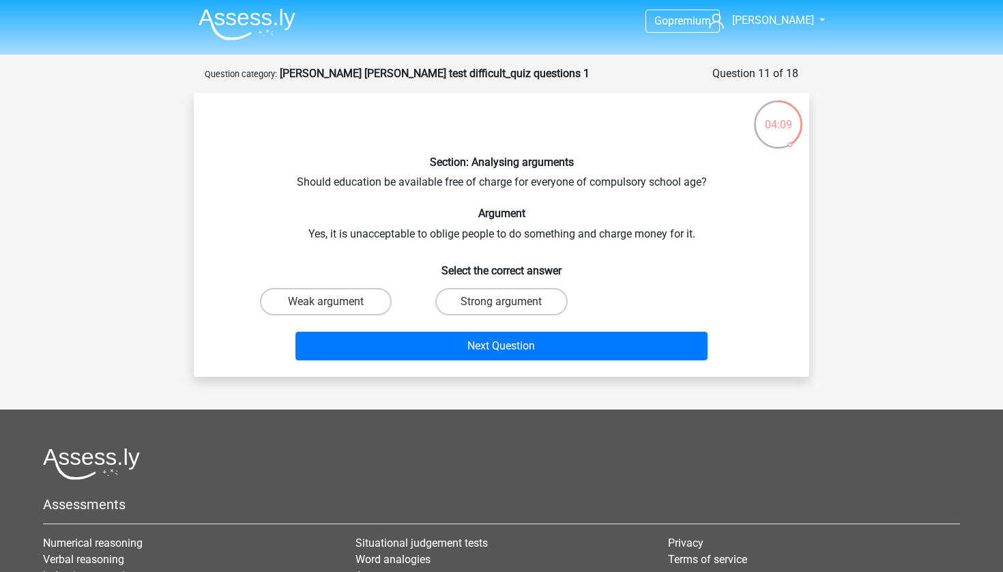
click at [861, 288] on div "Go premium David [EMAIL_ADDRESS][PERSON_NAME][DOMAIN_NAME]" at bounding box center [501, 383] width 1003 height 772
click at [370, 302] on label "Weak argument" at bounding box center [326, 301] width 132 height 27
click at [335, 302] on input "Weak argument" at bounding box center [330, 306] width 9 height 9
radio input "true"
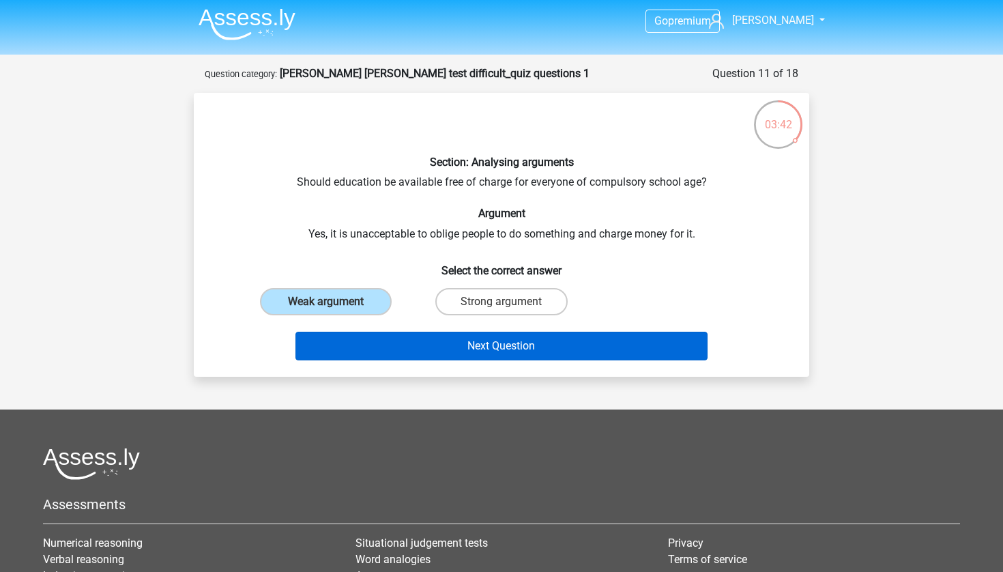
click at [662, 351] on button "Next Question" at bounding box center [501, 346] width 413 height 29
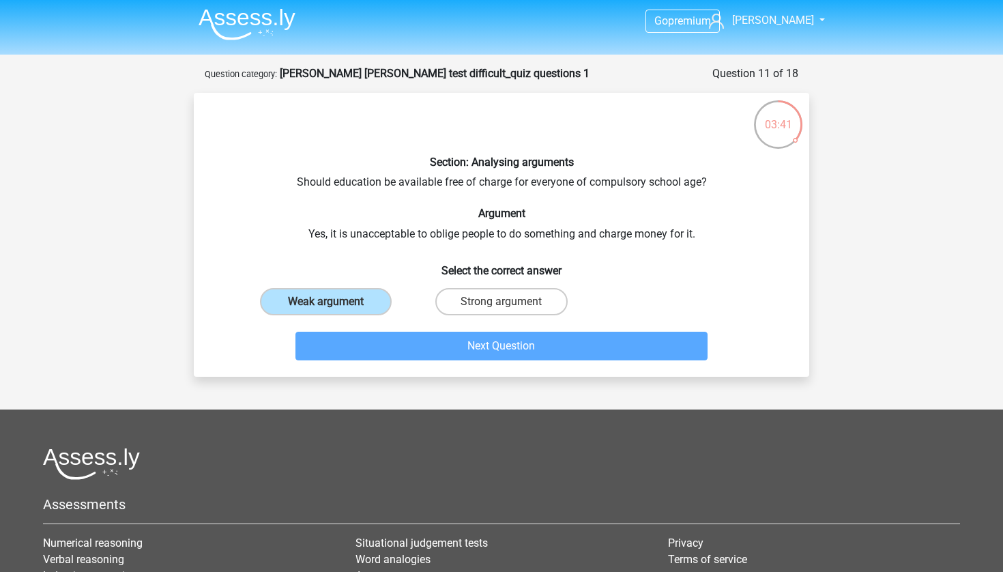
scroll to position [68, 0]
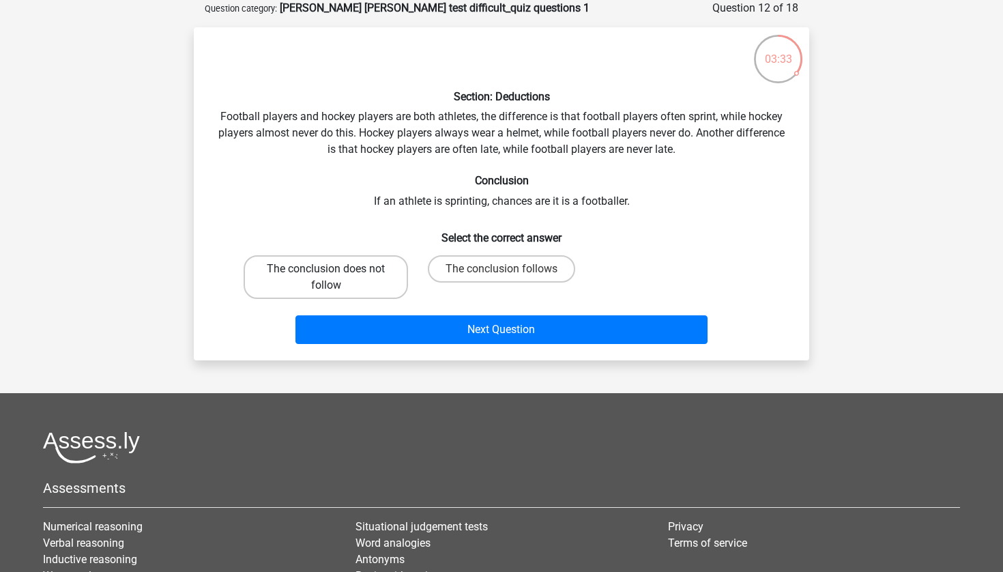
click at [347, 276] on label "The conclusion does not follow" at bounding box center [326, 277] width 164 height 44
click at [335, 276] on input "The conclusion does not follow" at bounding box center [330, 273] width 9 height 9
radio input "true"
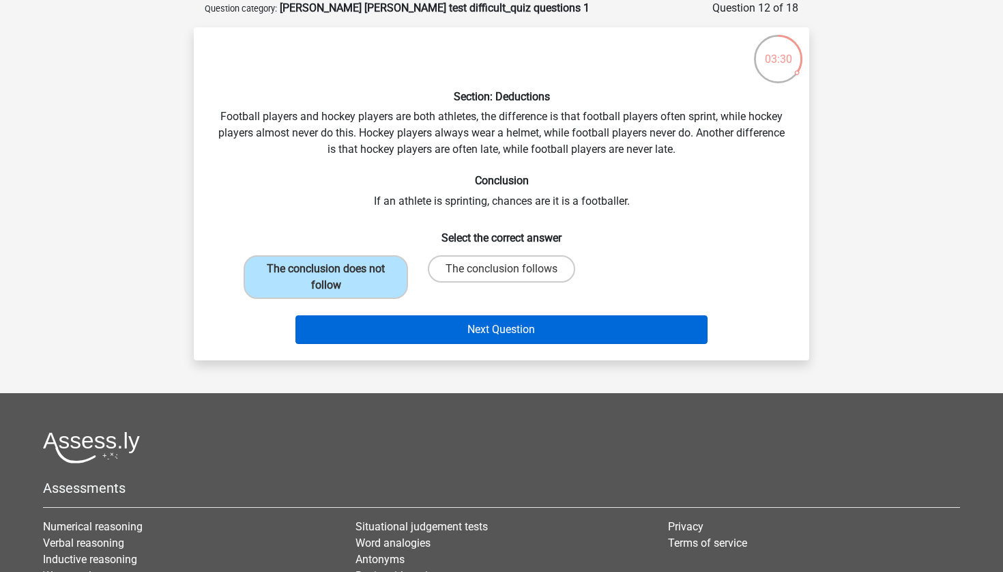
click at [614, 335] on button "Next Question" at bounding box center [501, 329] width 413 height 29
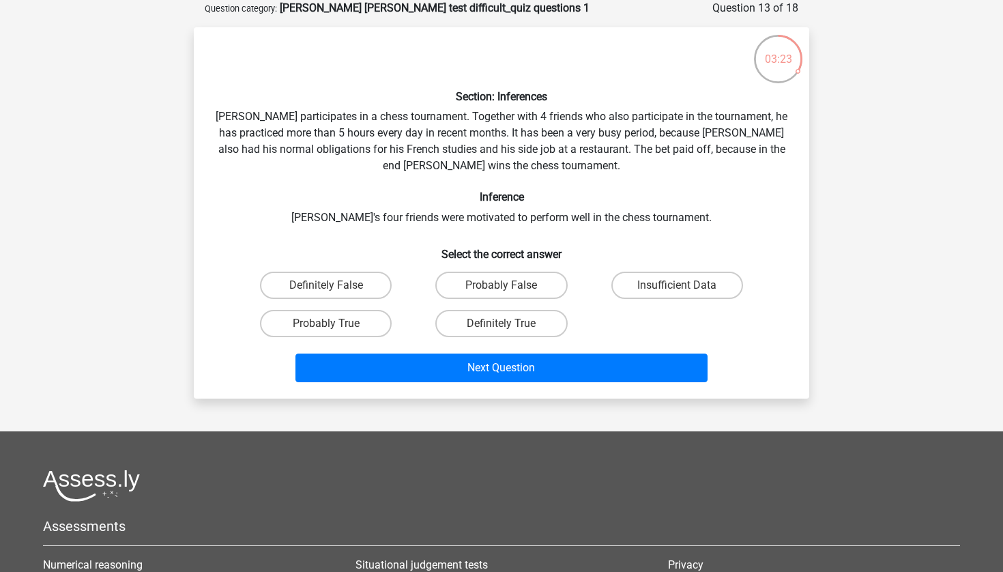
click at [839, 242] on div "Go premium David [EMAIL_ADDRESS][PERSON_NAME][DOMAIN_NAME]" at bounding box center [501, 362] width 1003 height 860
click at [689, 295] on label "Insufficient Data" at bounding box center [677, 285] width 132 height 27
click at [686, 294] on input "Insufficient Data" at bounding box center [681, 289] width 9 height 9
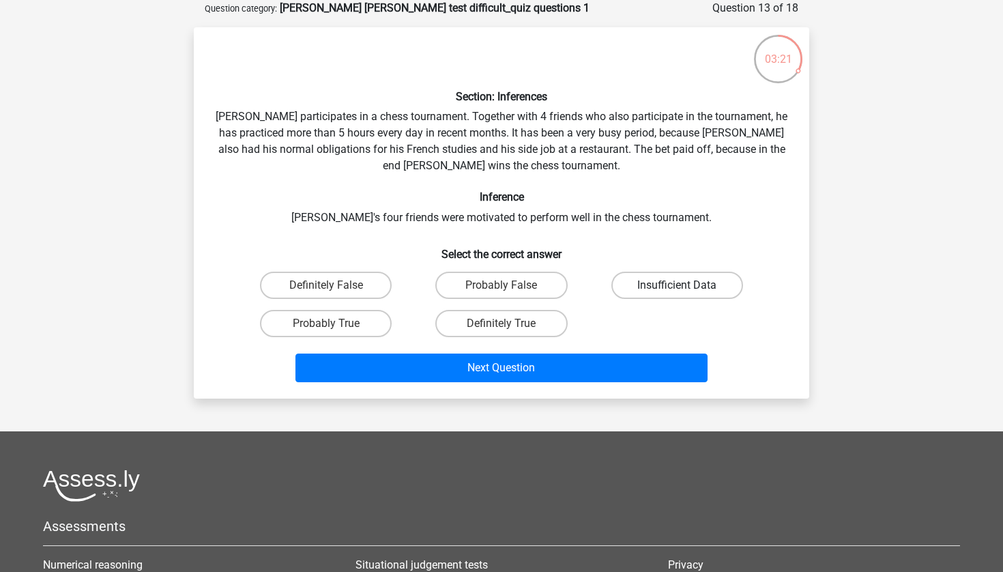
radio input "true"
click at [855, 271] on div "Go premium David [EMAIL_ADDRESS][PERSON_NAME][DOMAIN_NAME]" at bounding box center [501, 362] width 1003 height 860
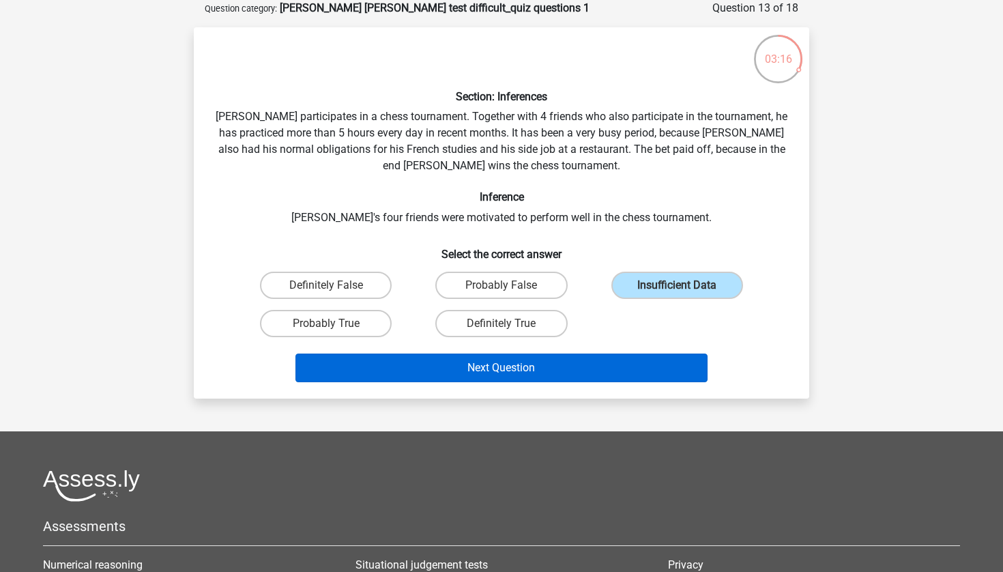
click at [517, 377] on button "Next Question" at bounding box center [501, 367] width 413 height 29
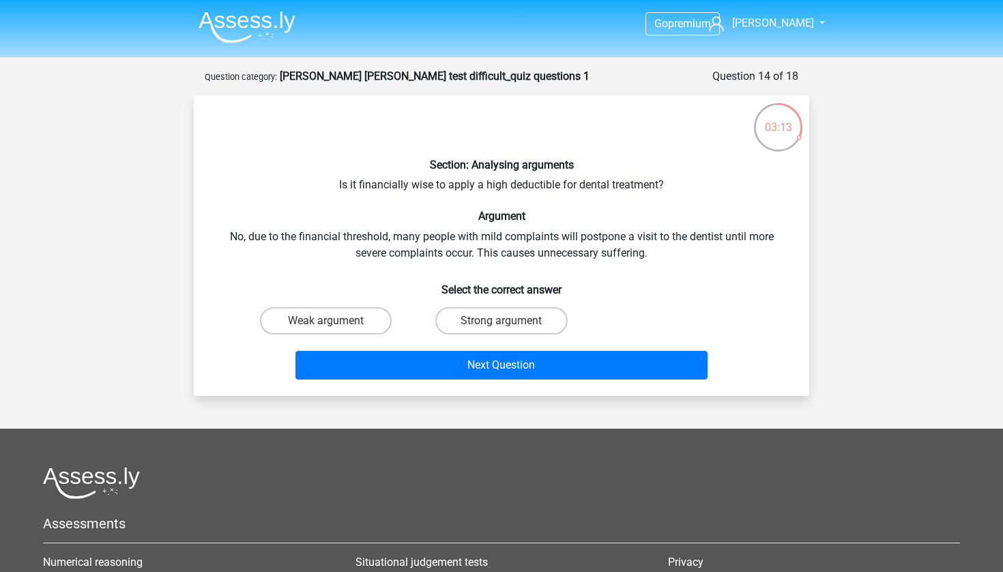
scroll to position [0, 0]
click at [871, 316] on div "Go premium David [EMAIL_ADDRESS][PERSON_NAME][DOMAIN_NAME]" at bounding box center [501, 394] width 1003 height 789
click at [353, 314] on label "Weak argument" at bounding box center [326, 320] width 132 height 27
click at [335, 321] on input "Weak argument" at bounding box center [330, 325] width 9 height 9
radio input "true"
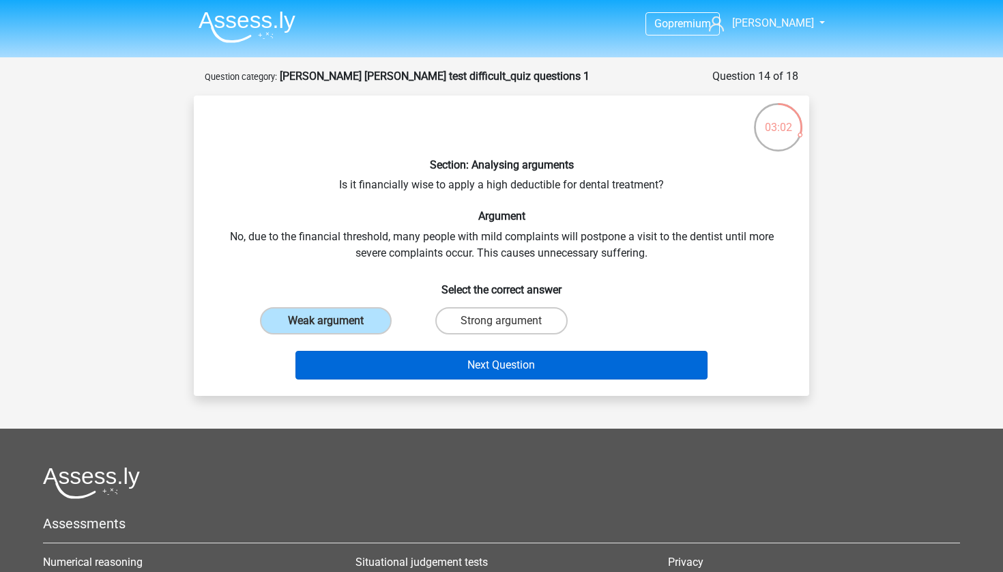
click at [658, 372] on button "Next Question" at bounding box center [501, 365] width 413 height 29
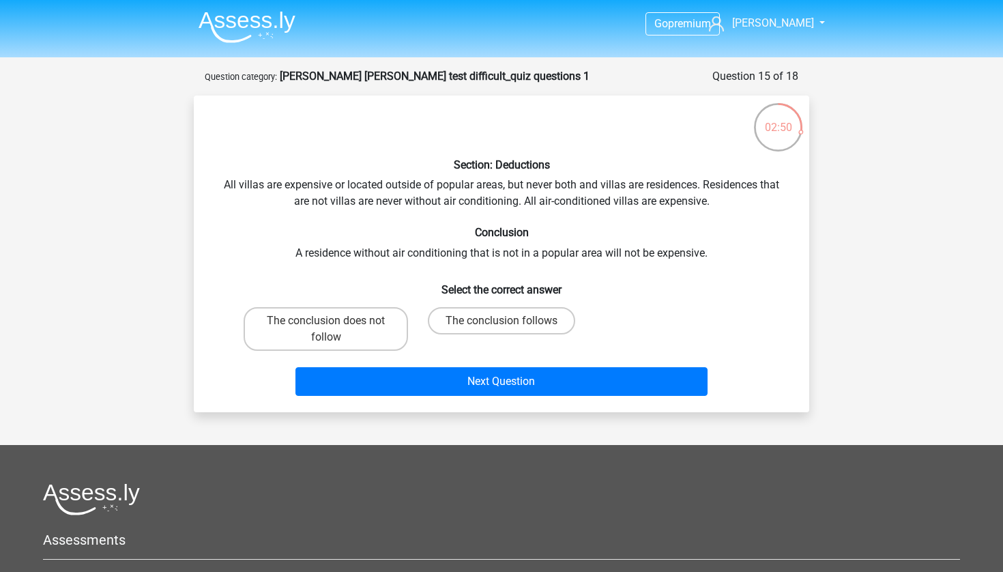
scroll to position [3, 0]
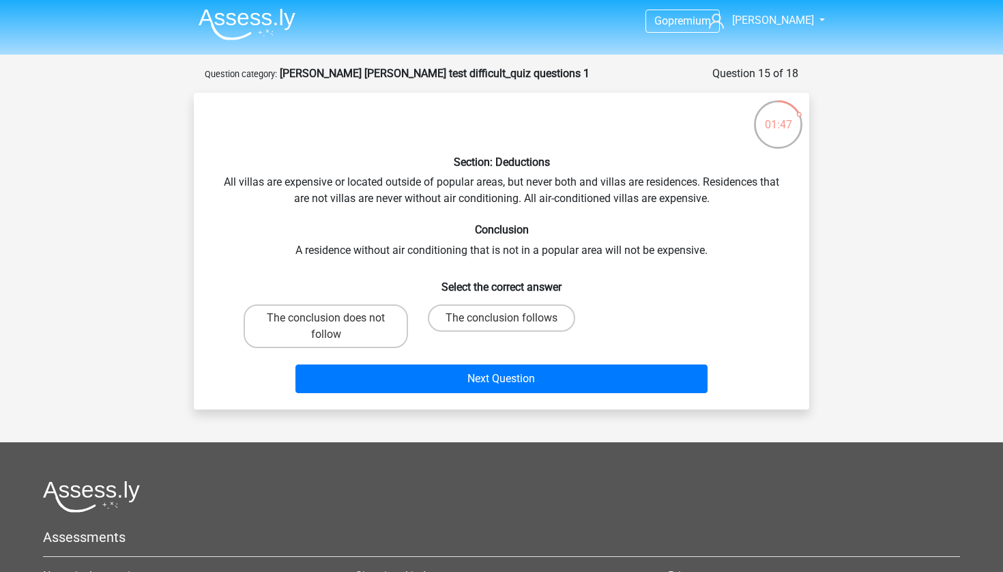
click at [408, 309] on div "The conclusion follows" at bounding box center [326, 326] width 164 height 44
click at [561, 314] on label "The conclusion follows" at bounding box center [501, 317] width 147 height 27
click at [510, 318] on input "The conclusion follows" at bounding box center [505, 322] width 9 height 9
radio input "true"
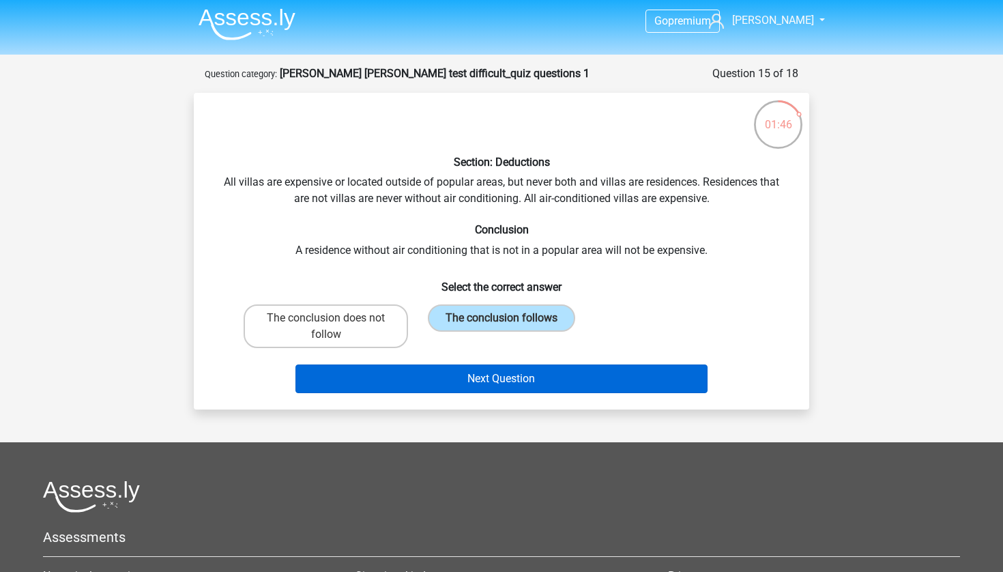
click at [599, 364] on button "Next Question" at bounding box center [501, 378] width 413 height 29
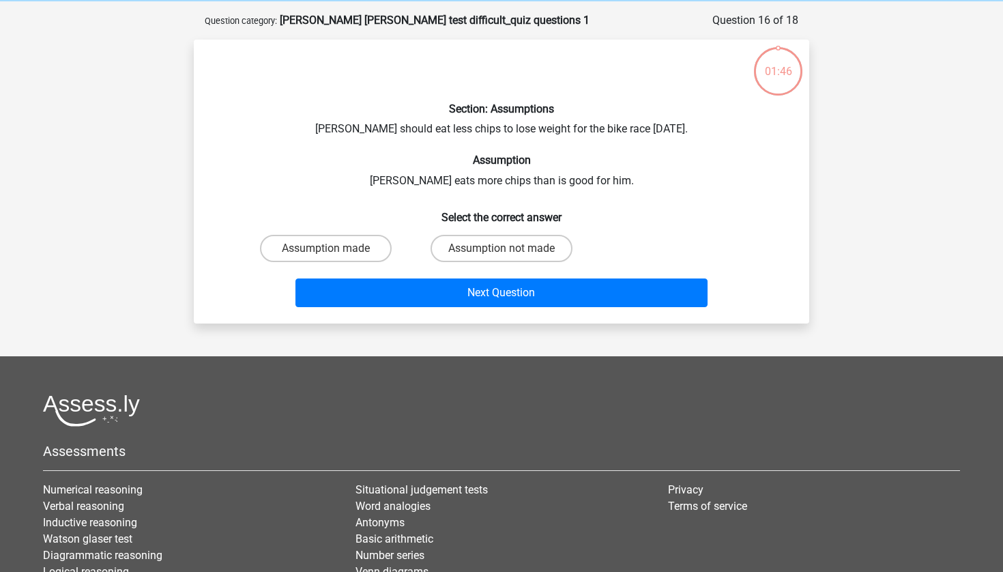
scroll to position [68, 0]
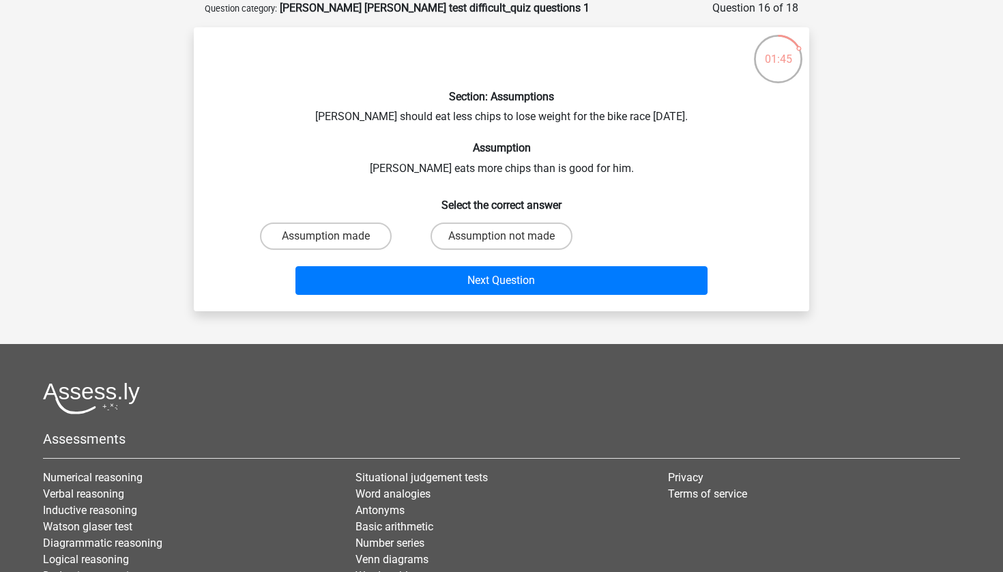
click at [885, 304] on div "Go premium David [EMAIL_ADDRESS][PERSON_NAME][DOMAIN_NAME]" at bounding box center [501, 318] width 1003 height 772
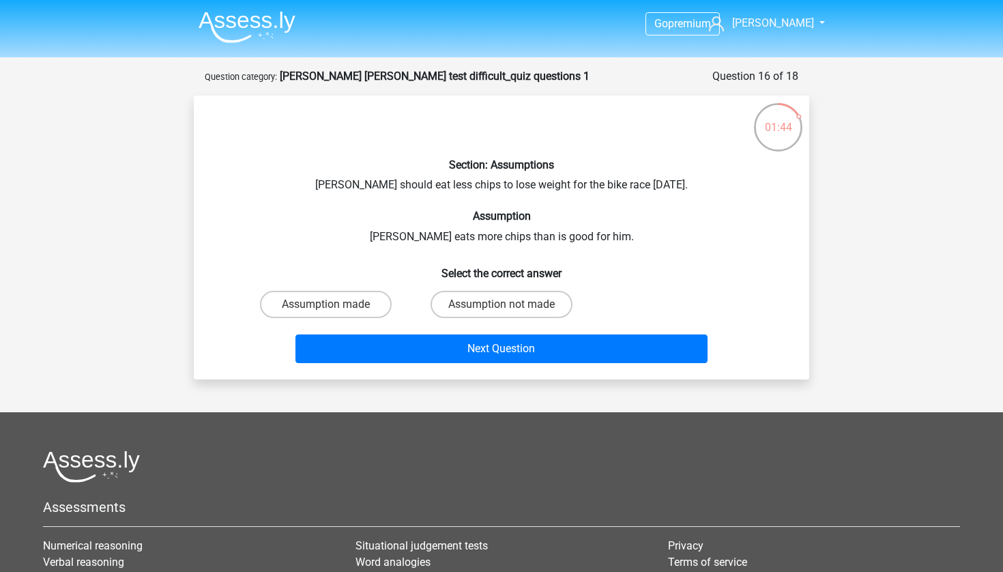
scroll to position [0, 0]
click at [885, 304] on div "Go premium David [EMAIL_ADDRESS][PERSON_NAME][DOMAIN_NAME]" at bounding box center [501, 386] width 1003 height 772
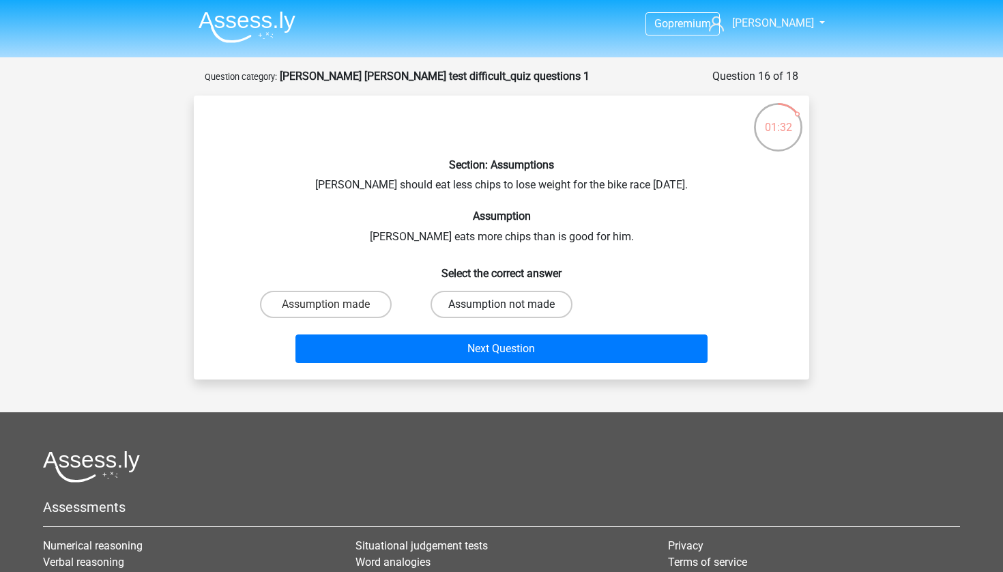
click at [551, 308] on label "Assumption not made" at bounding box center [501, 304] width 142 height 27
click at [510, 308] on input "Assumption not made" at bounding box center [505, 308] width 9 height 9
radio input "true"
click at [847, 348] on div "Go premium David [EMAIL_ADDRESS][PERSON_NAME][DOMAIN_NAME]" at bounding box center [501, 386] width 1003 height 772
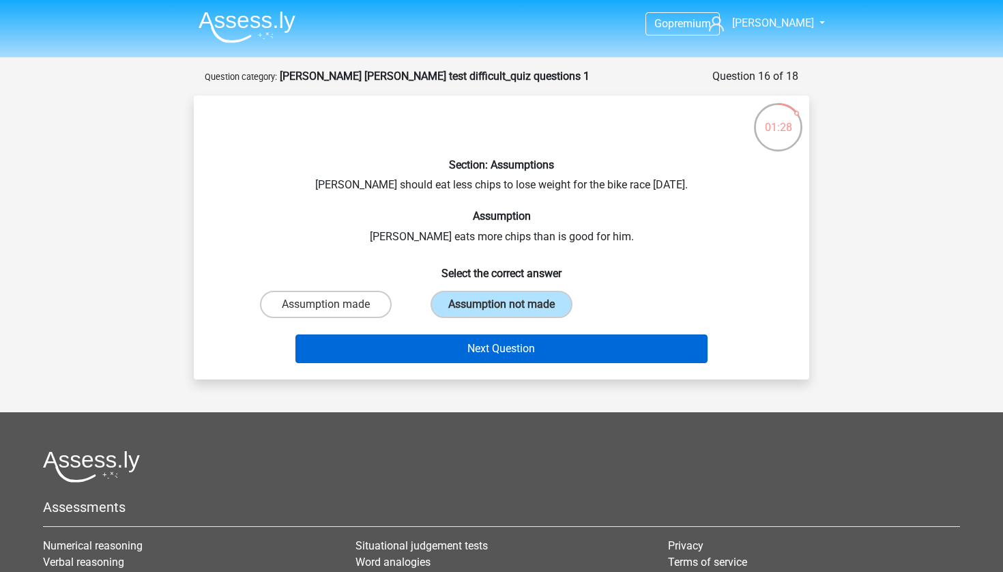
click at [692, 351] on button "Next Question" at bounding box center [501, 348] width 413 height 29
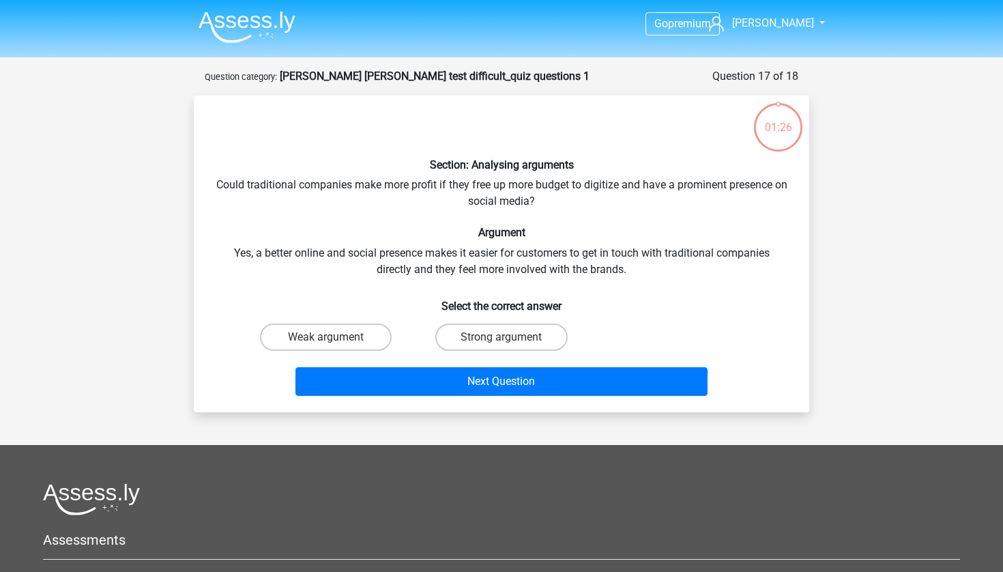
scroll to position [68, 0]
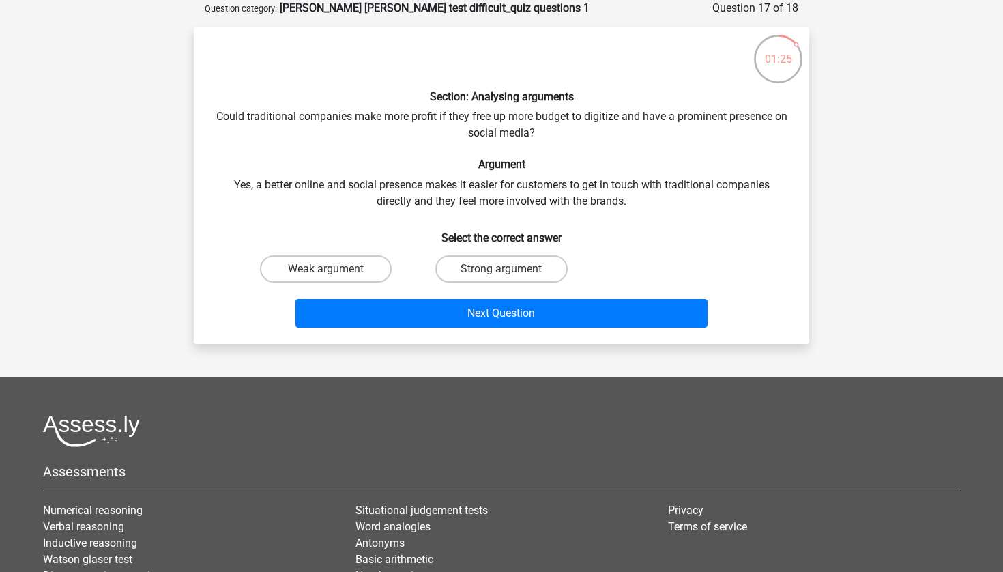
click at [896, 302] on div "Go premium David [EMAIL_ADDRESS][PERSON_NAME][DOMAIN_NAME]" at bounding box center [501, 334] width 1003 height 805
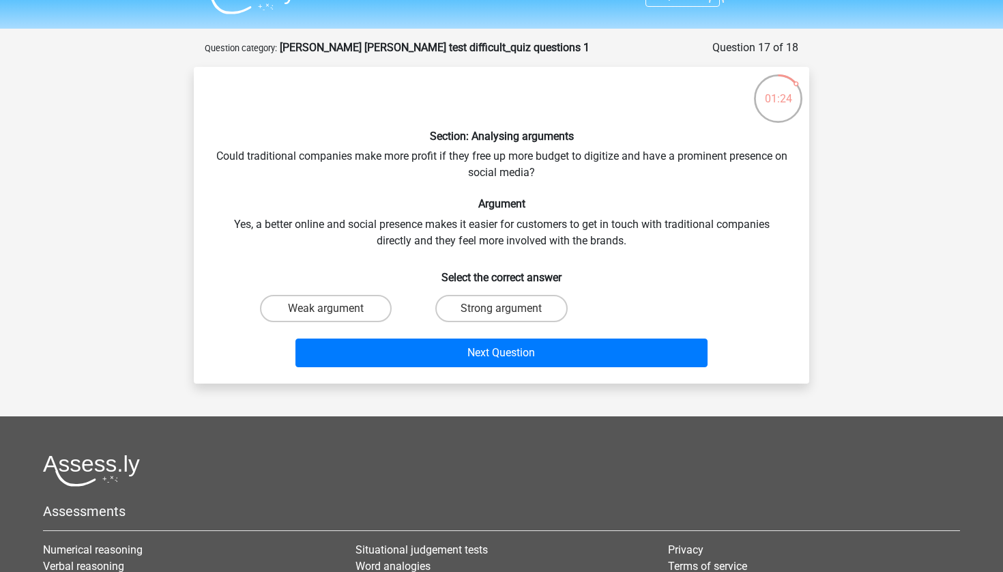
scroll to position [21, 0]
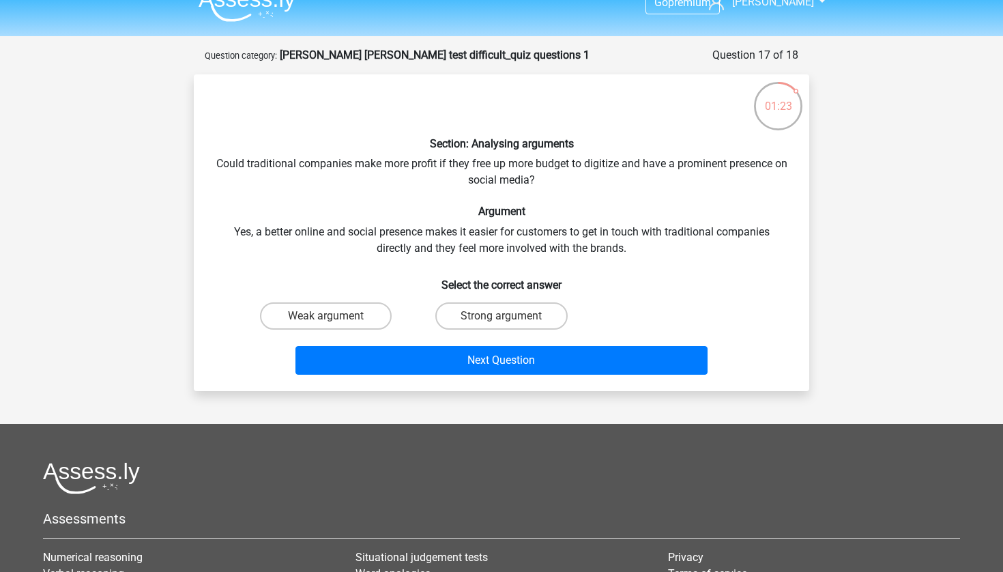
click at [896, 302] on div "Go premium David [EMAIL_ADDRESS][PERSON_NAME][DOMAIN_NAME]" at bounding box center [501, 381] width 1003 height 805
click at [351, 318] on label "Weak argument" at bounding box center [326, 315] width 132 height 27
click at [335, 318] on input "Weak argument" at bounding box center [330, 320] width 9 height 9
radio input "true"
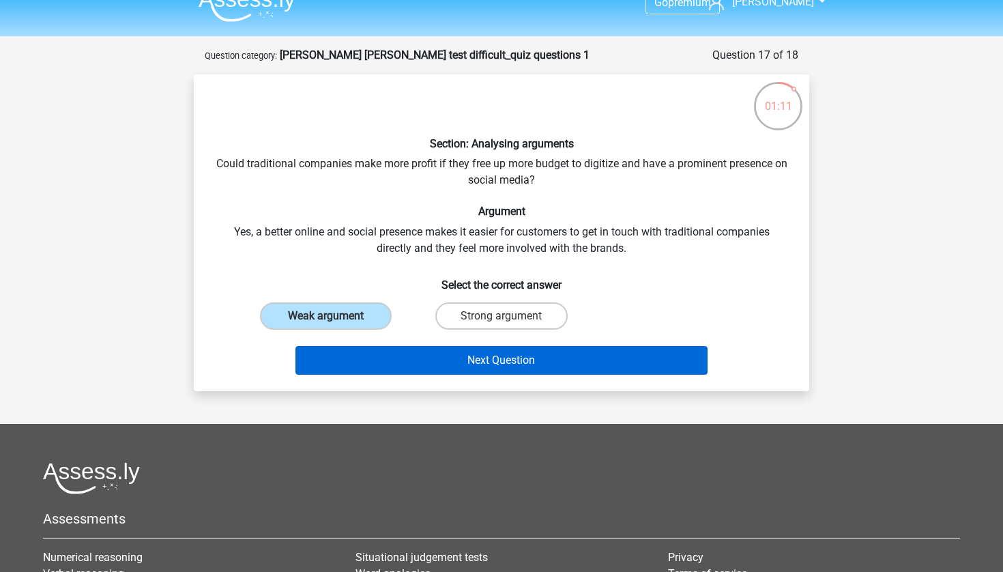
click at [547, 362] on button "Next Question" at bounding box center [501, 360] width 413 height 29
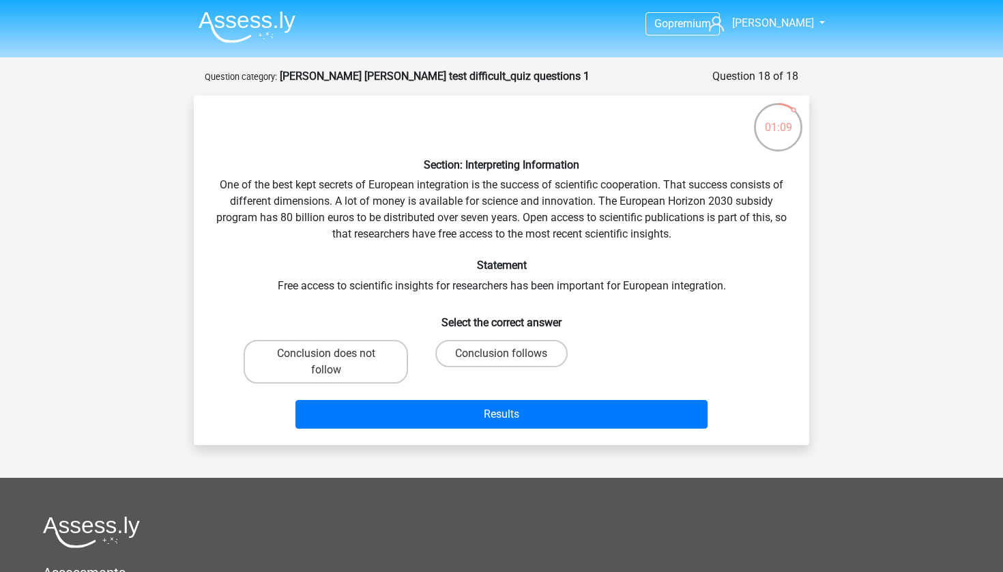
scroll to position [0, 0]
click at [279, 365] on label "Conclusion does not follow" at bounding box center [326, 362] width 164 height 44
click at [326, 362] on input "Conclusion does not follow" at bounding box center [330, 357] width 9 height 9
radio input "true"
click at [870, 407] on div "Go premium David [EMAIL_ADDRESS][PERSON_NAME][DOMAIN_NAME]" at bounding box center [501, 419] width 1003 height 838
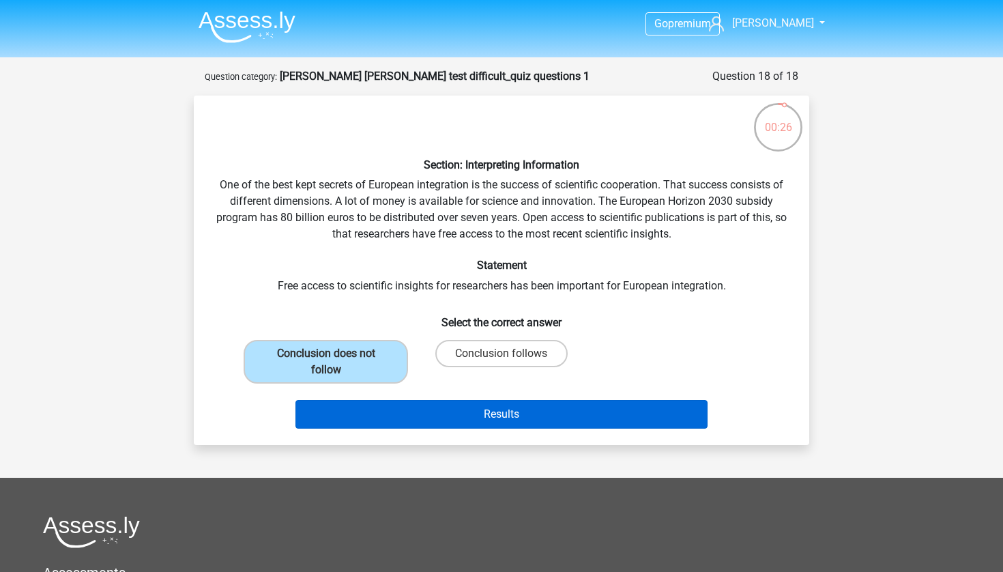
click at [624, 406] on button "Results" at bounding box center [501, 414] width 413 height 29
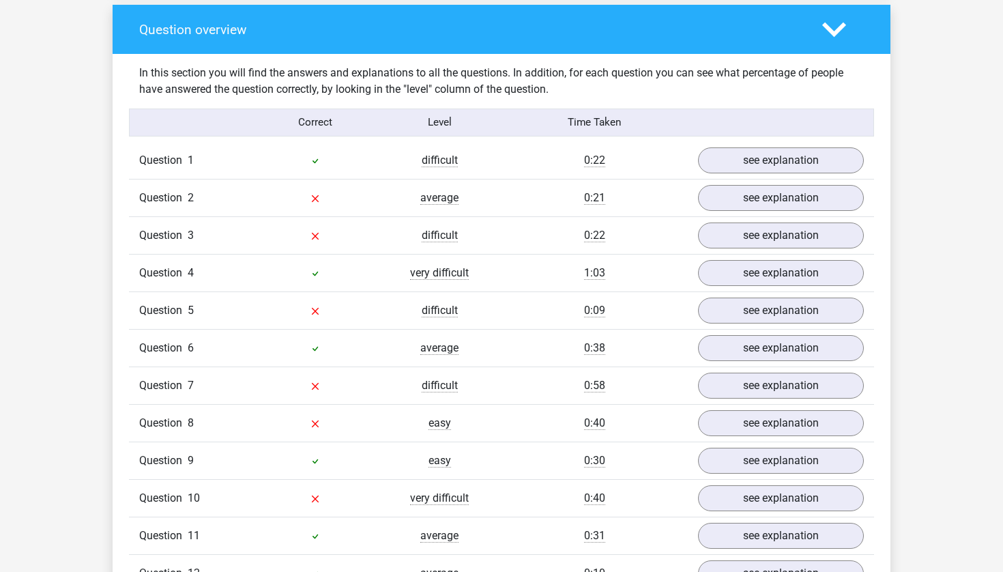
scroll to position [1045, 0]
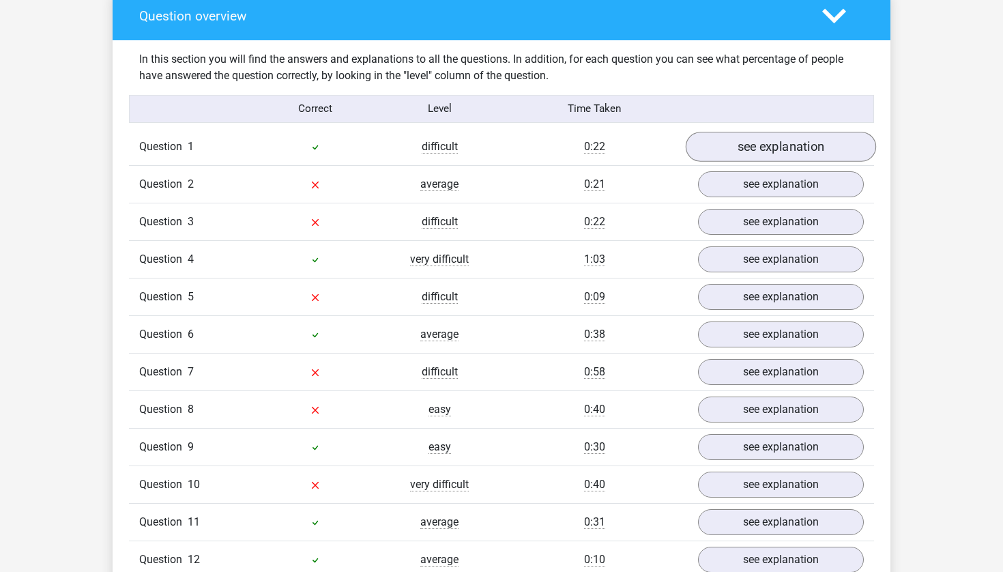
click at [778, 132] on link "see explanation" at bounding box center [781, 147] width 190 height 30
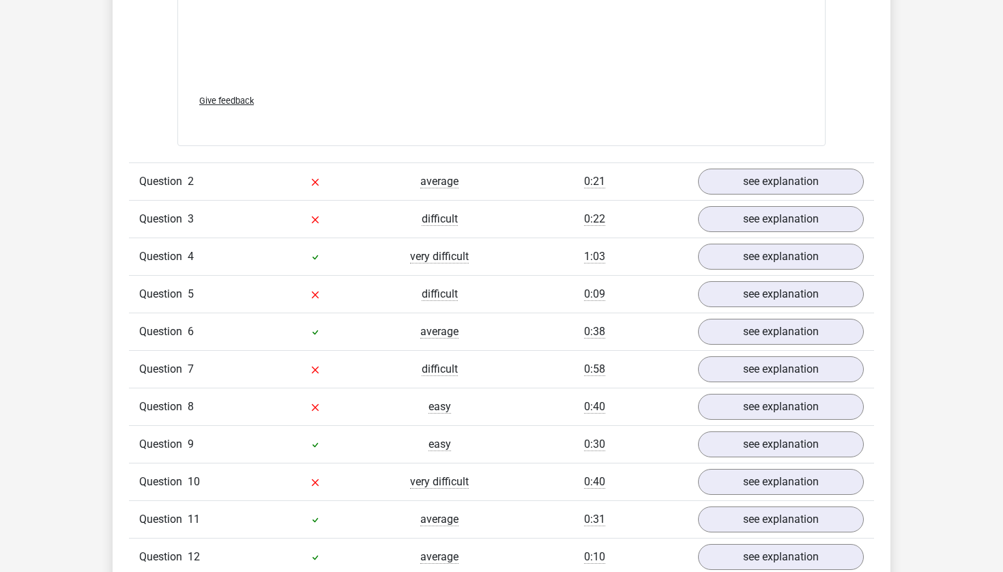
scroll to position [1824, 0]
click at [781, 167] on link "see explanation" at bounding box center [781, 182] width 190 height 30
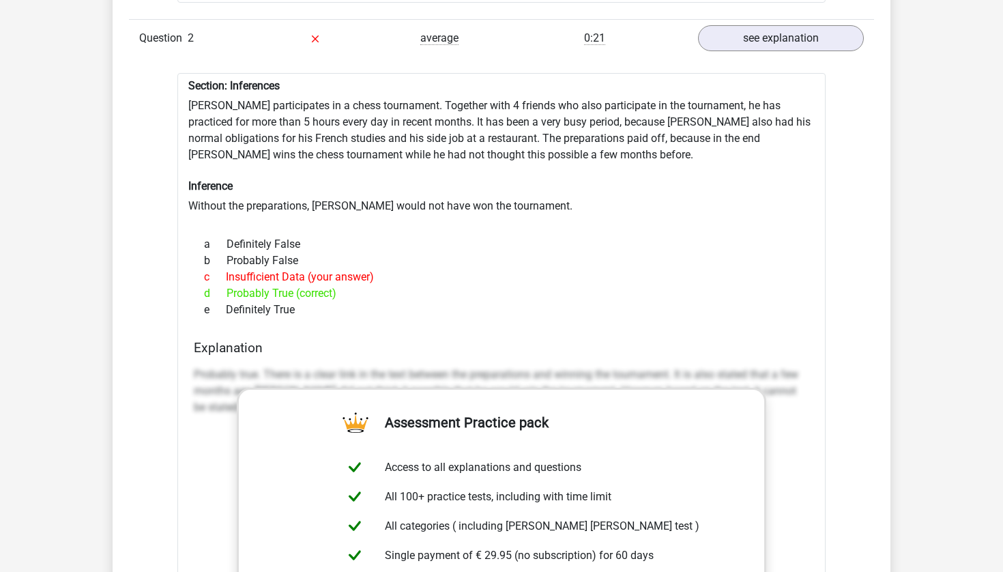
scroll to position [1970, 0]
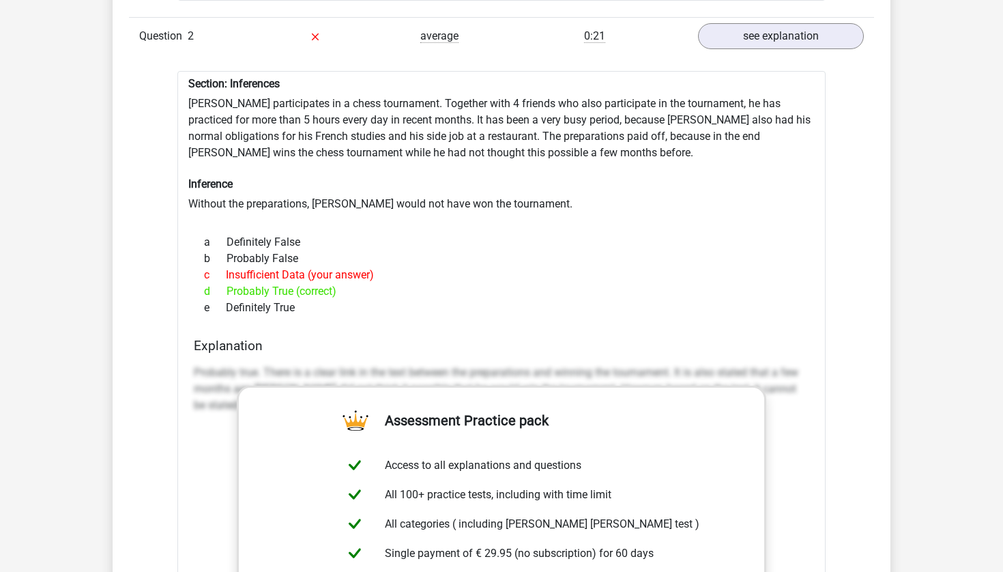
drag, startPoint x: 308, startPoint y: 287, endPoint x: 169, endPoint y: 59, distance: 267.0
click at [169, 59] on div "Question 1 difficult 0:22 see explanation Section: Inferences Ammique has a sid…" at bounding box center [501, 325] width 724 height 2244
copy div "Section: Inferences [PERSON_NAME] participates in a chess tournament. Together …"
click at [591, 177] on h6 "Inference" at bounding box center [501, 183] width 626 height 13
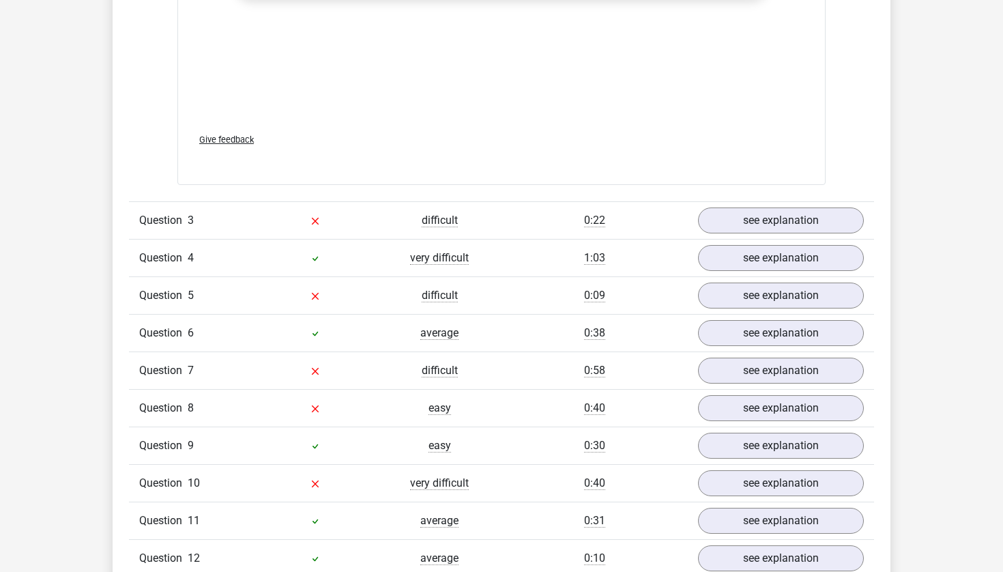
scroll to position [2644, 0]
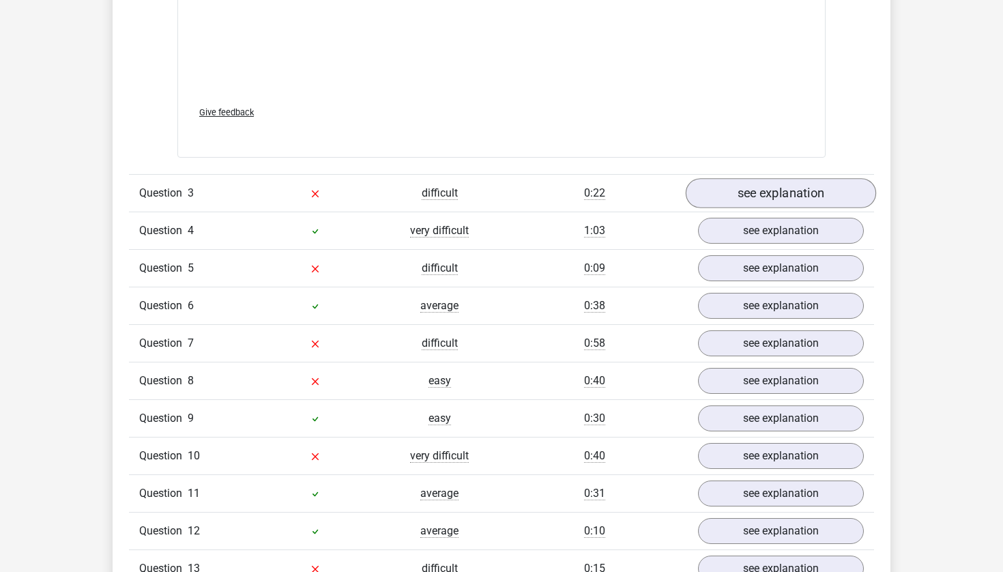
click at [767, 179] on link "see explanation" at bounding box center [781, 194] width 190 height 30
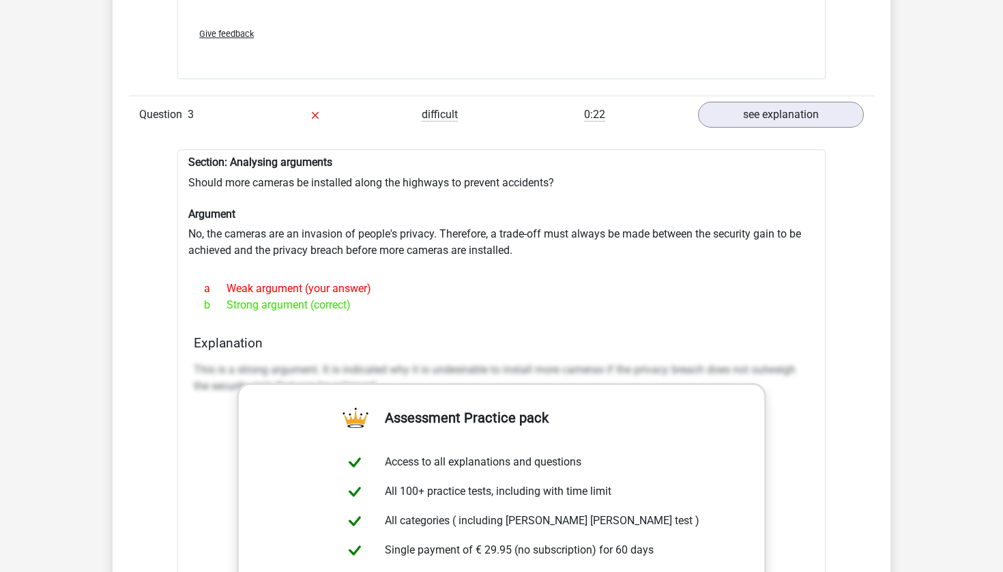
scroll to position [2751, 0]
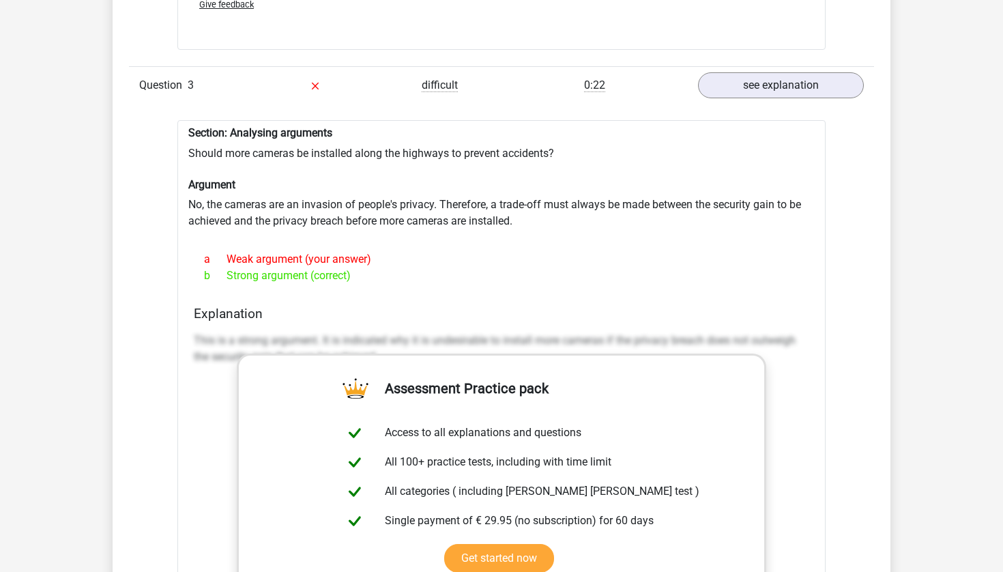
drag, startPoint x: 362, startPoint y: 258, endPoint x: 177, endPoint y: 108, distance: 237.7
click at [177, 120] on div "Section: Analysing arguments Should more cameras be installed along the highway…" at bounding box center [501, 459] width 648 height 679
copy div "Section: Analysing arguments Should more cameras be installed along the highway…"
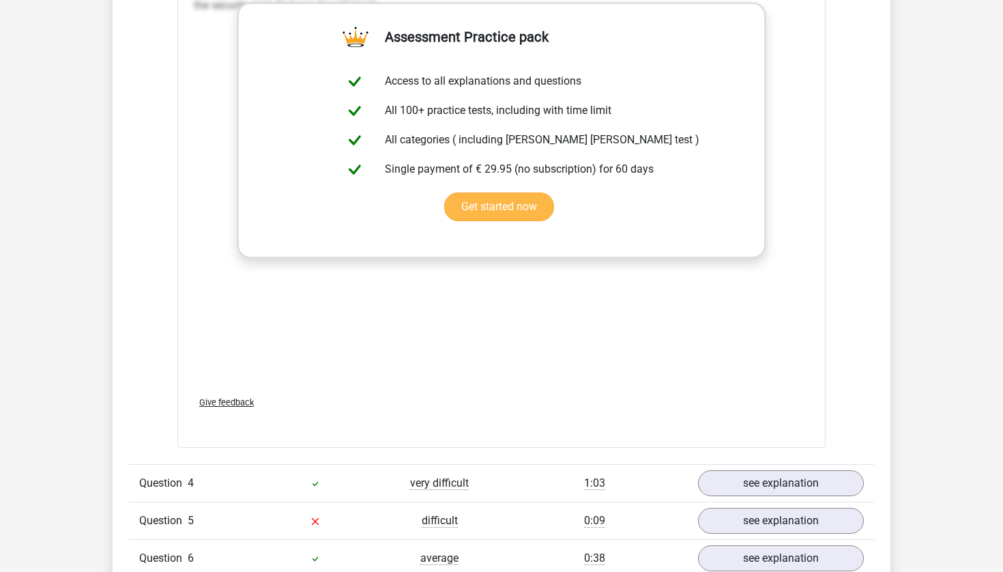
scroll to position [3404, 0]
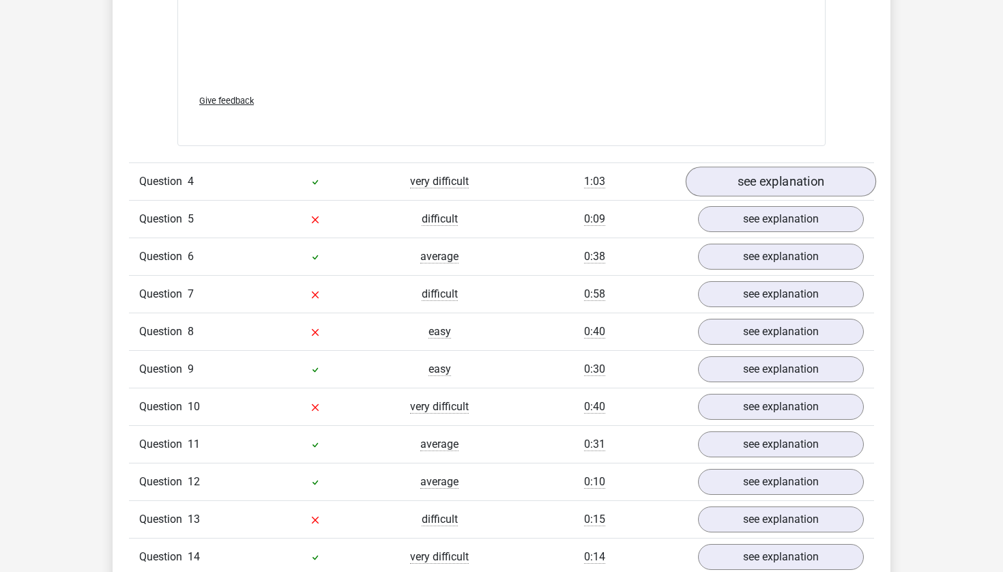
click at [797, 166] on link "see explanation" at bounding box center [781, 181] width 190 height 30
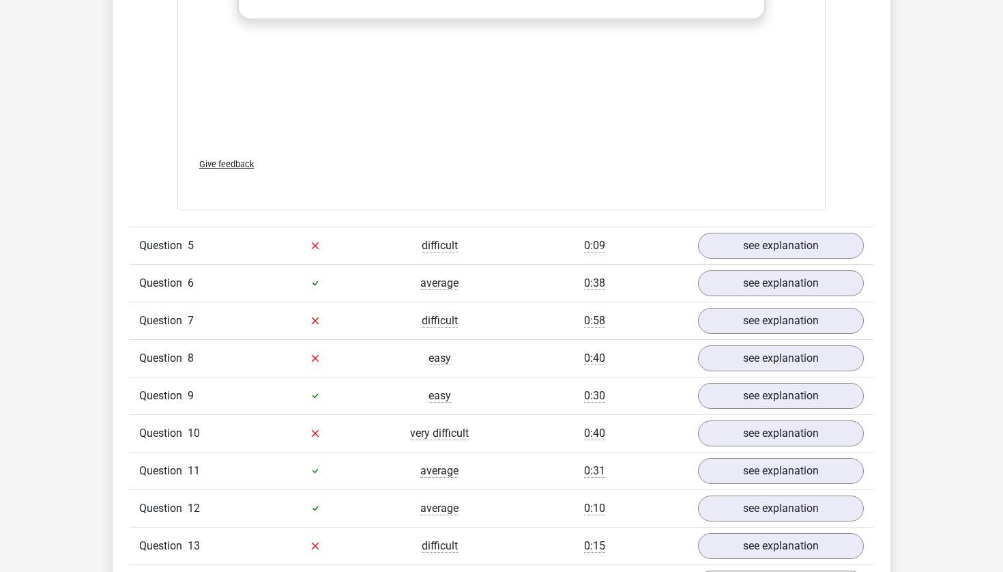
scroll to position [4165, 0]
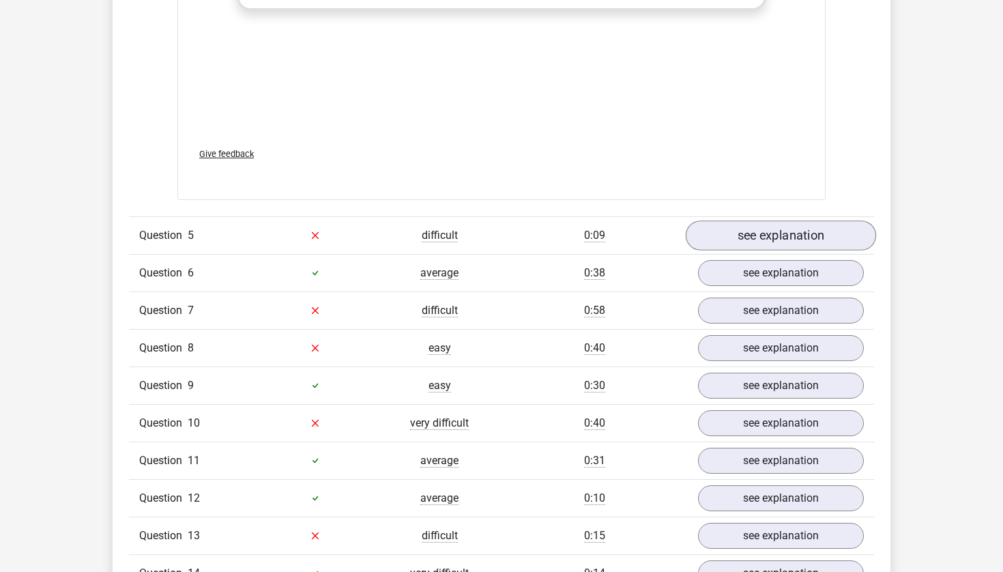
click at [751, 220] on link "see explanation" at bounding box center [781, 235] width 190 height 30
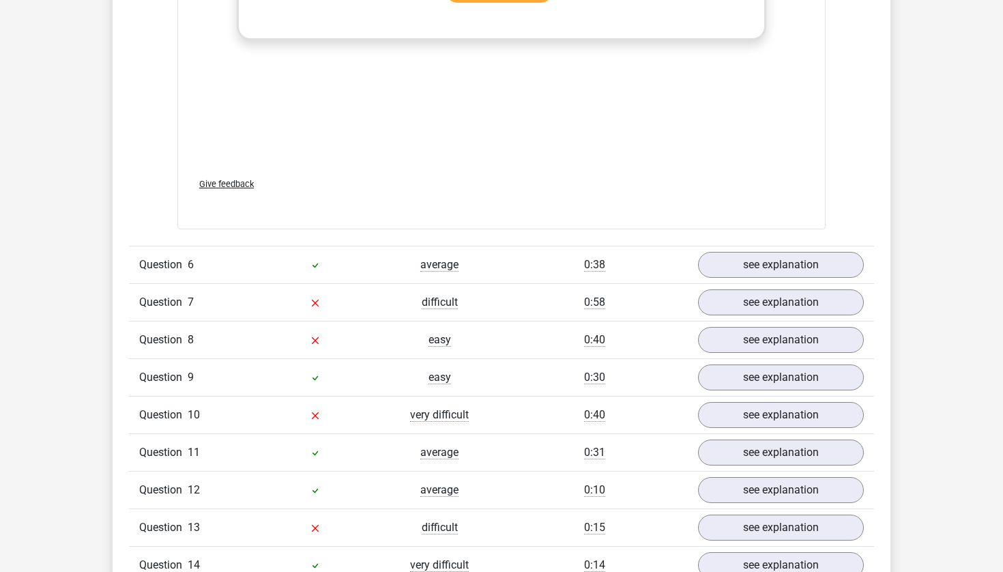
scroll to position [4893, 0]
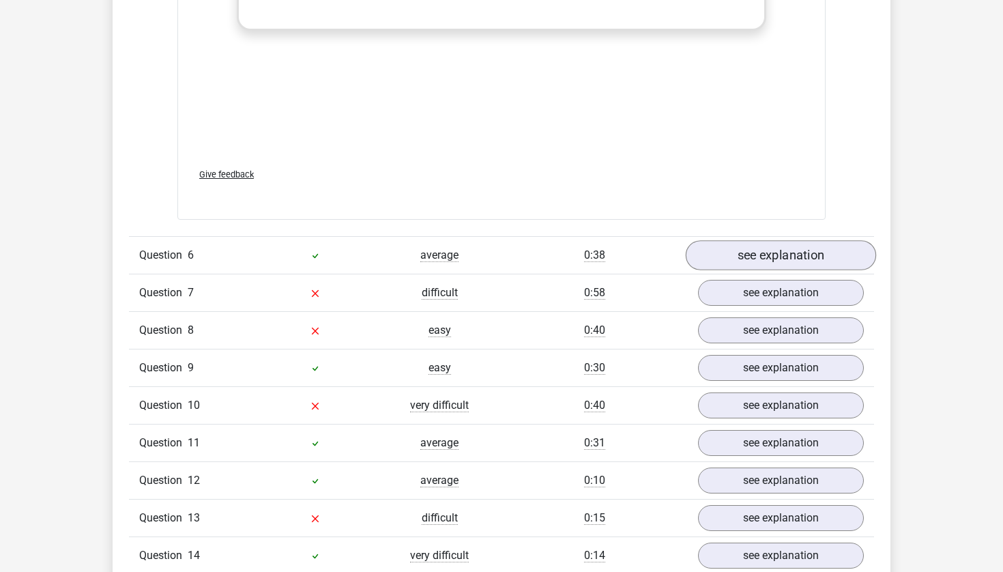
click at [757, 240] on link "see explanation" at bounding box center [781, 255] width 190 height 30
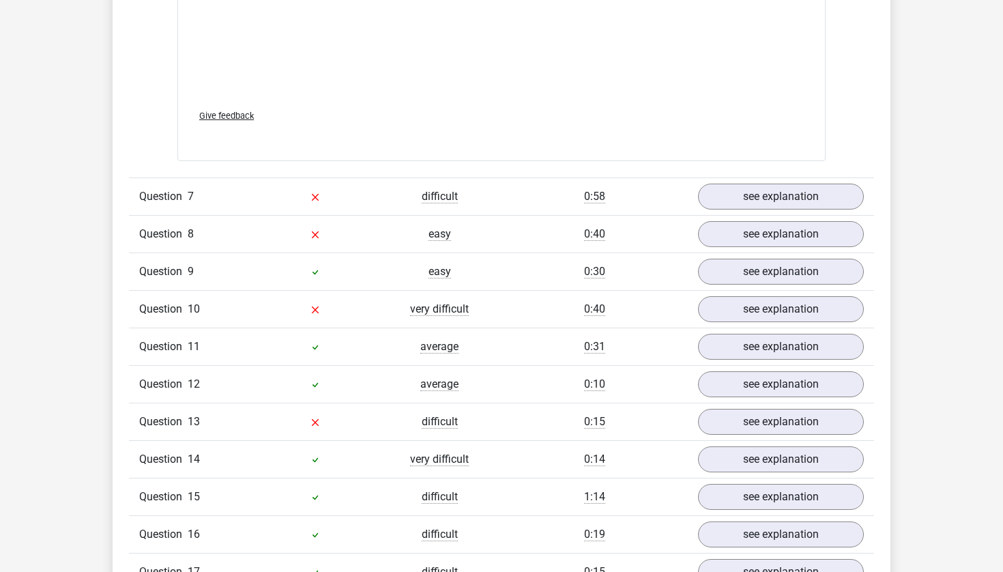
scroll to position [5725, 0]
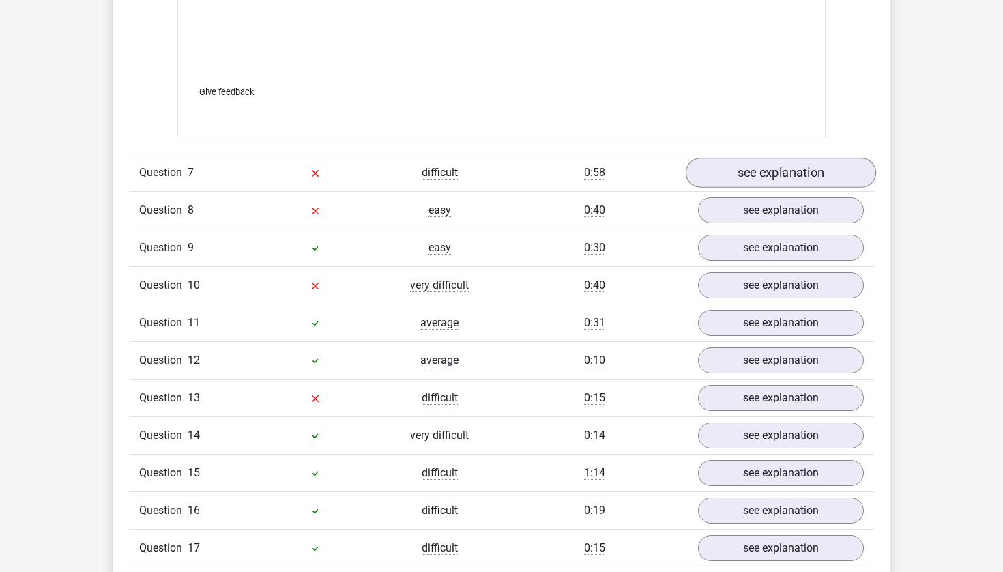
click at [758, 158] on link "see explanation" at bounding box center [781, 173] width 190 height 30
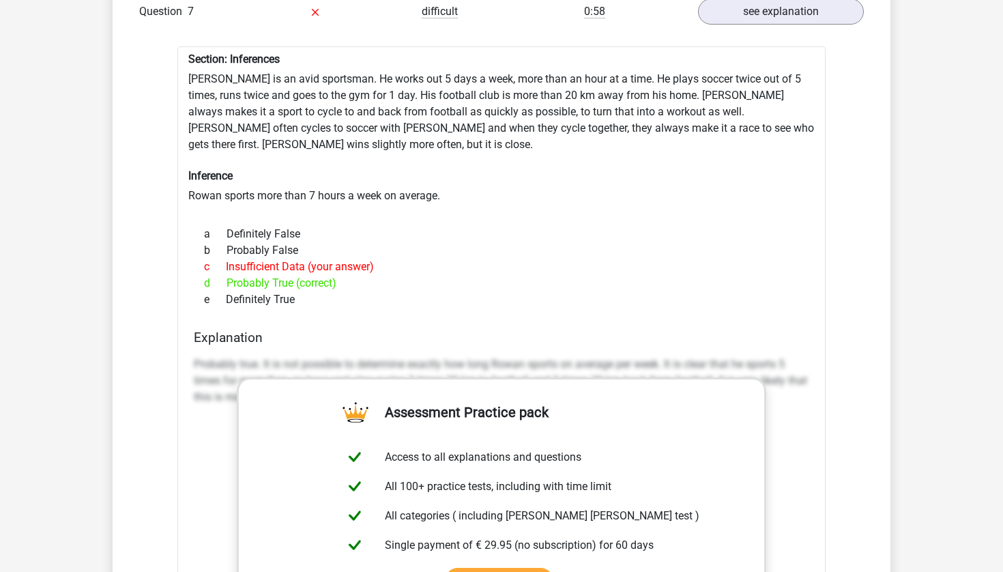
scroll to position [5885, 0]
drag, startPoint x: 303, startPoint y: 280, endPoint x: 197, endPoint y: 44, distance: 258.0
click at [197, 47] on div "Section: Inferences [PERSON_NAME] is an avid sportsman. He works out 5 days a w…" at bounding box center [501, 435] width 648 height 777
click at [195, 48] on div "Section: Inferences [PERSON_NAME] is an avid sportsman. He works out 5 days a w…" at bounding box center [501, 435] width 648 height 777
drag, startPoint x: 184, startPoint y: 51, endPoint x: 367, endPoint y: 272, distance: 286.8
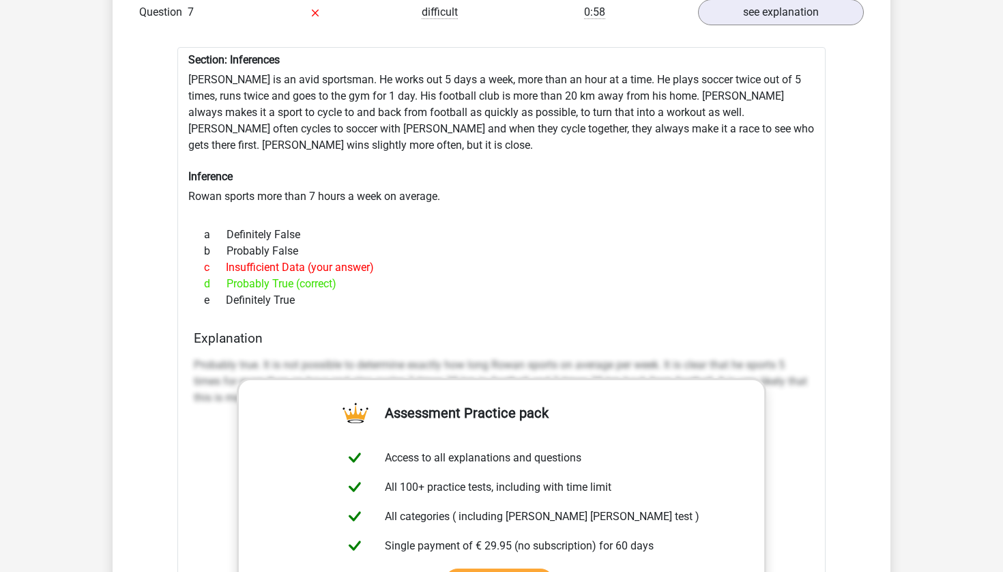
click at [367, 272] on div "Section: Inferences [PERSON_NAME] is an avid sportsman. He works out 5 days a w…" at bounding box center [501, 435] width 648 height 777
copy div "[PERSON_NAME] is an avid sportsman. He works out 5 days a week, more than an ho…"
click at [774, 168] on div "Section: Inferences [PERSON_NAME] is an avid sportsman. He works out 5 days a w…" at bounding box center [501, 435] width 648 height 777
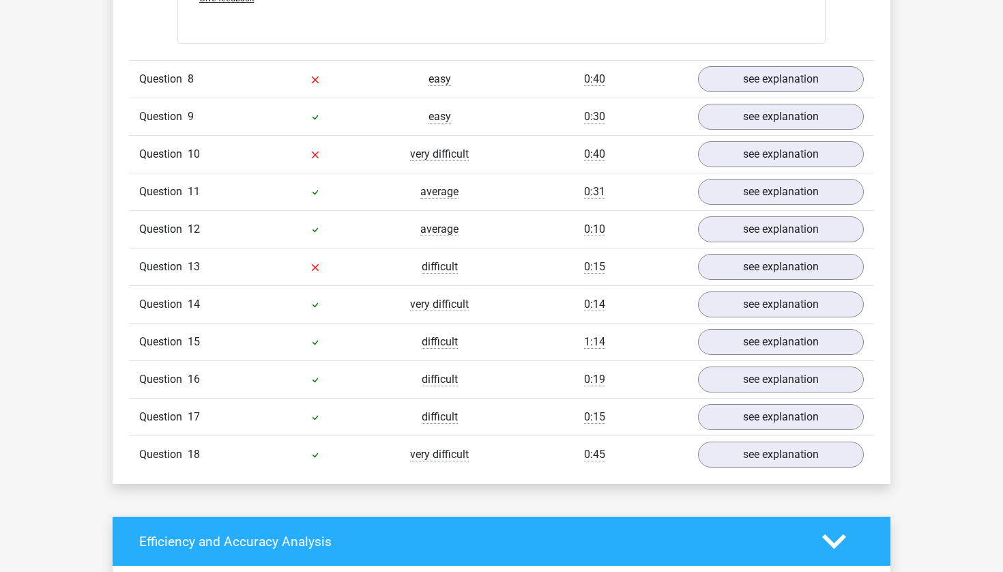
scroll to position [6663, 0]
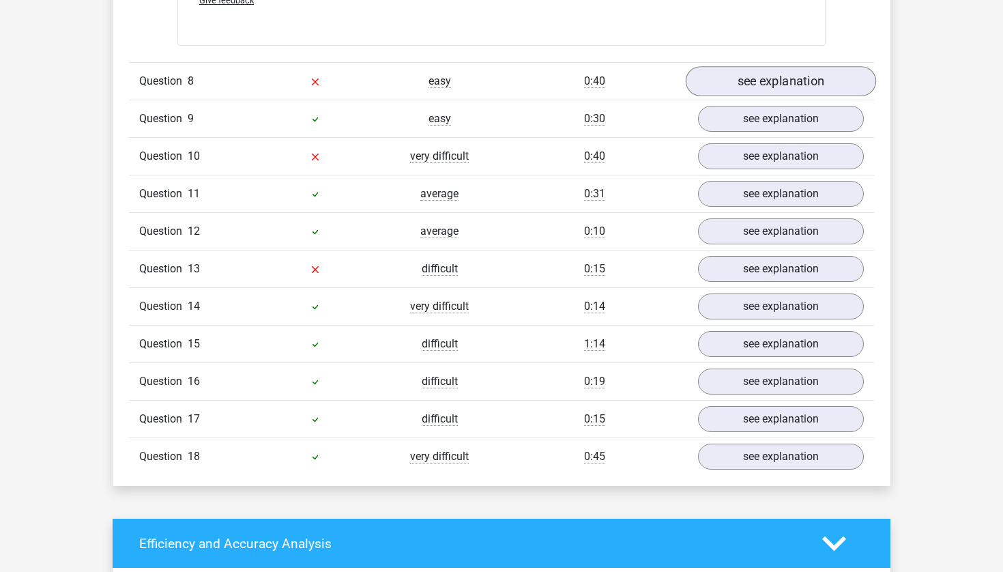
click at [801, 66] on link "see explanation" at bounding box center [781, 81] width 190 height 30
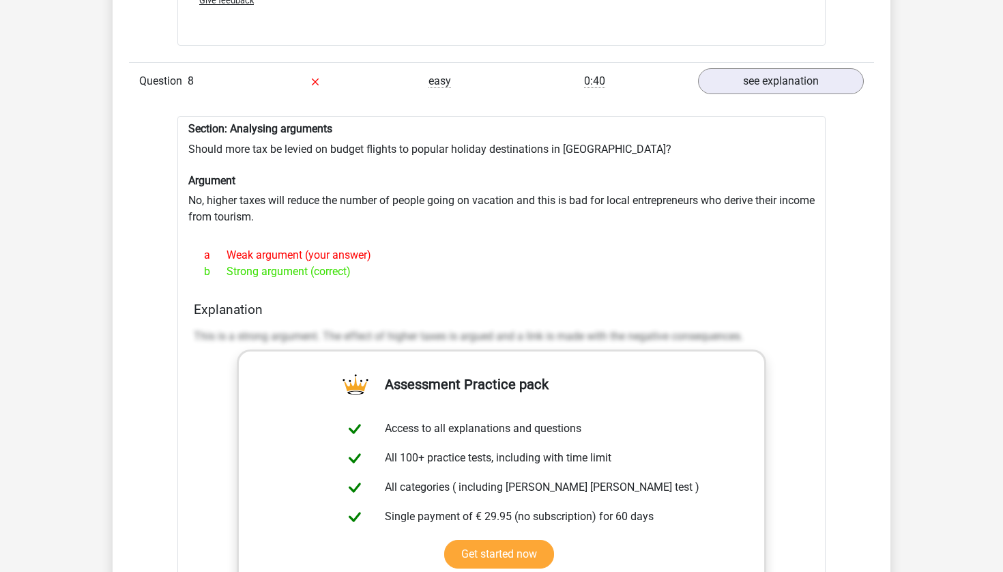
drag, startPoint x: 359, startPoint y: 244, endPoint x: 173, endPoint y: 104, distance: 232.8
copy div "Section: Analysing arguments Should more tax be levied on budget flights to pop…"
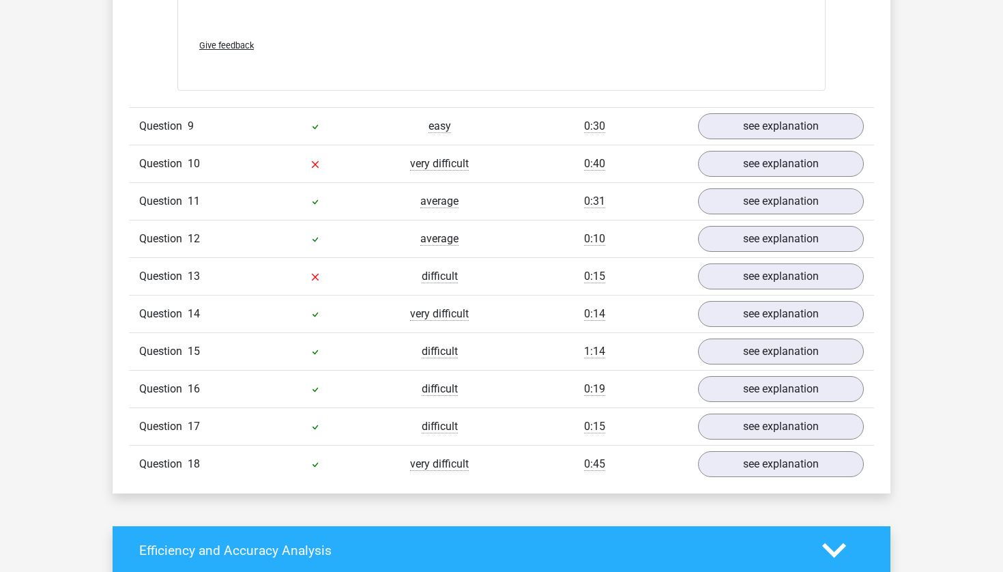
scroll to position [7366, 0]
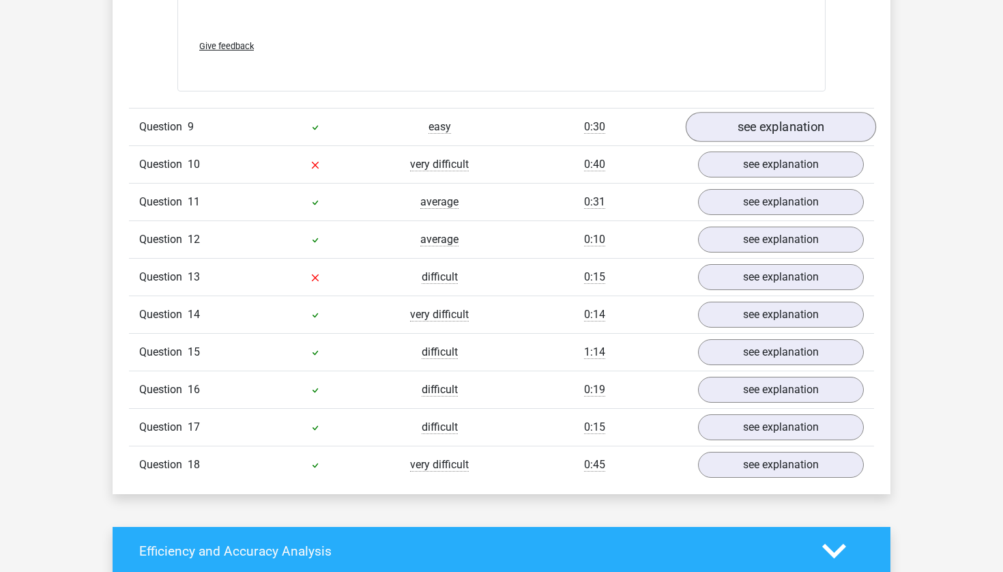
click at [806, 112] on link "see explanation" at bounding box center [781, 127] width 190 height 30
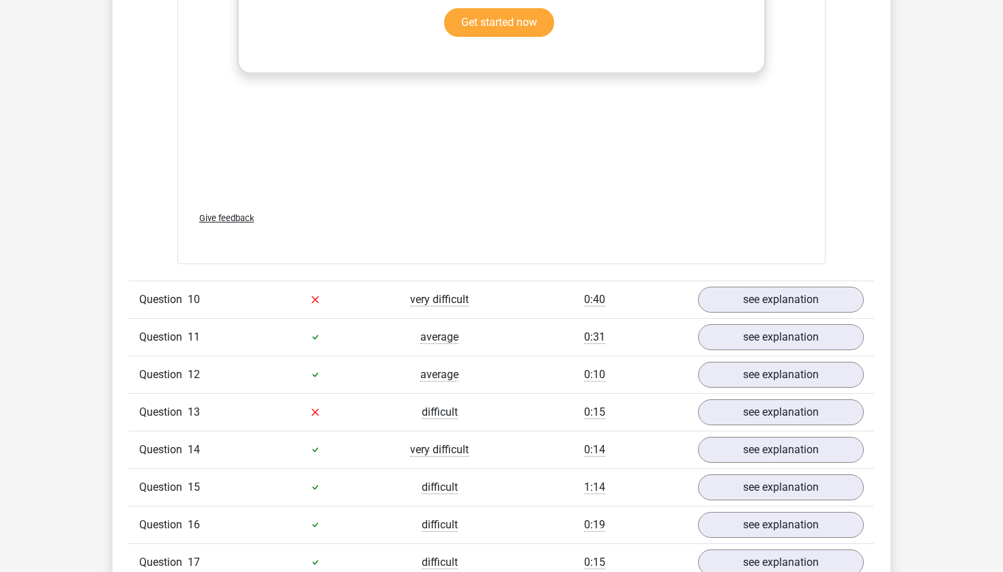
scroll to position [7975, 0]
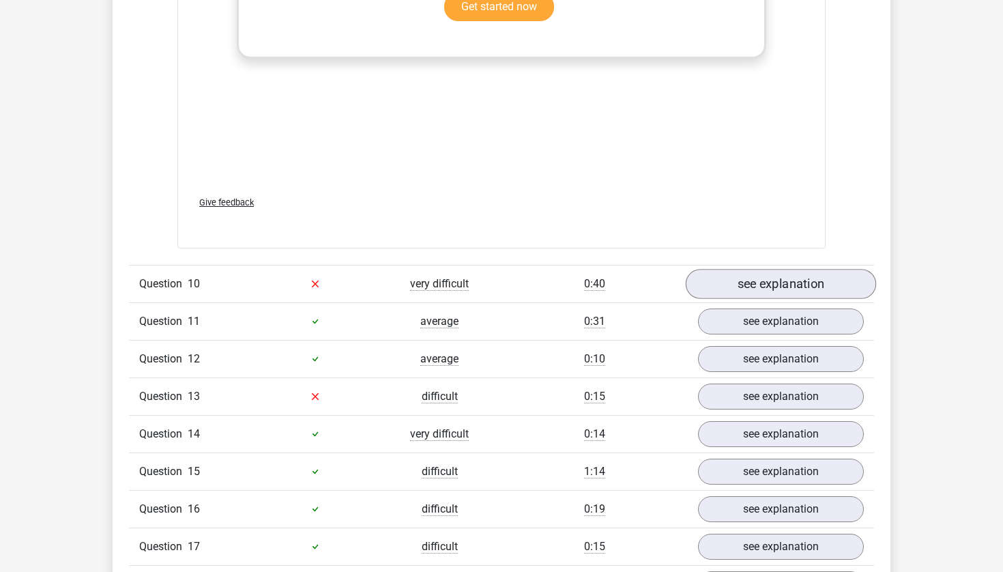
click at [779, 269] on link "see explanation" at bounding box center [781, 284] width 190 height 30
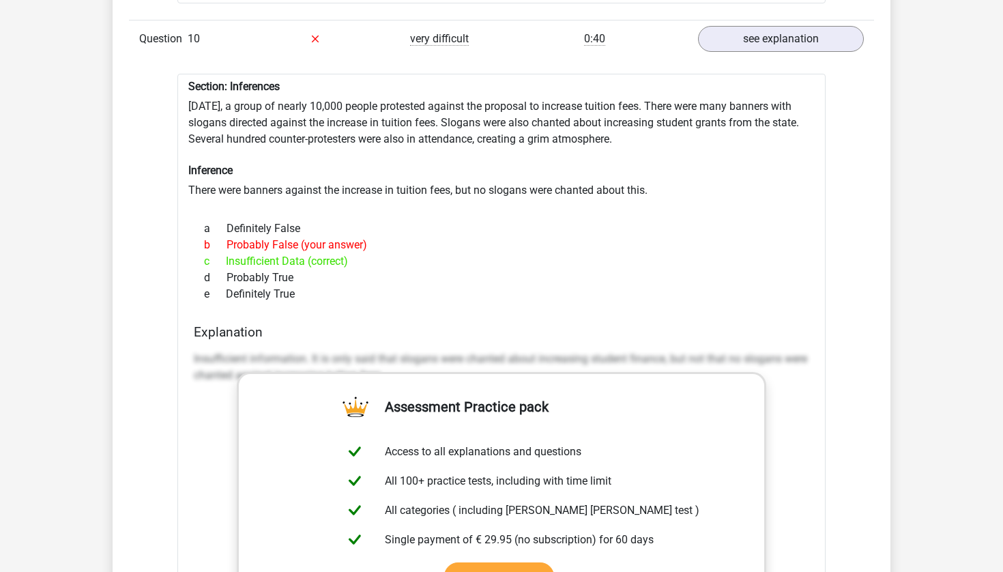
scroll to position [8221, 0]
click at [325, 276] on div "a Definitely False b Probably False (your answer) c Insufficient Data (correct)…" at bounding box center [501, 260] width 615 height 93
drag, startPoint x: 307, startPoint y: 277, endPoint x: 180, endPoint y: 57, distance: 254.3
click at [179, 72] on div "Section: Inferences [DATE], a group of nearly 10,000 people protested against t…" at bounding box center [501, 444] width 648 height 744
copy div "Section: Inferences [DATE], a group of nearly 10,000 people protested against t…"
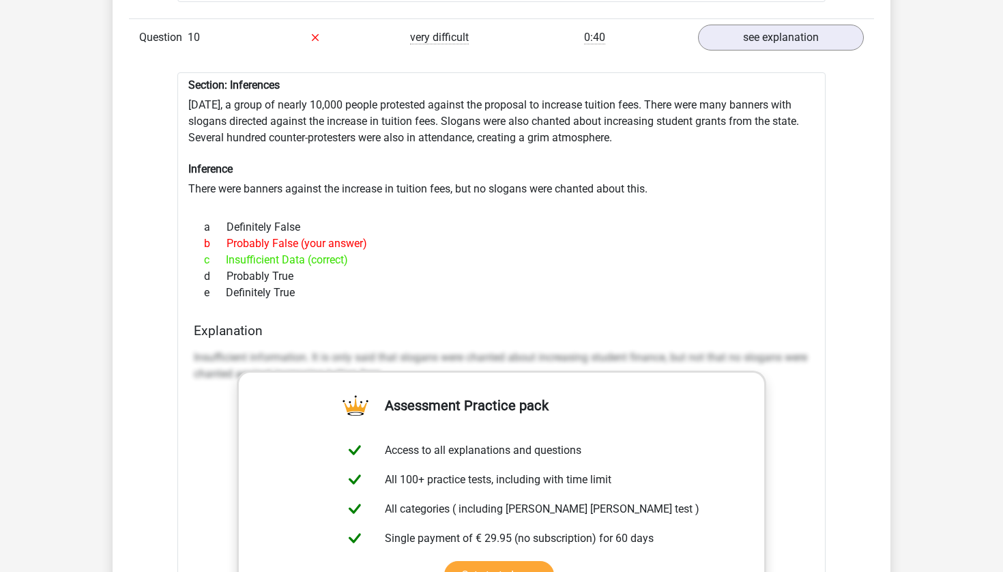
click at [491, 284] on div "e Definitely True" at bounding box center [501, 292] width 615 height 16
click at [698, 284] on div "e Definitely True" at bounding box center [501, 292] width 615 height 16
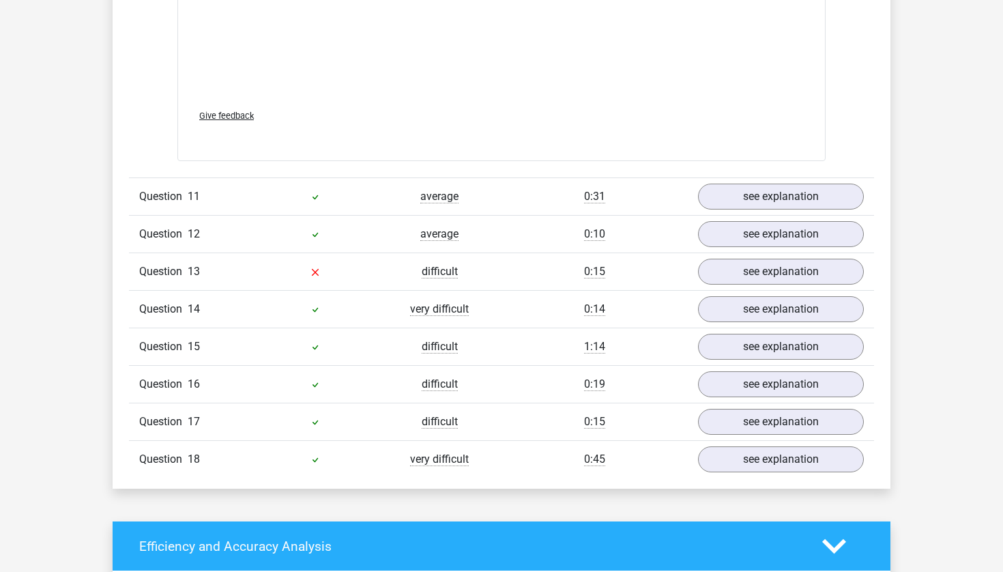
scroll to position [8875, 0]
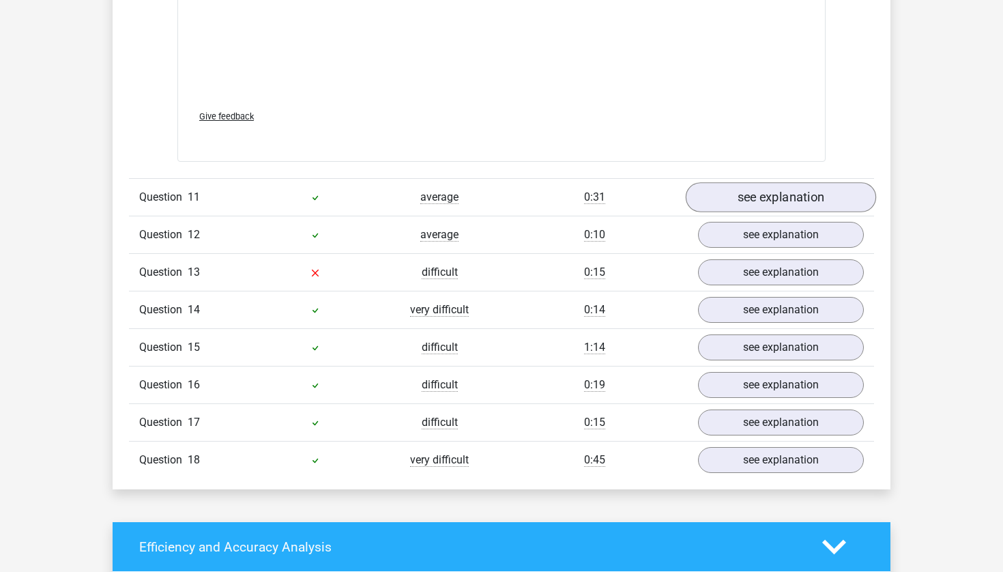
click at [739, 182] on link "see explanation" at bounding box center [781, 197] width 190 height 30
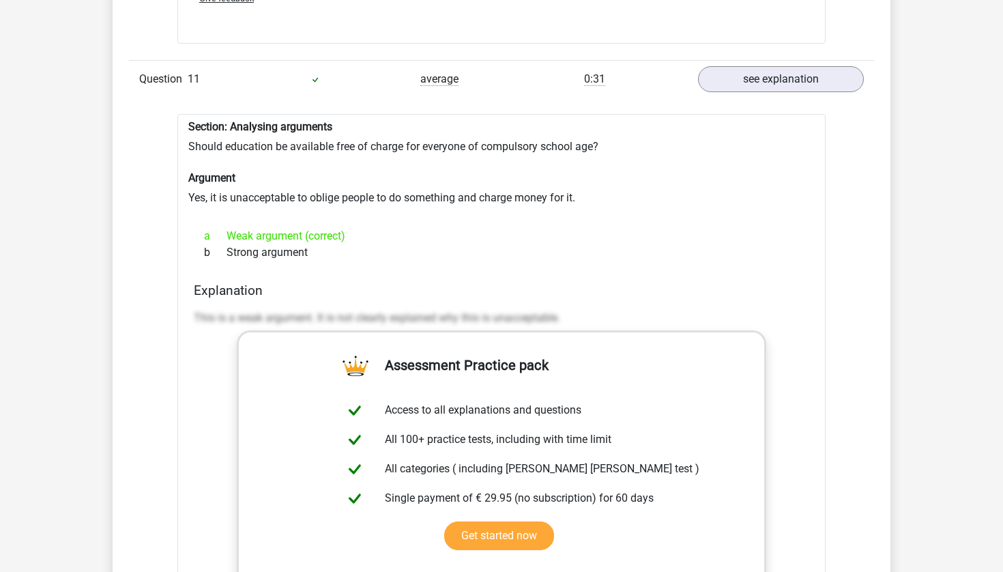
scroll to position [9001, 0]
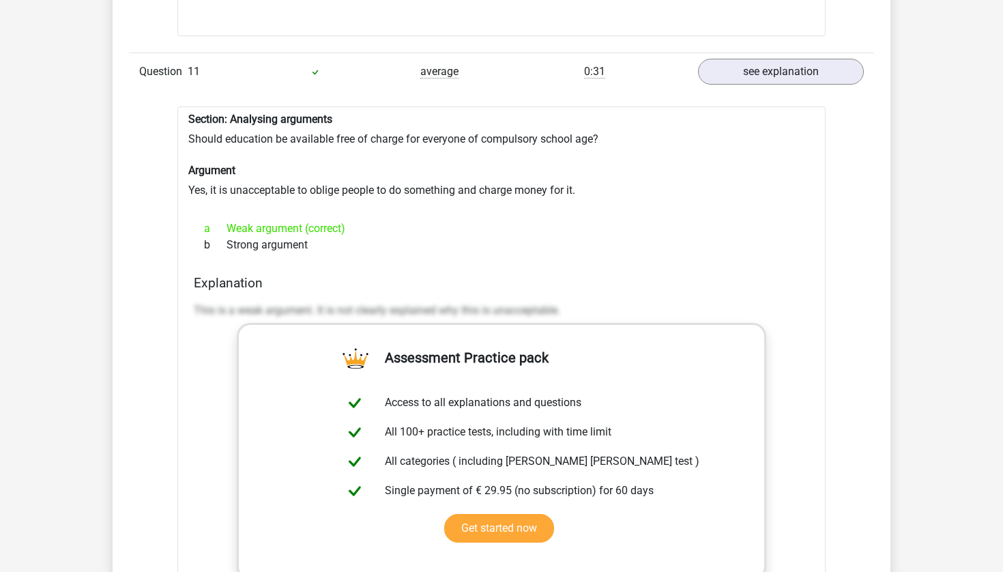
drag, startPoint x: 318, startPoint y: 221, endPoint x: 186, endPoint y: 93, distance: 184.3
click at [186, 106] on div "Section: Analysing arguments Should education be available free of charge for e…" at bounding box center [501, 437] width 648 height 662
copy div "Section: Analysing arguments Should education be available free of charge for e…"
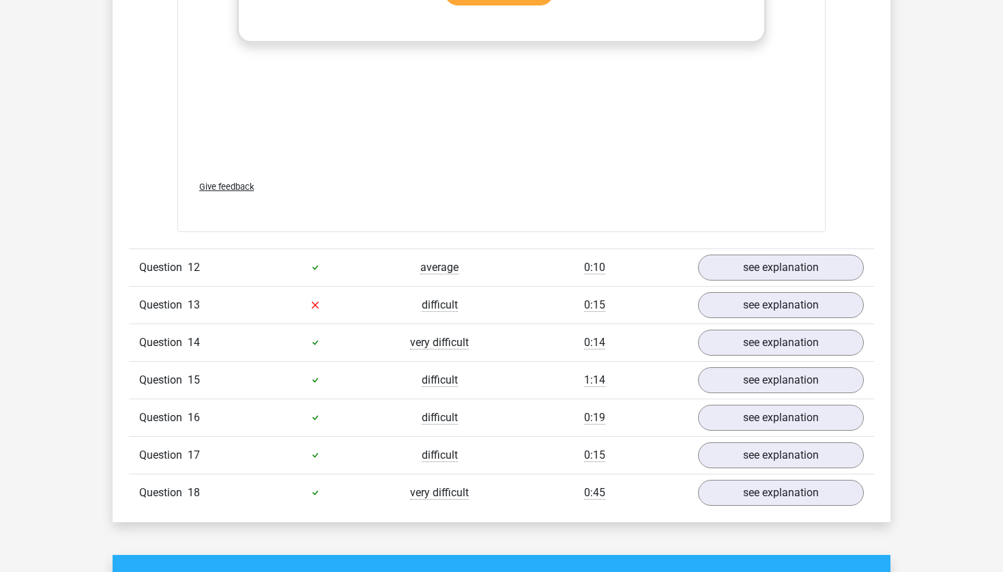
scroll to position [9536, 0]
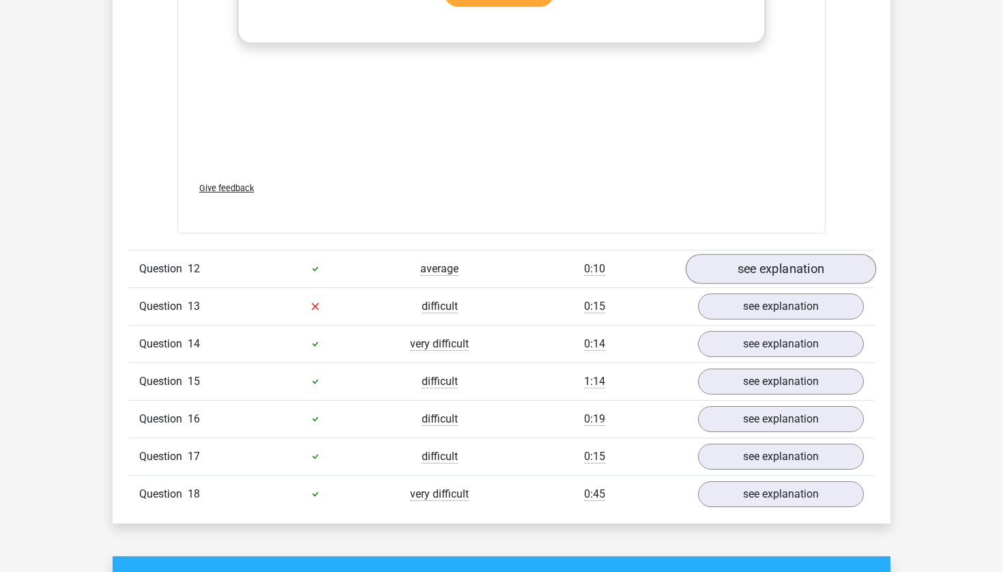
click at [785, 254] on link "see explanation" at bounding box center [781, 269] width 190 height 30
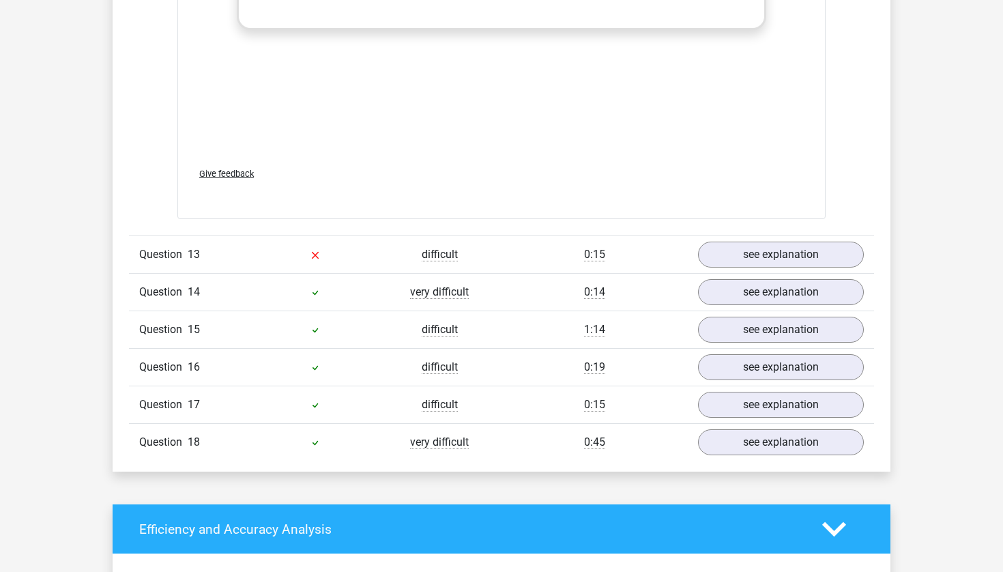
scroll to position [10314, 0]
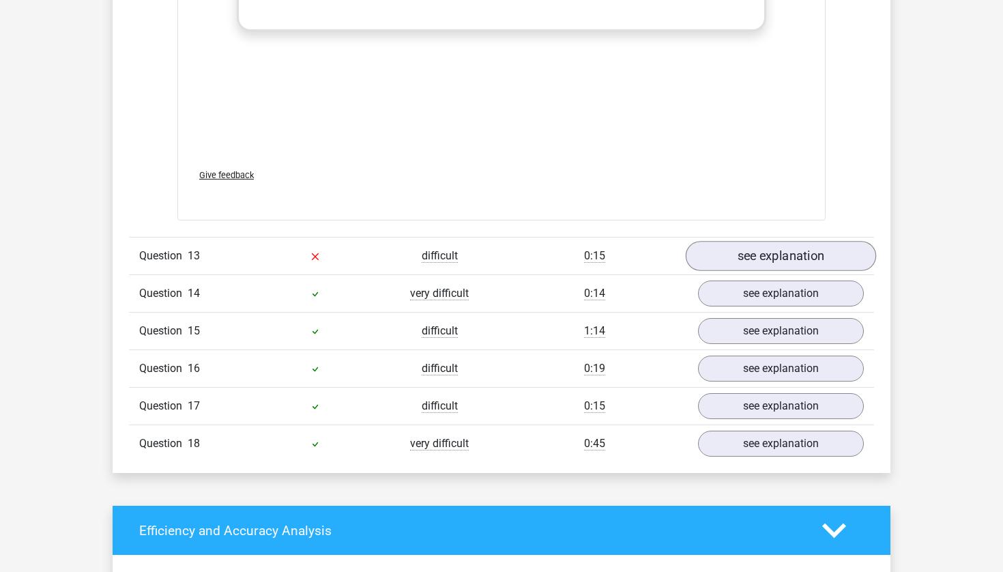
click at [756, 241] on link "see explanation" at bounding box center [781, 256] width 190 height 30
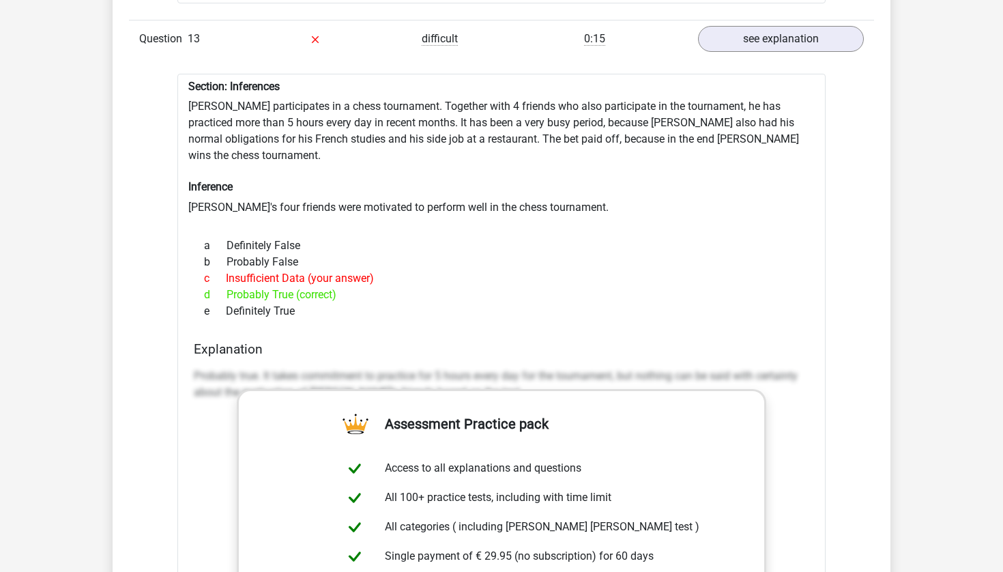
scroll to position [10532, 0]
drag, startPoint x: 310, startPoint y: 265, endPoint x: 175, endPoint y: 51, distance: 252.7
copy div "Section: Inferences [PERSON_NAME] participates in a chess tournament. Together …"
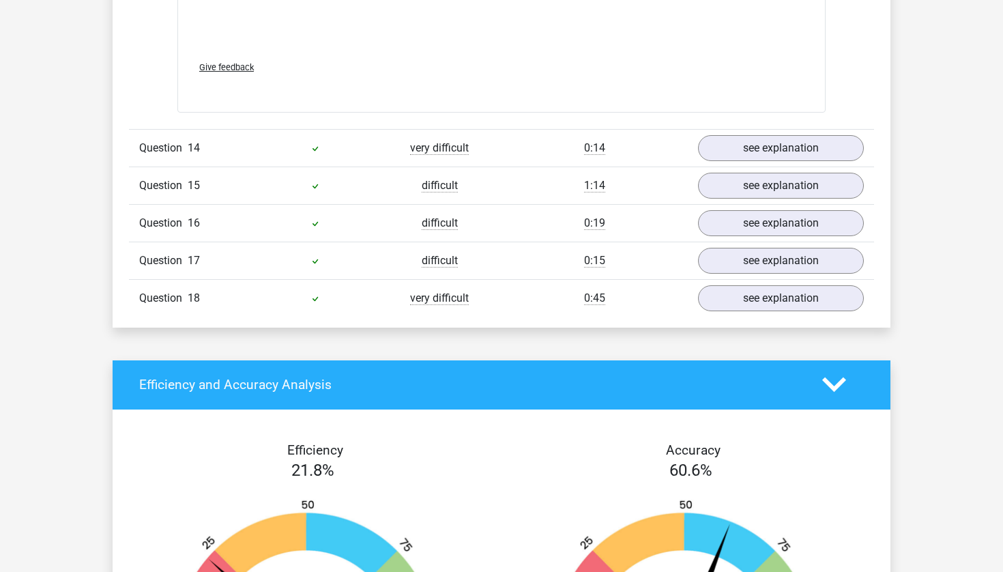
scroll to position [11243, 0]
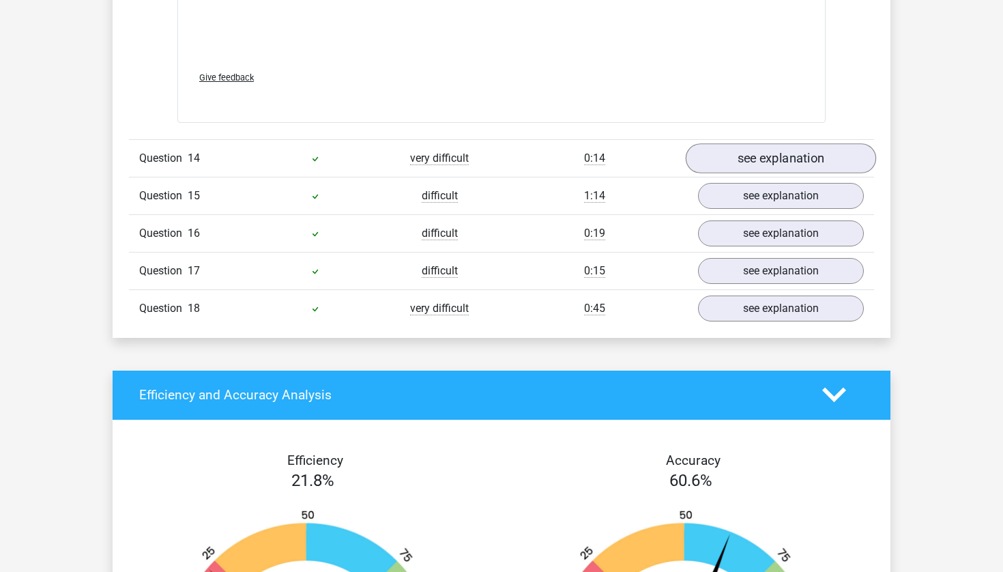
click at [737, 143] on link "see explanation" at bounding box center [781, 158] width 190 height 30
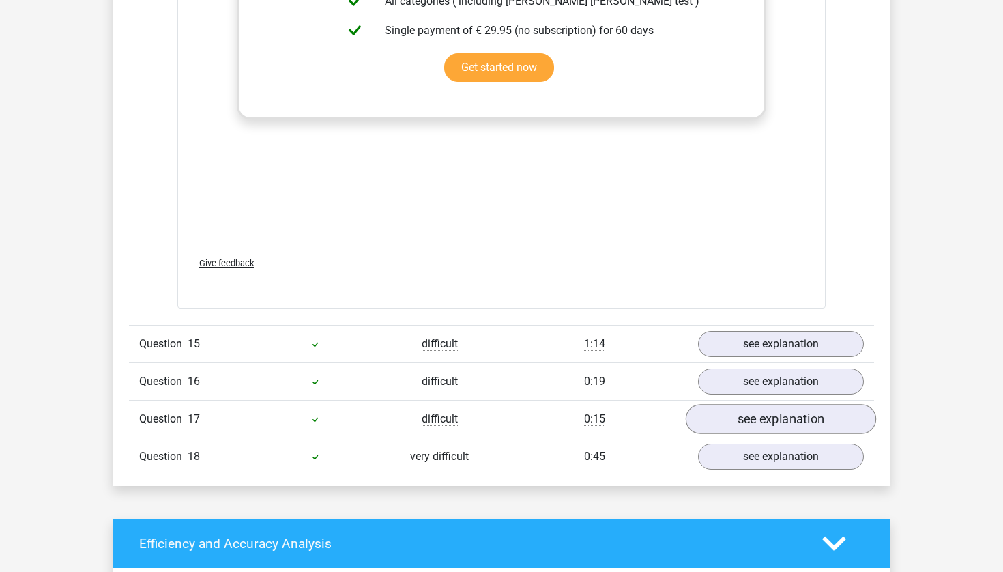
scroll to position [11821, 0]
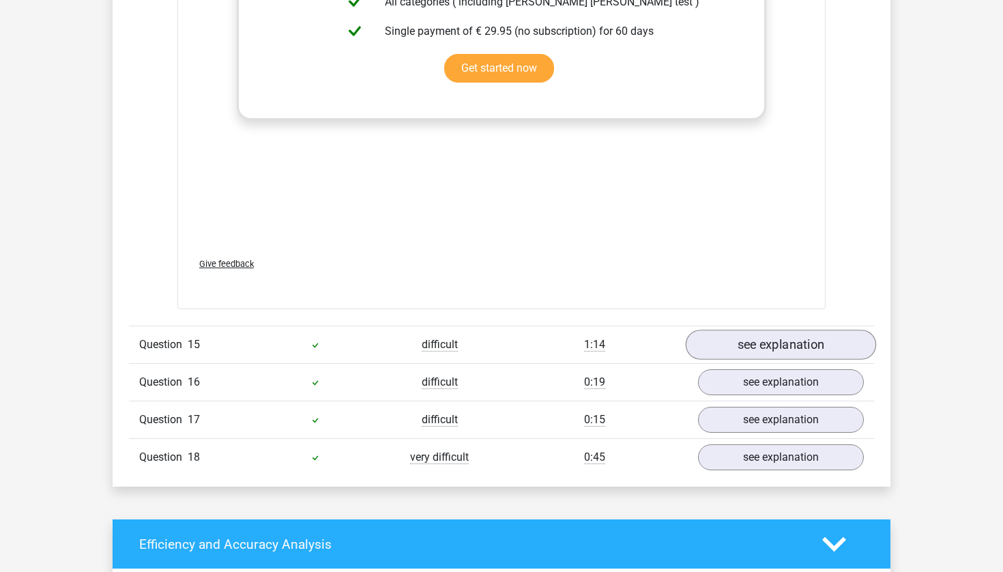
click at [783, 330] on link "see explanation" at bounding box center [781, 345] width 190 height 30
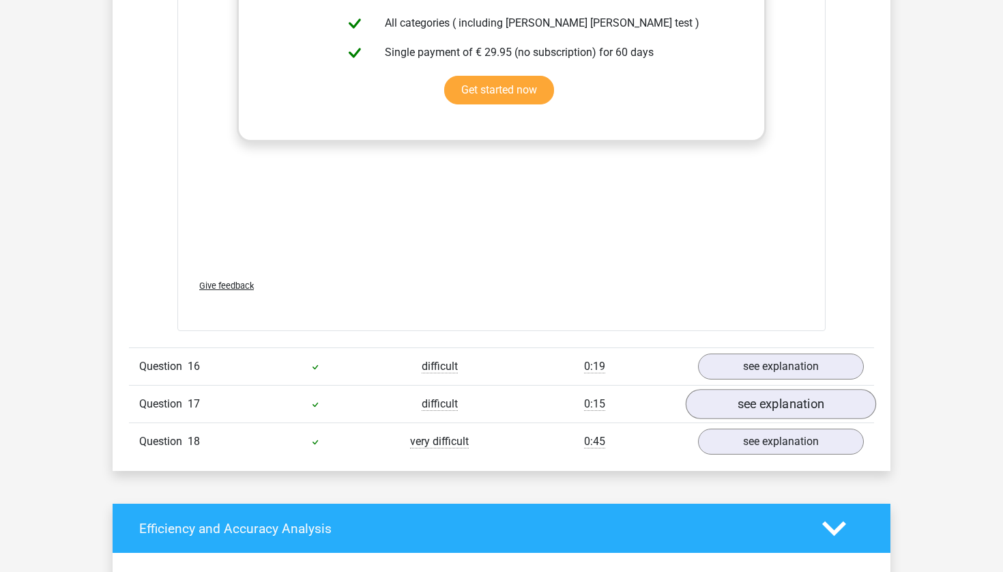
scroll to position [12567, 0]
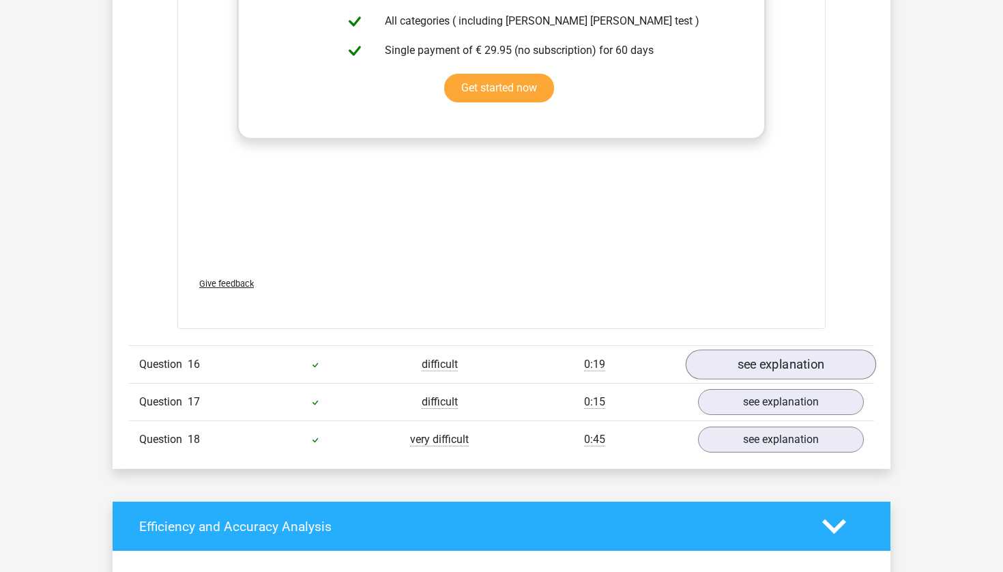
click at [790, 349] on link "see explanation" at bounding box center [781, 364] width 190 height 30
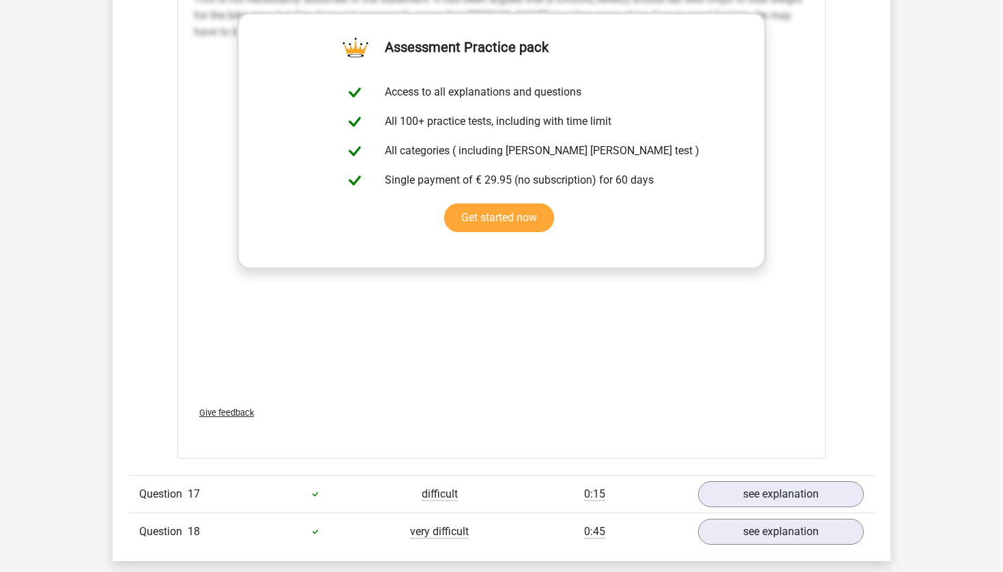
scroll to position [13177, 0]
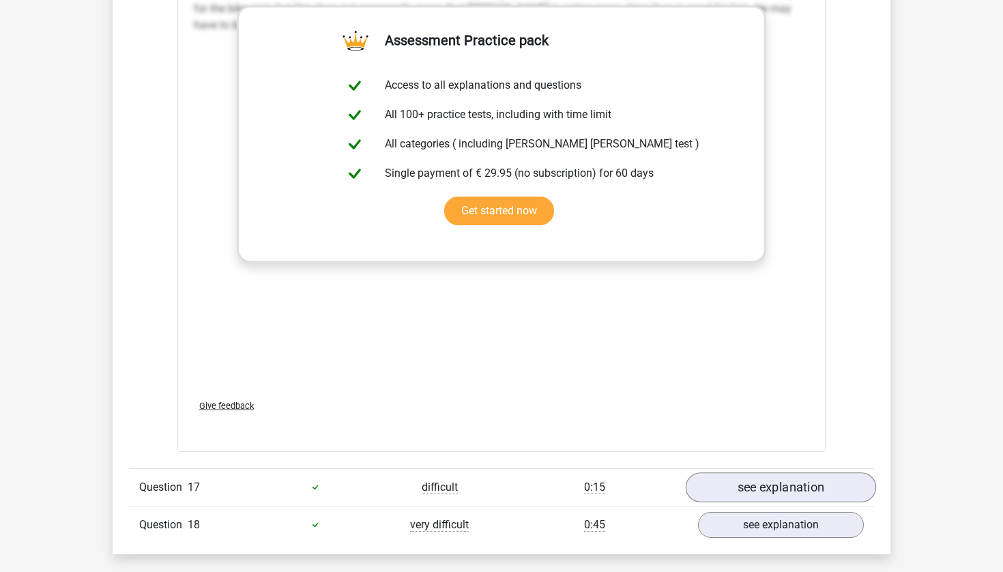
click at [821, 472] on link "see explanation" at bounding box center [781, 487] width 190 height 30
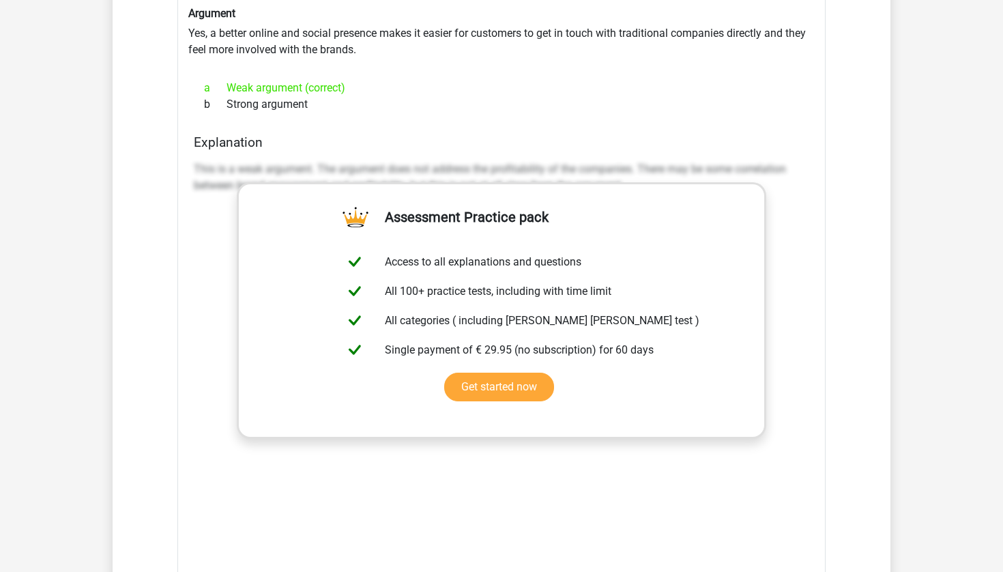
scroll to position [13868, 0]
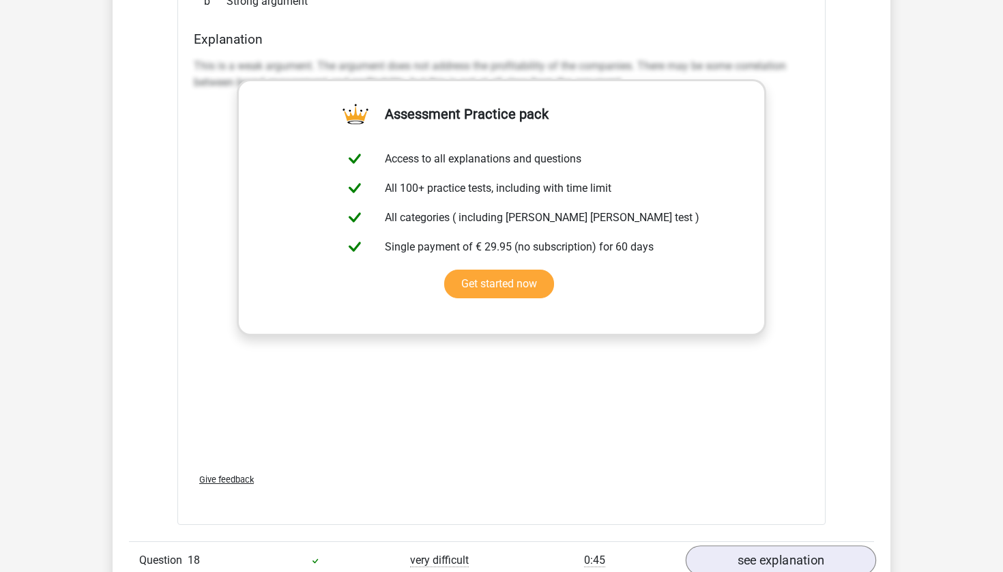
click at [825, 545] on link "see explanation" at bounding box center [781, 560] width 190 height 30
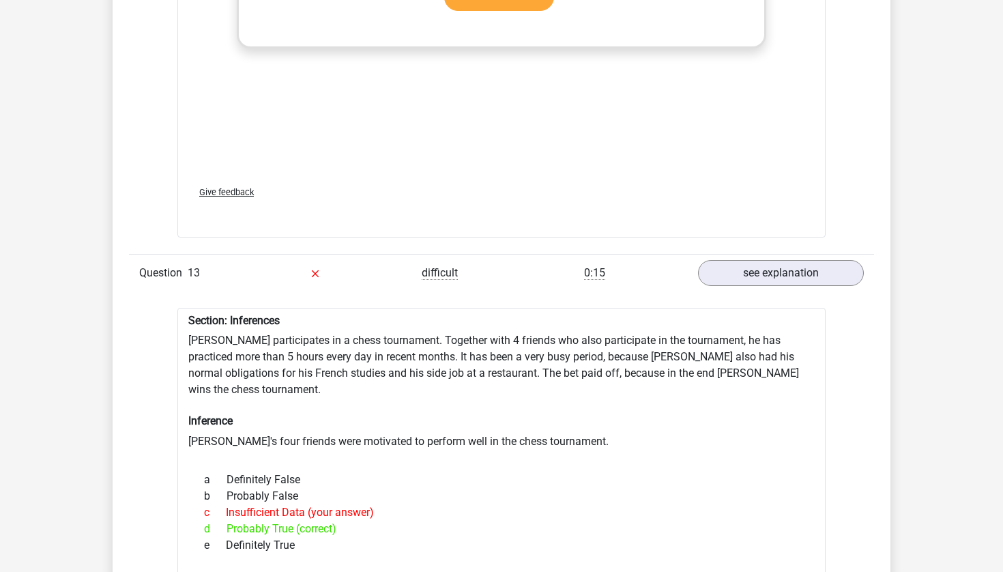
scroll to position [10260, 0]
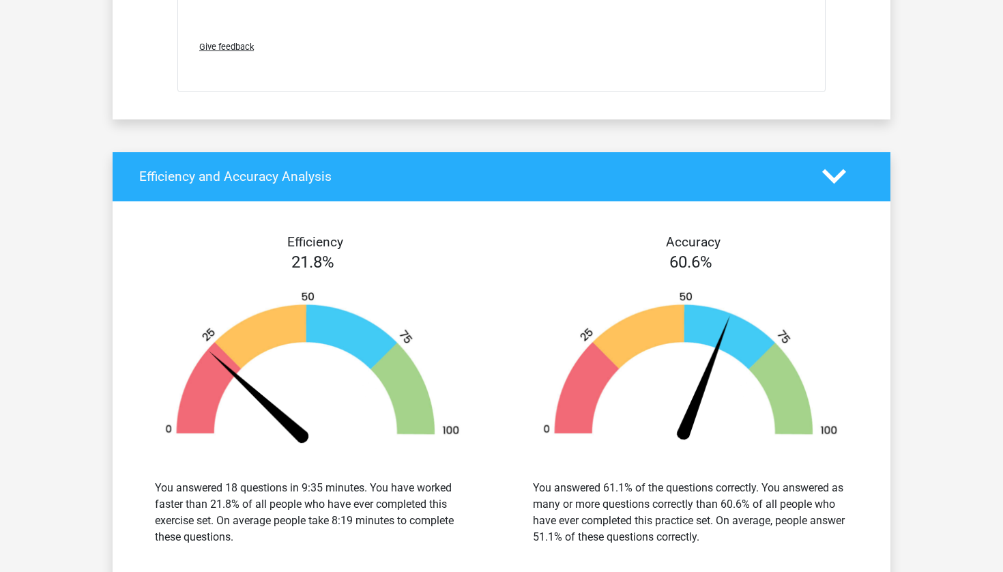
scroll to position [15076, 0]
